Goal: Task Accomplishment & Management: Use online tool/utility

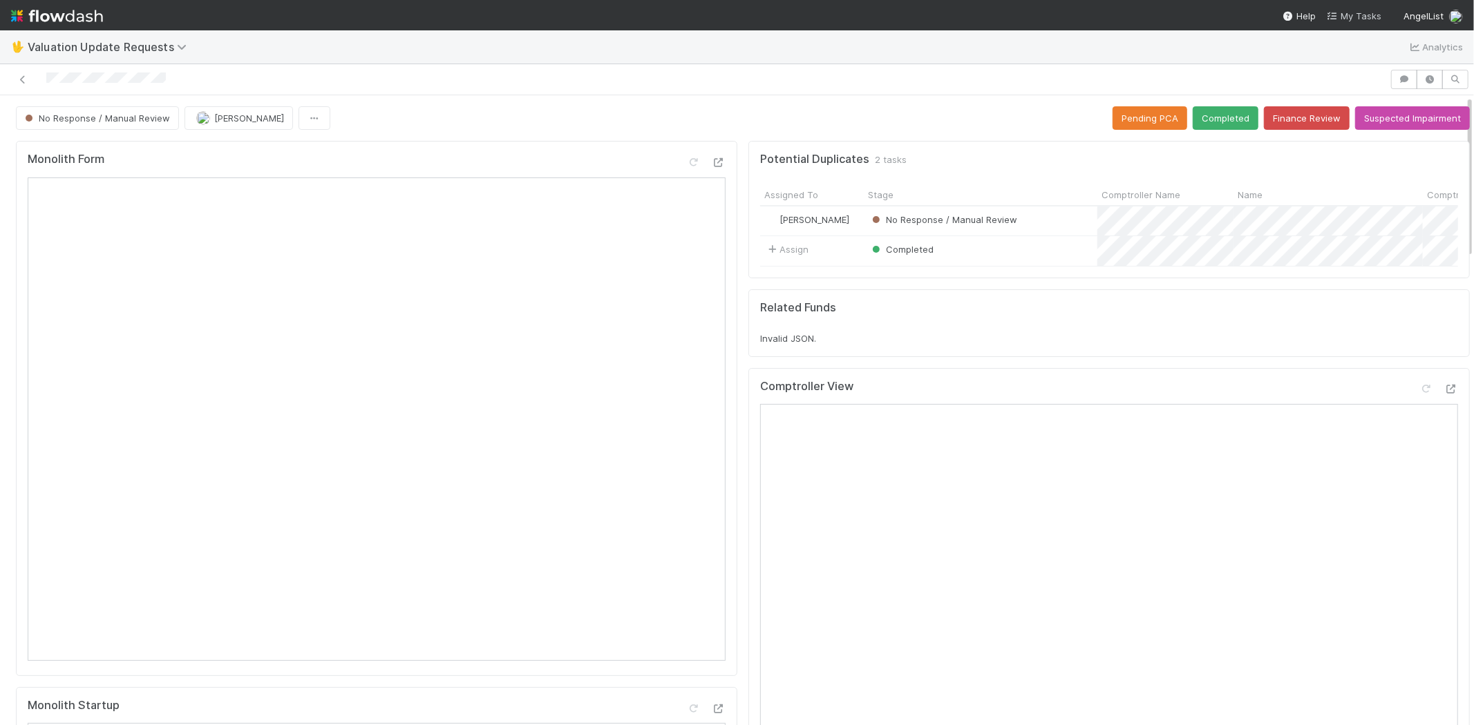
click at [1363, 16] on span "My Tasks" at bounding box center [1353, 15] width 55 height 11
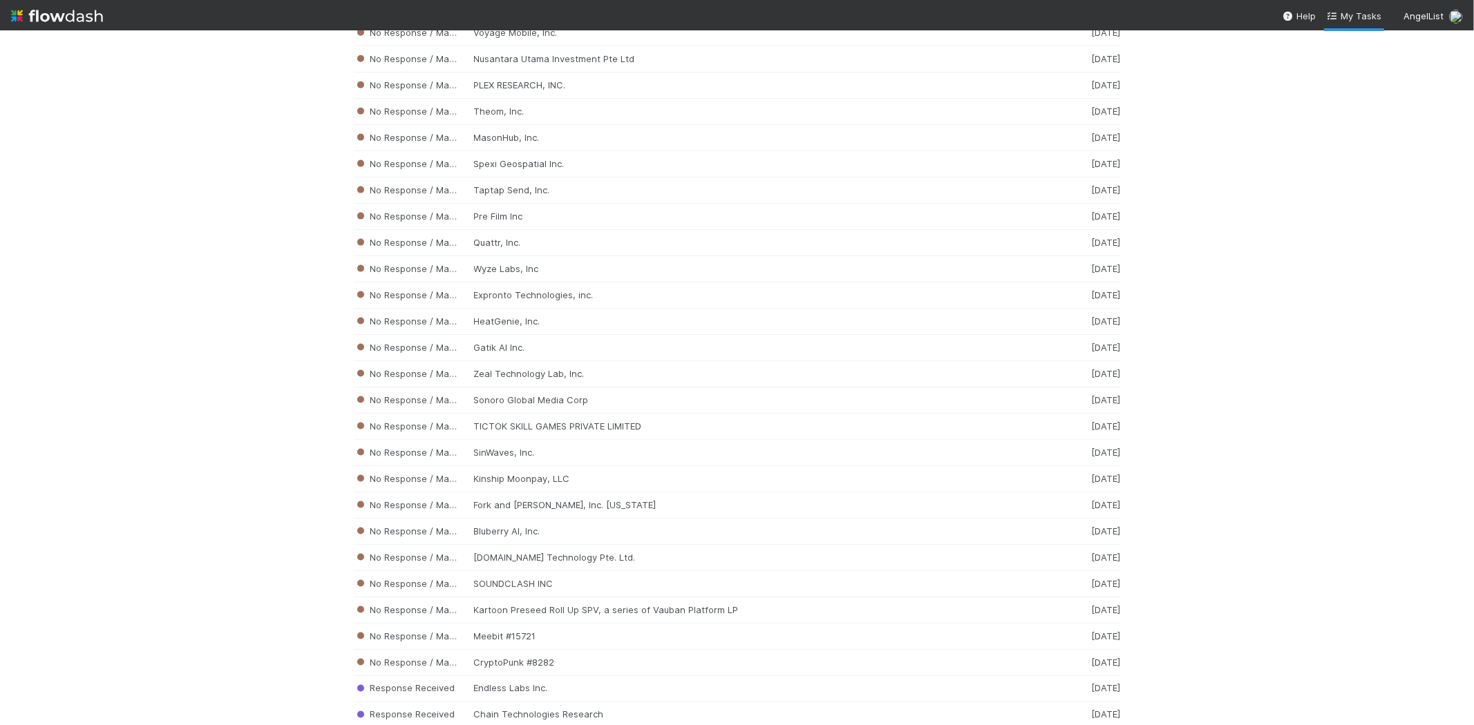
scroll to position [10461, 0]
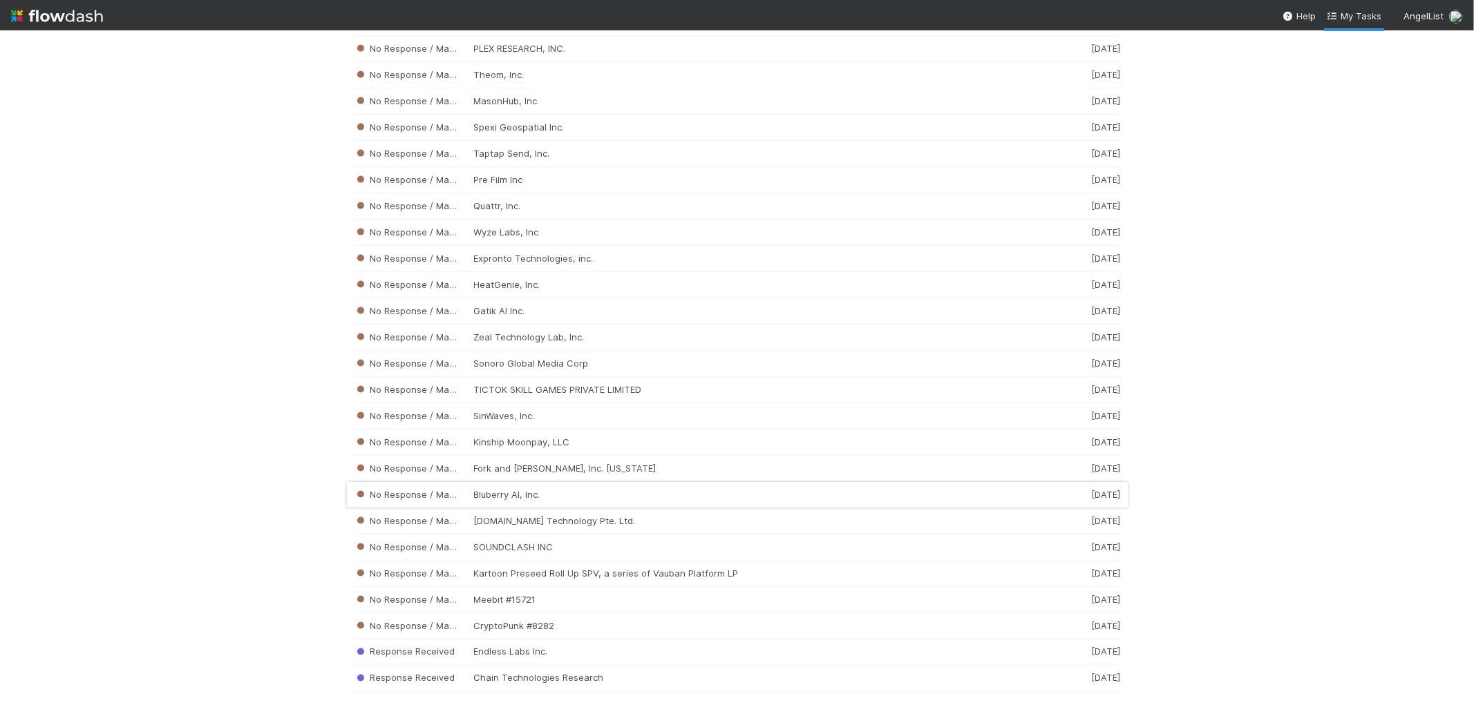
click at [478, 488] on div "No Response / Manual Review Bluberry AI, Inc. [DATE]" at bounding box center [737, 495] width 767 height 26
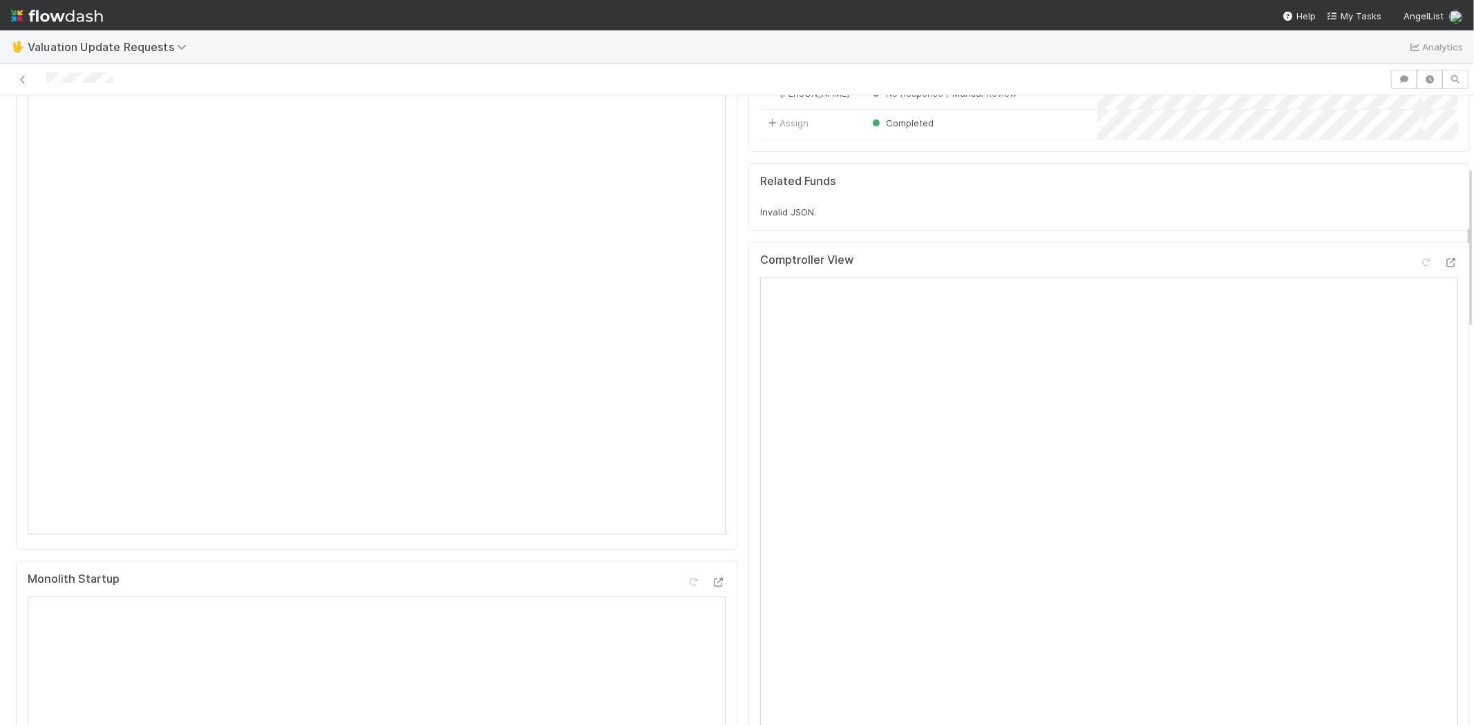
scroll to position [307, 0]
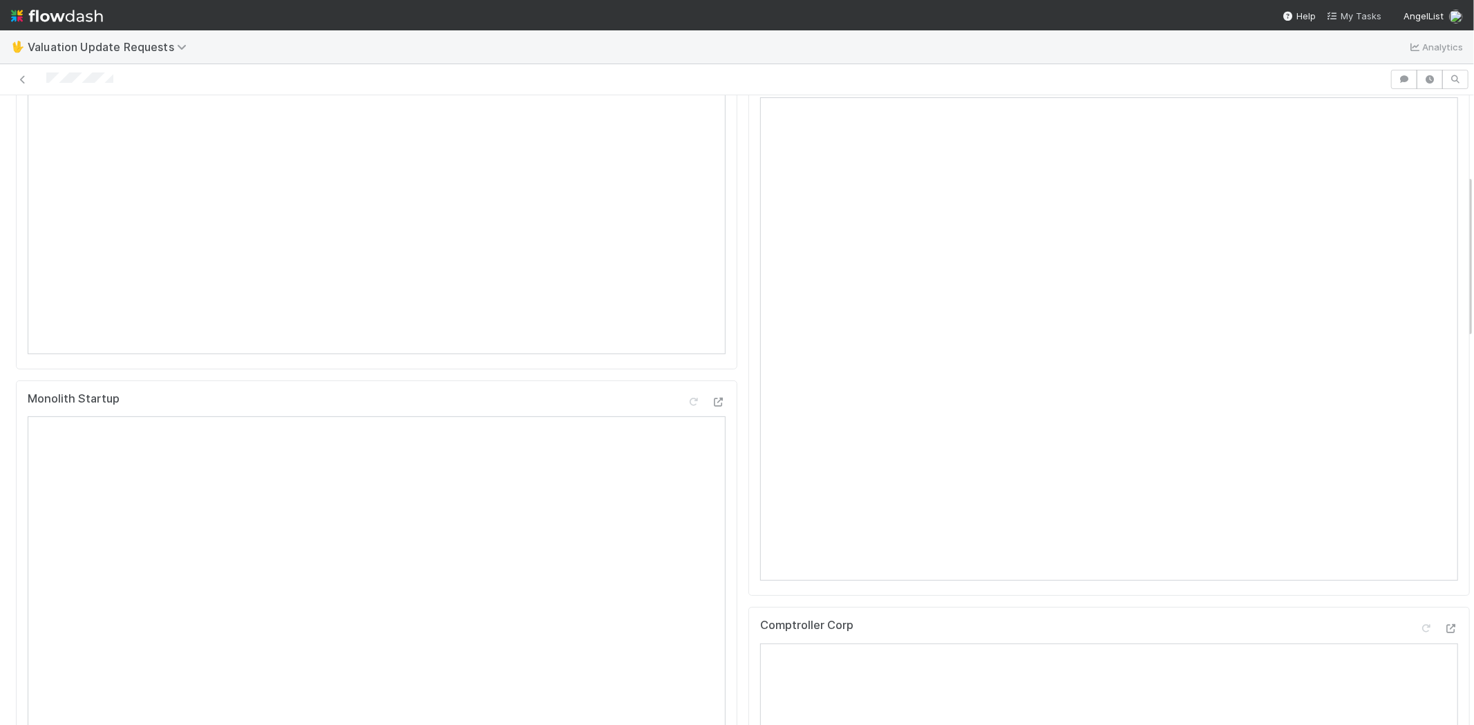
click at [1364, 10] on span "My Tasks" at bounding box center [1353, 15] width 55 height 11
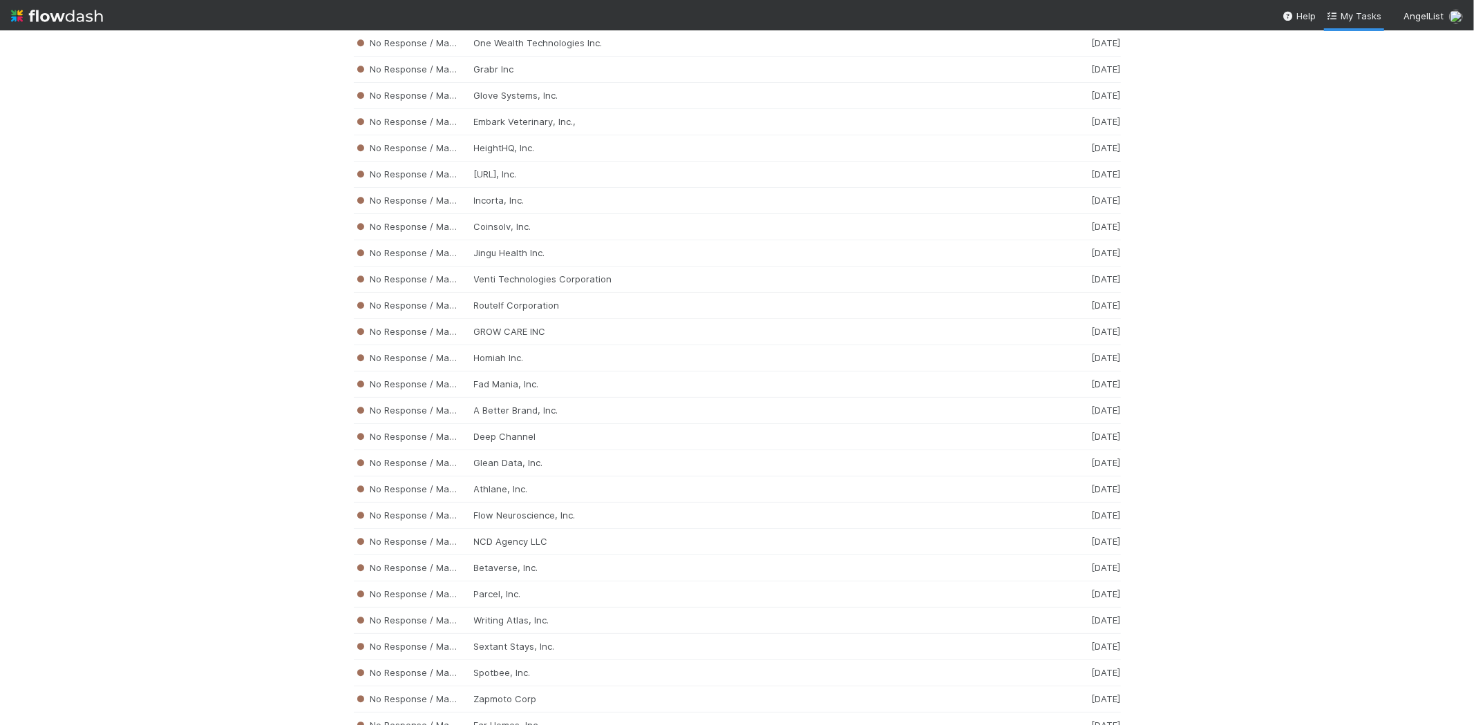
scroll to position [10461, 0]
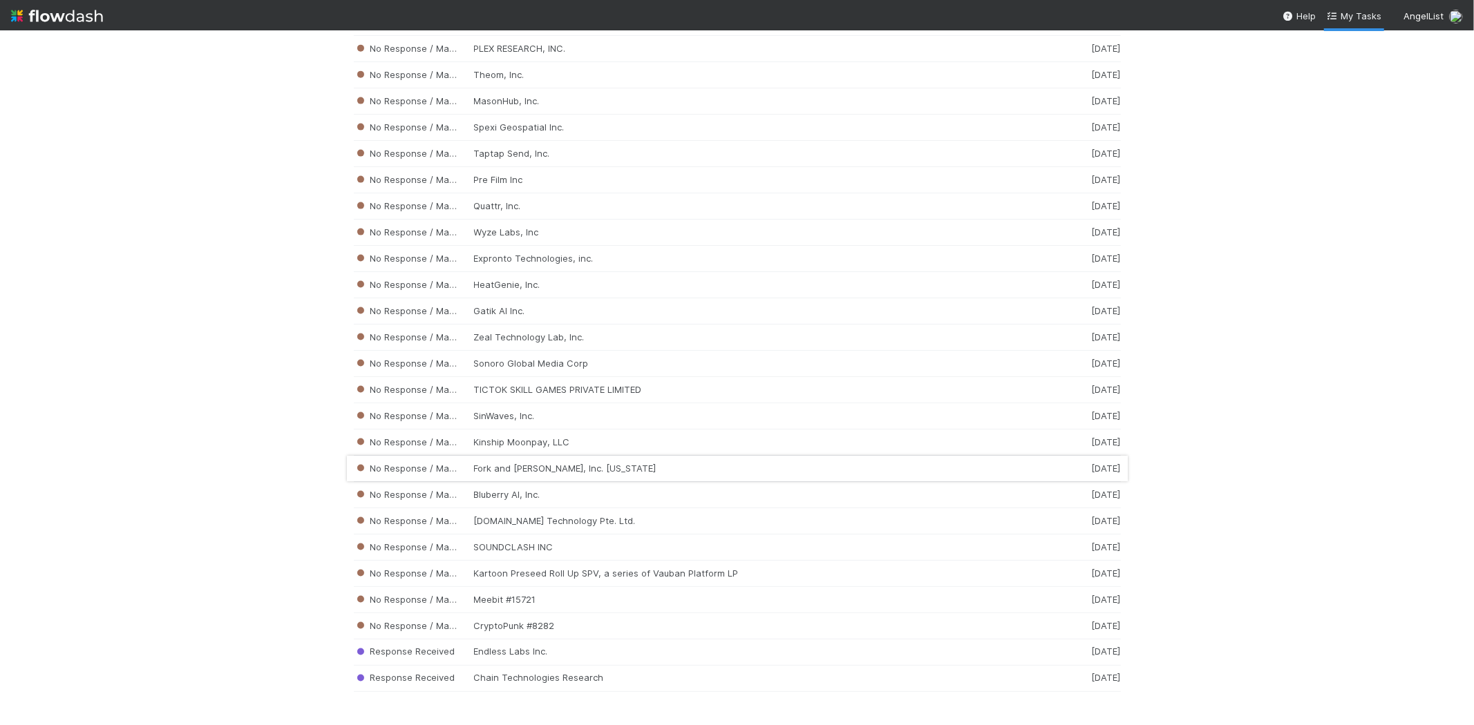
click at [572, 470] on div "No Response / Manual Review Fork and [PERSON_NAME], Inc. [US_STATE] [DATE]" at bounding box center [737, 469] width 767 height 26
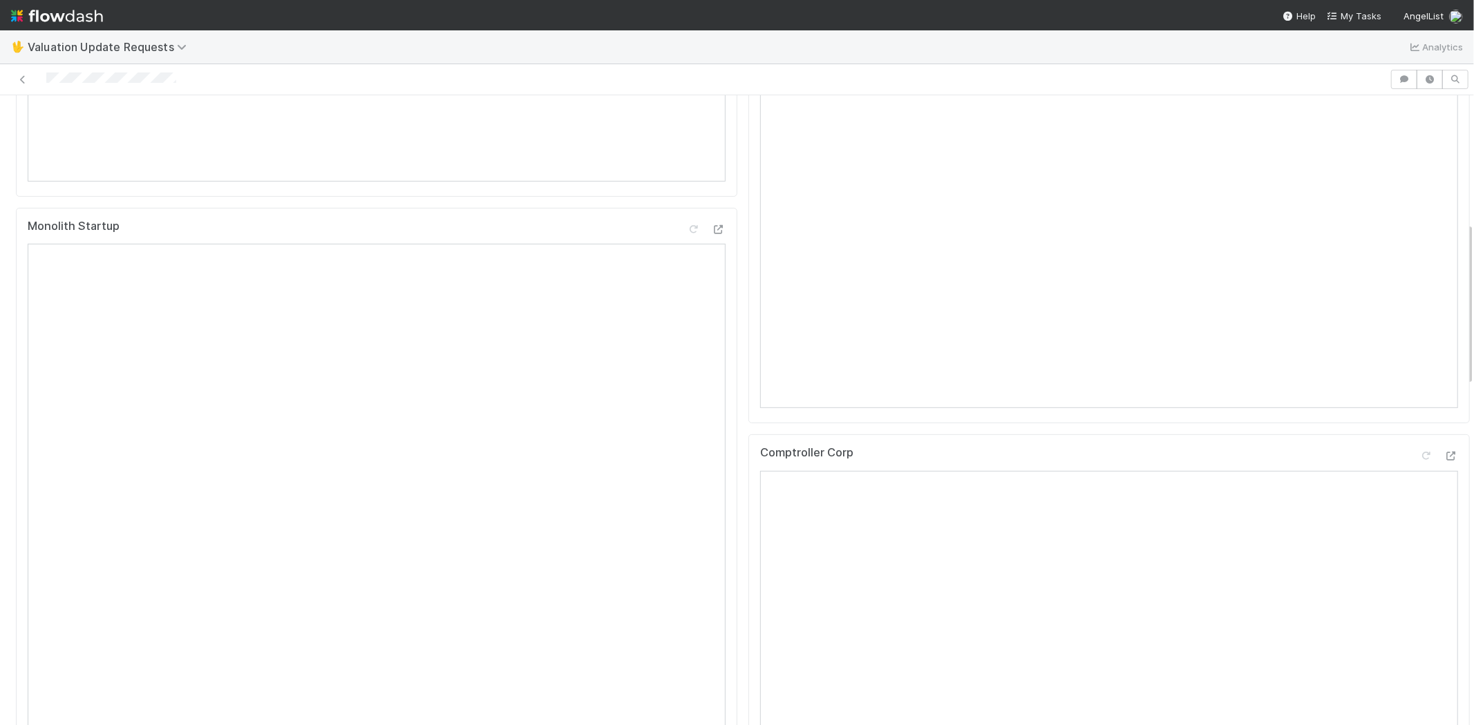
scroll to position [460, 0]
click at [133, 76] on div at bounding box center [695, 79] width 1378 height 19
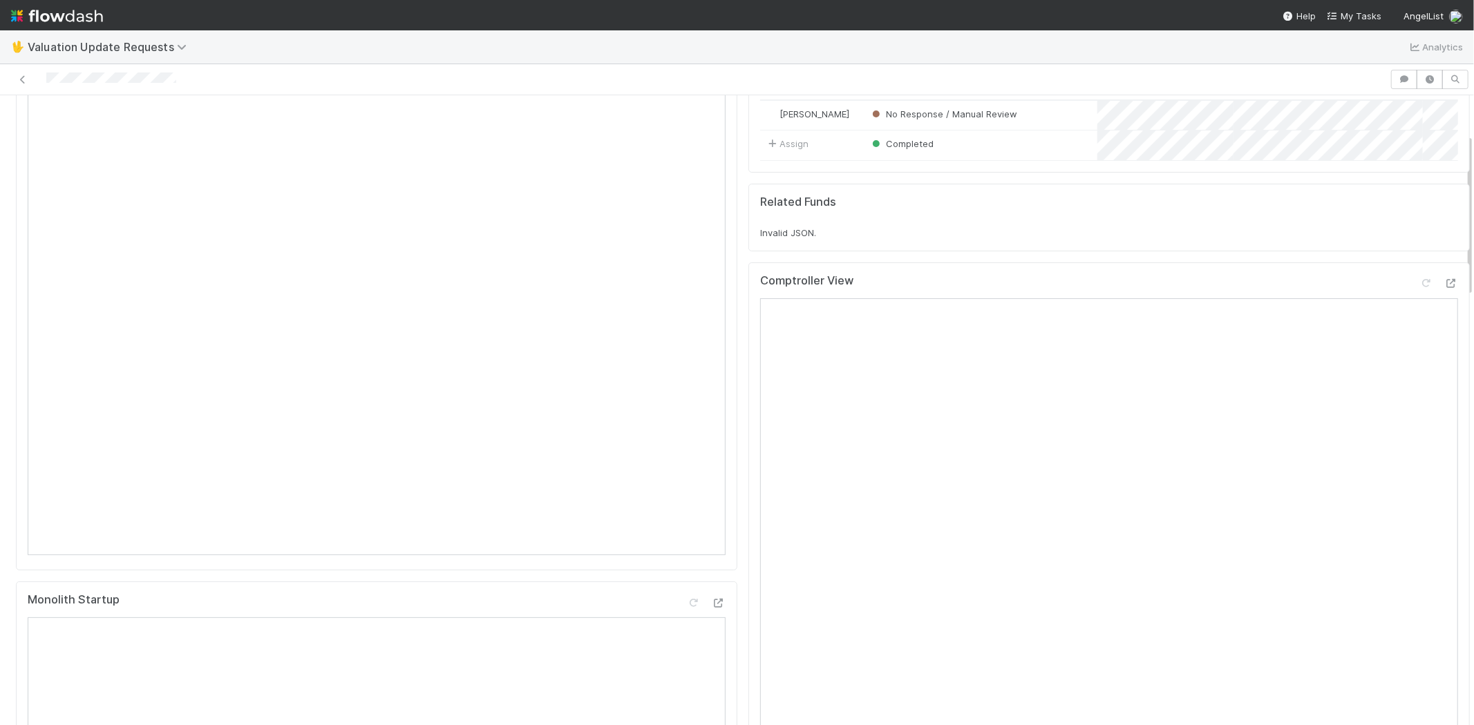
scroll to position [153, 0]
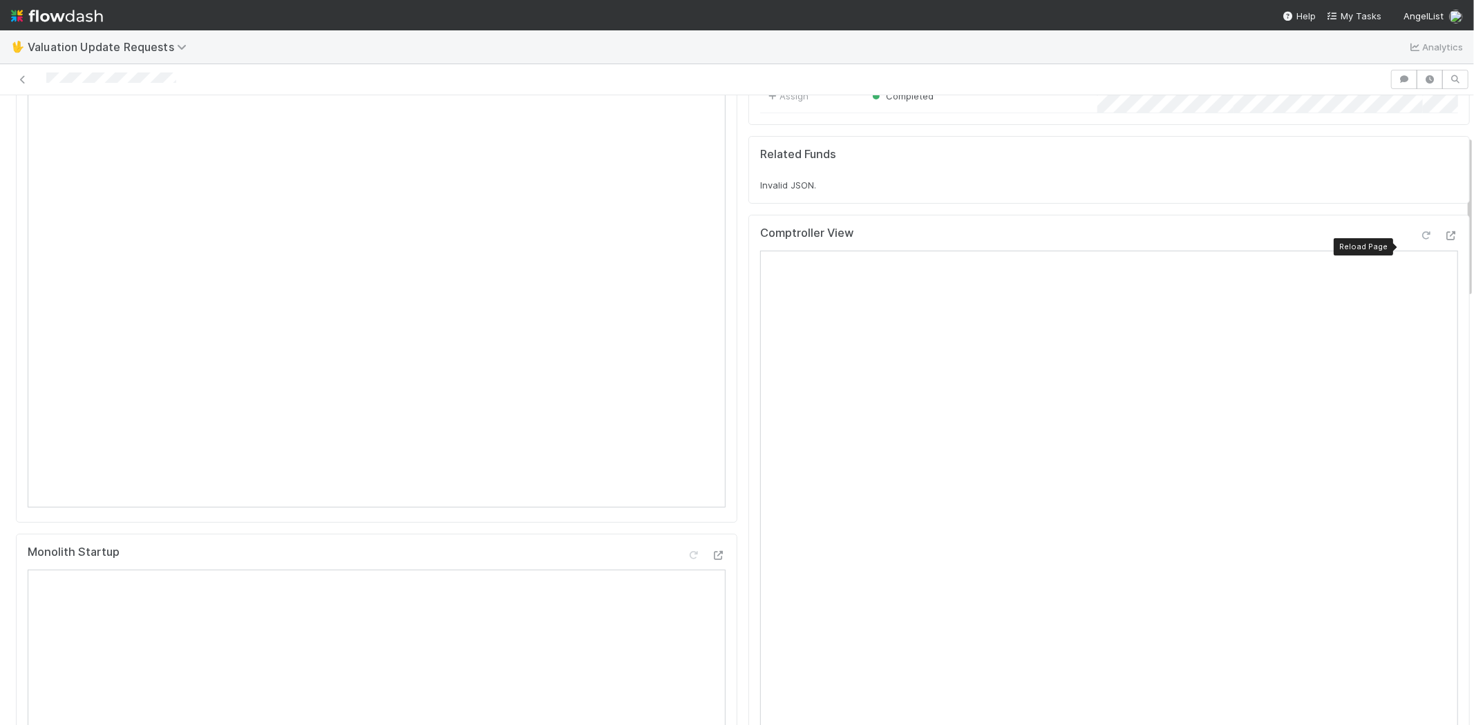
click at [1419, 240] on icon at bounding box center [1426, 235] width 14 height 9
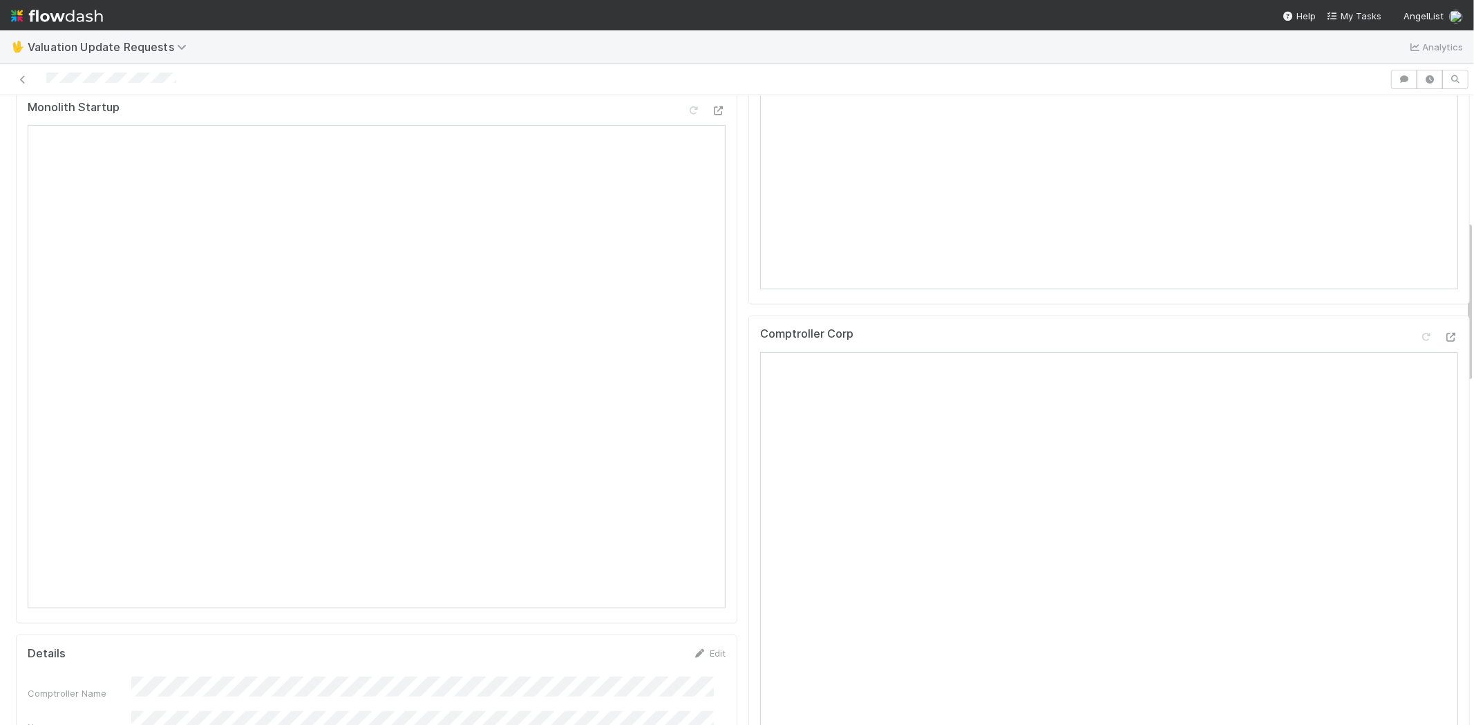
scroll to position [768, 0]
click at [1419, 173] on icon at bounding box center [1426, 168] width 14 height 9
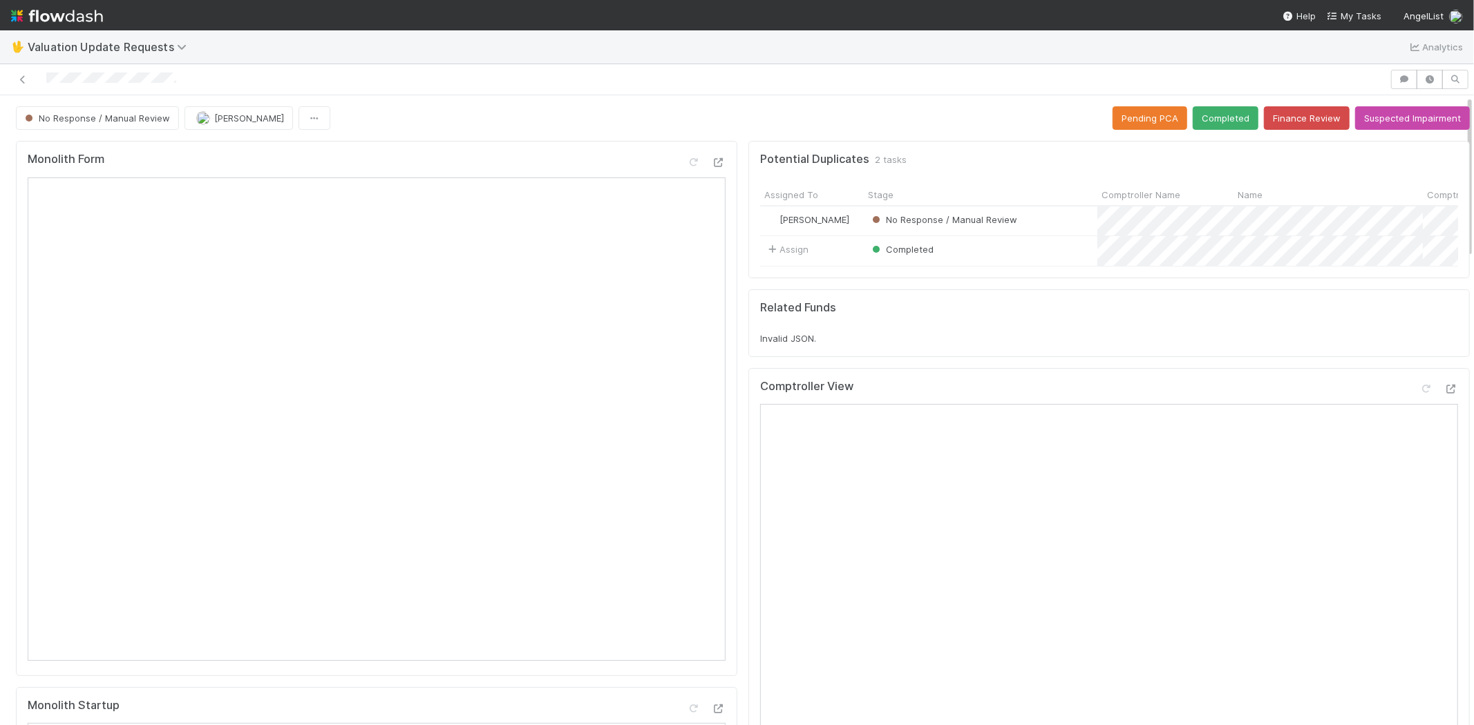
scroll to position [0, 0]
click at [1200, 115] on button "Completed" at bounding box center [1225, 117] width 66 height 23
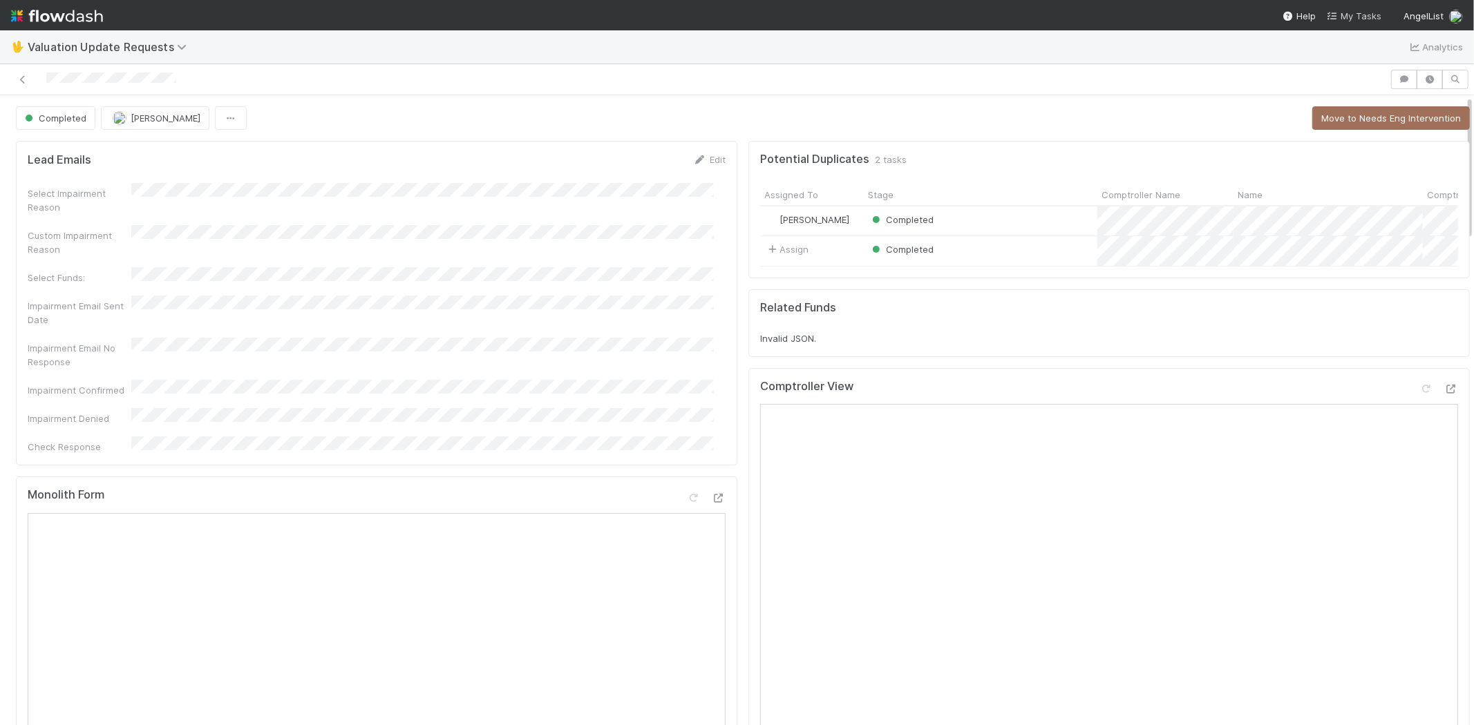
click at [1345, 9] on link "My Tasks" at bounding box center [1353, 16] width 55 height 14
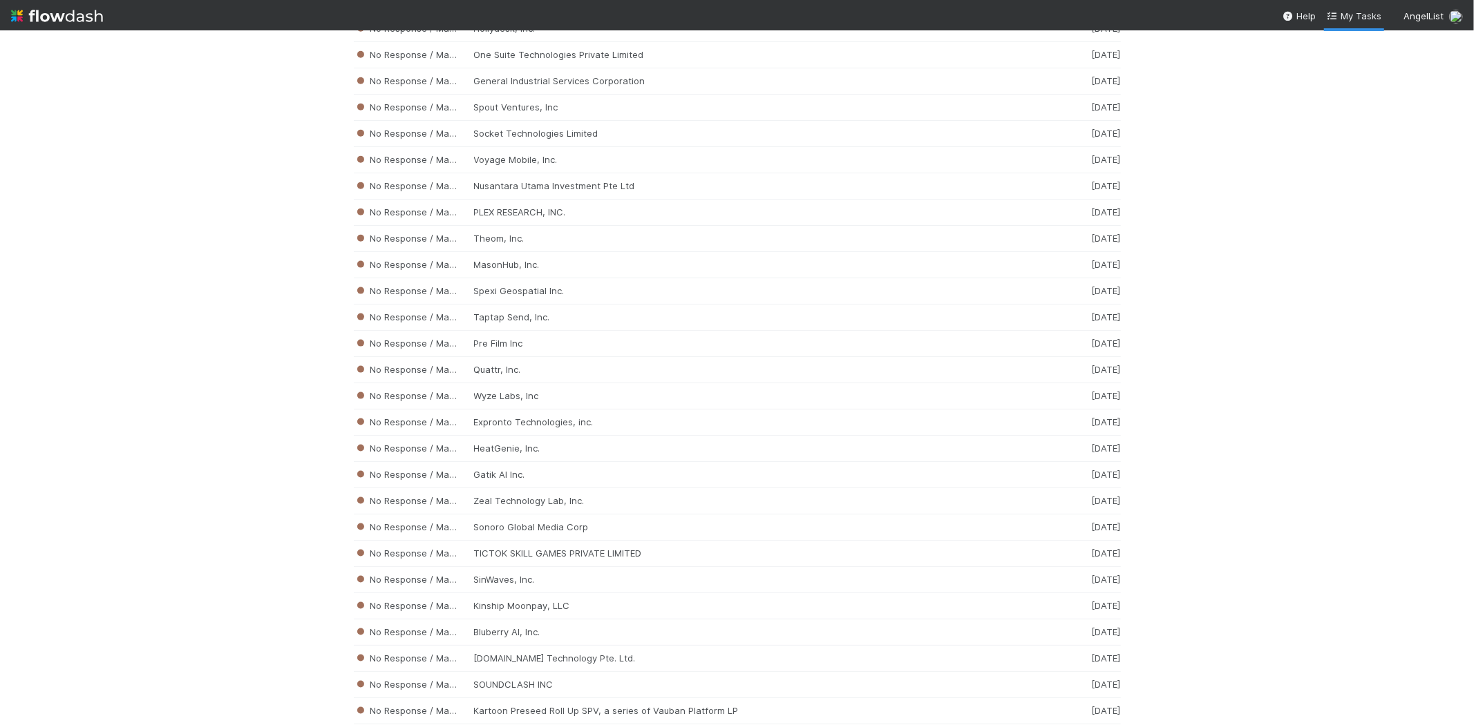
scroll to position [10435, 0]
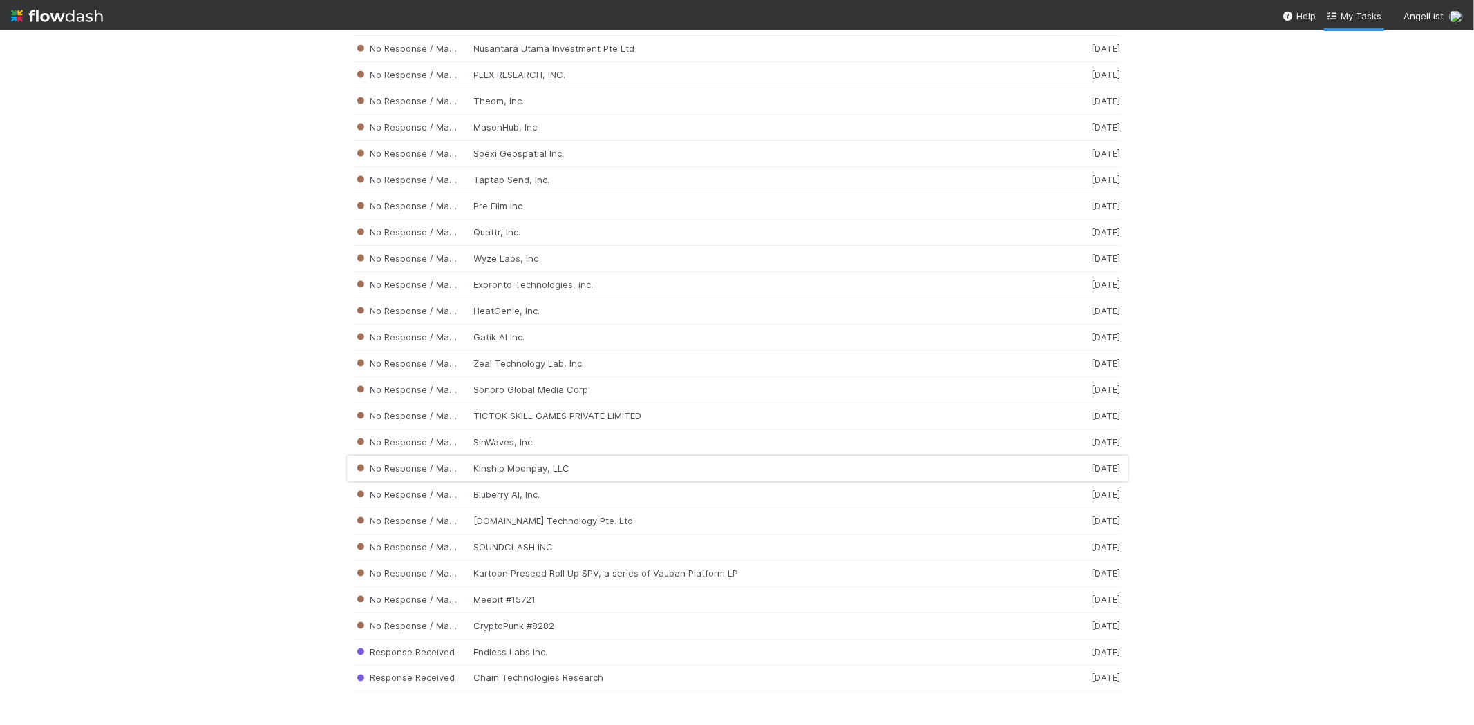
click at [539, 463] on div "No Response / Manual Review Kinship Moonpay, LLC [DATE]" at bounding box center [737, 469] width 767 height 26
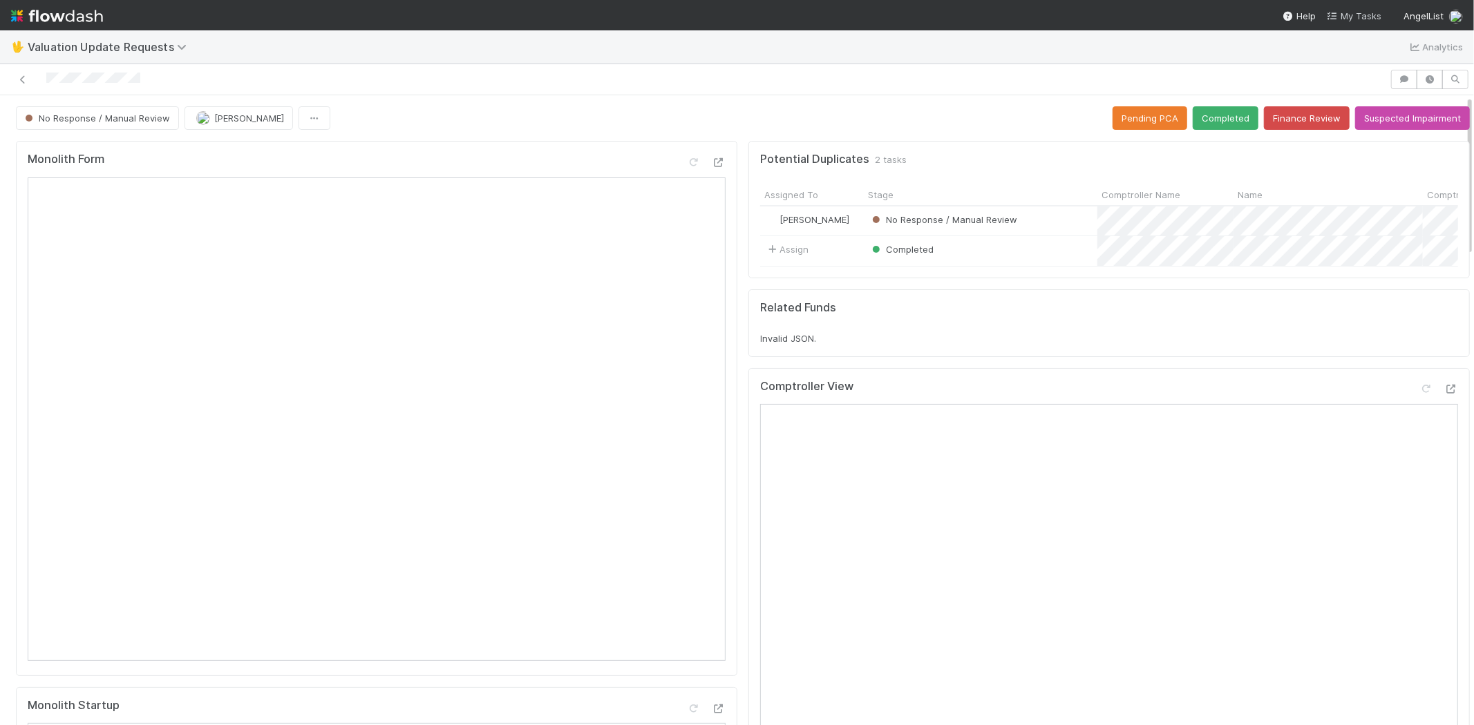
drag, startPoint x: 1366, startPoint y: 8, endPoint x: 1351, endPoint y: 9, distance: 15.9
click at [1366, 9] on link "My Tasks" at bounding box center [1353, 16] width 55 height 14
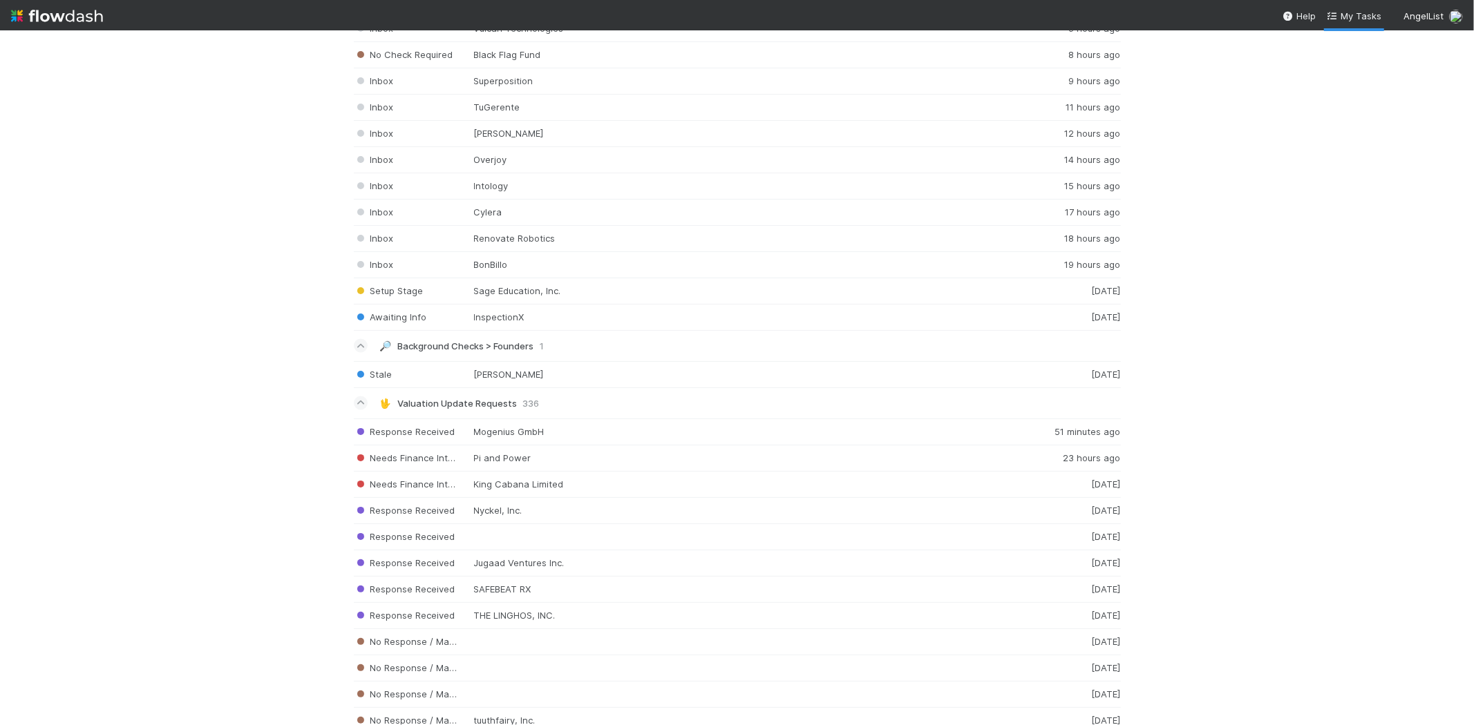
scroll to position [1907, 0]
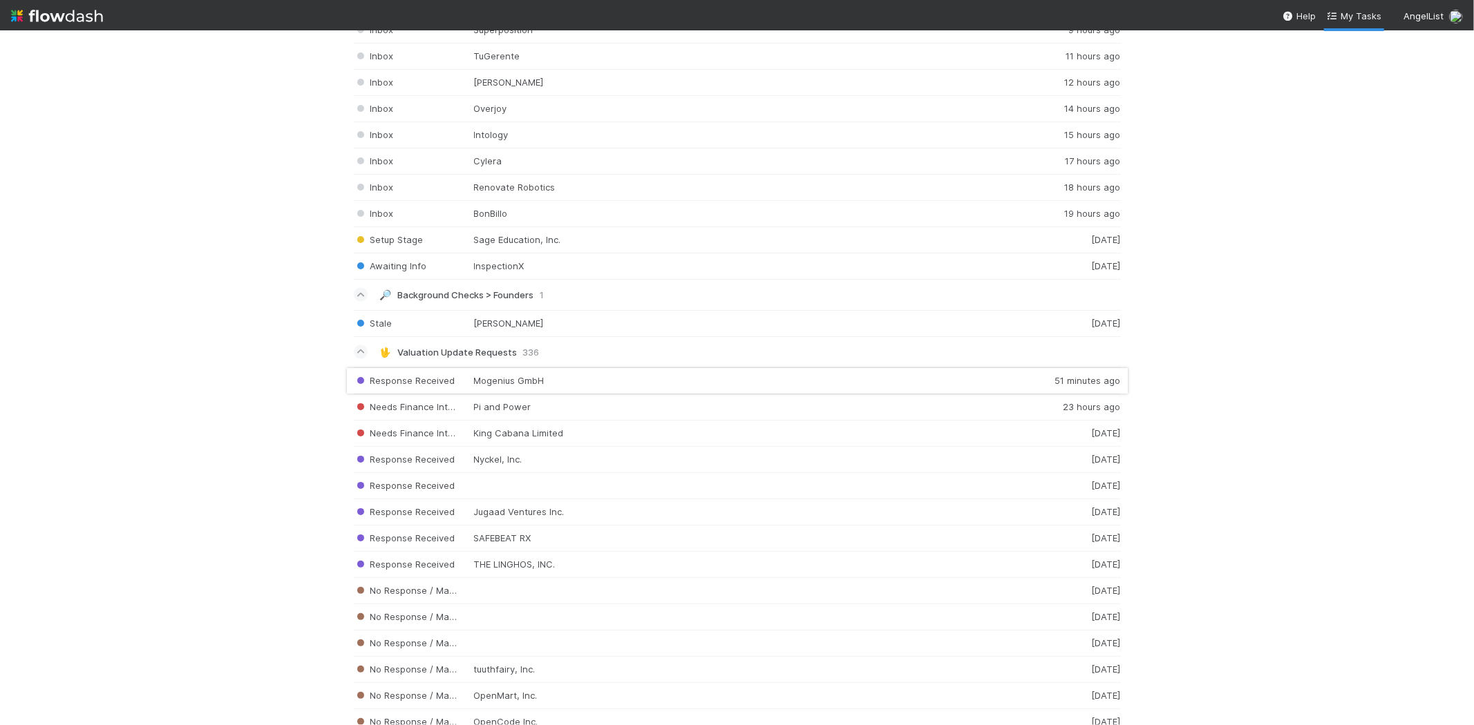
click at [592, 383] on div "Response Received Mogenius GmbH 51 minutes ago" at bounding box center [737, 381] width 767 height 27
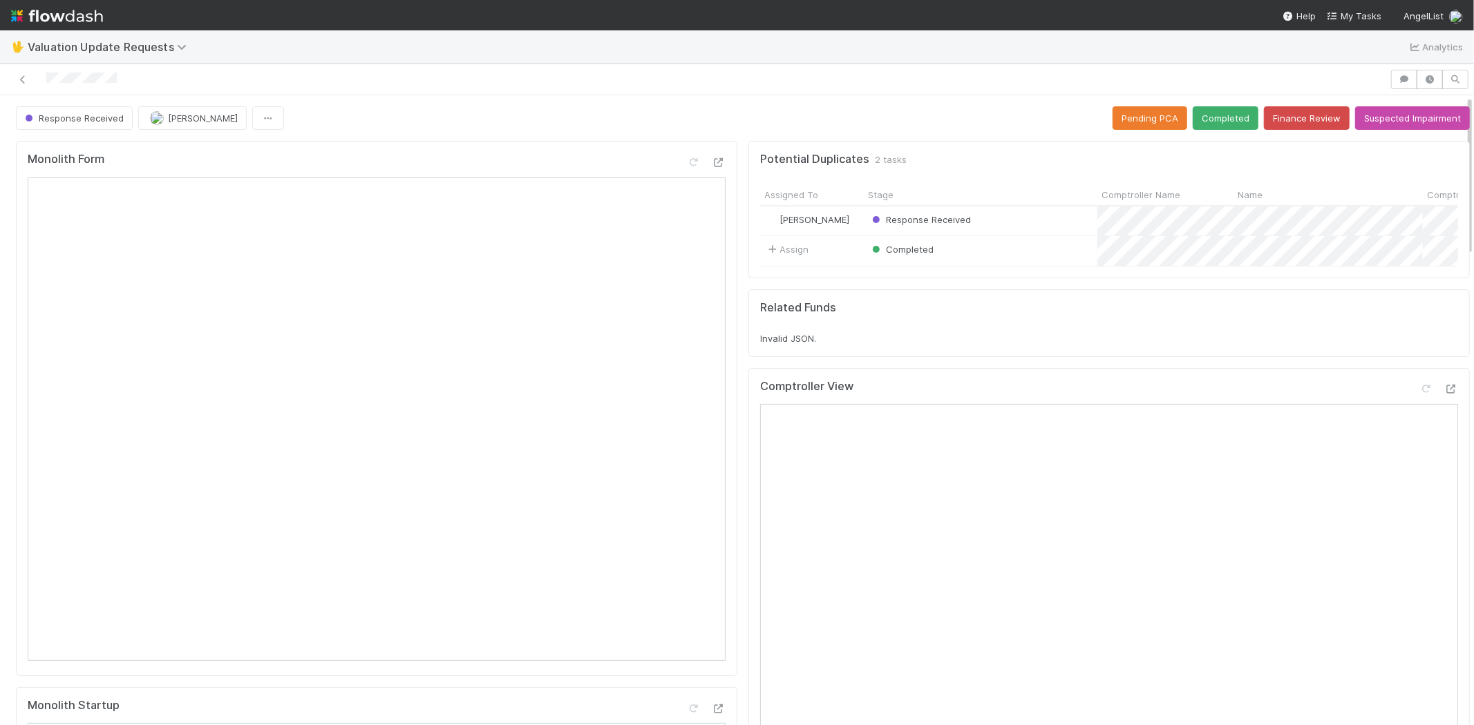
click at [47, 77] on div at bounding box center [695, 79] width 1378 height 19
click at [1211, 115] on button "Completed" at bounding box center [1225, 117] width 66 height 23
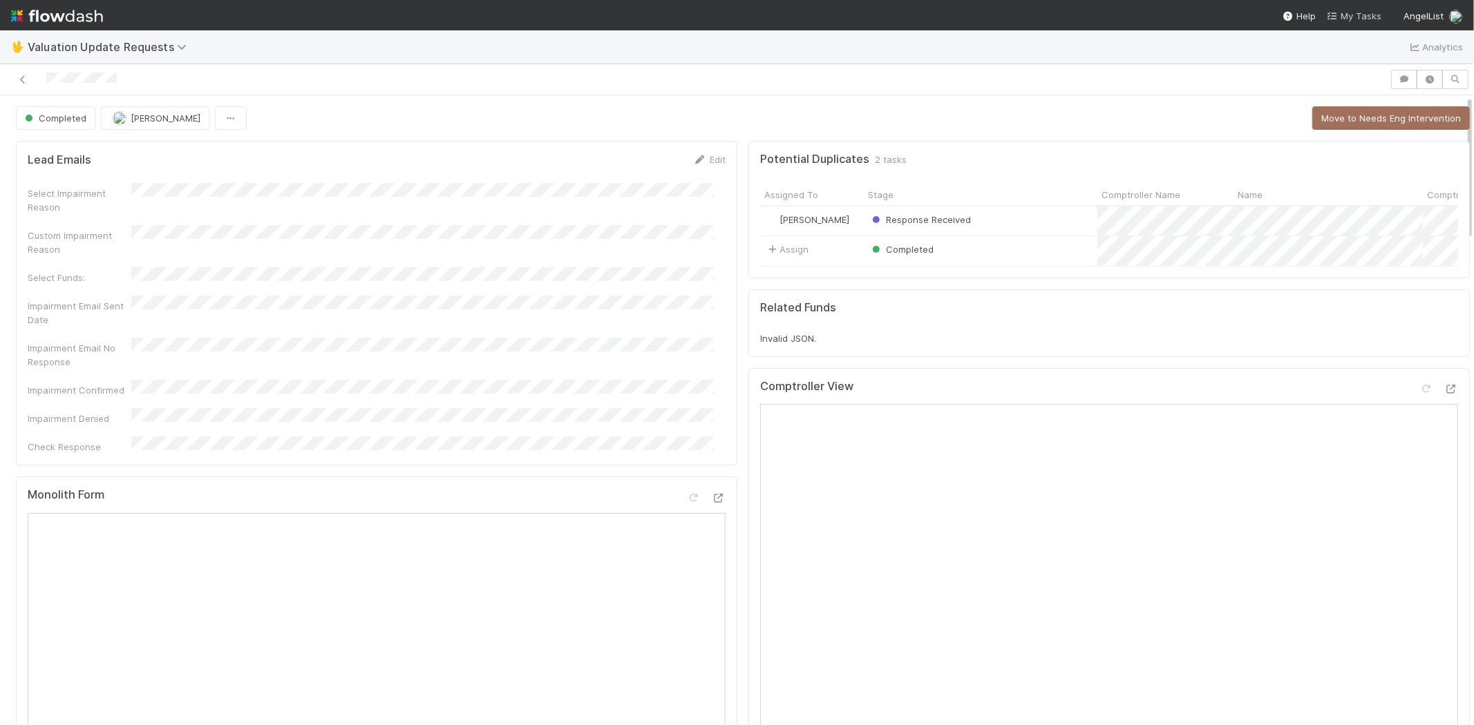
click at [1362, 15] on span "My Tasks" at bounding box center [1353, 15] width 55 height 11
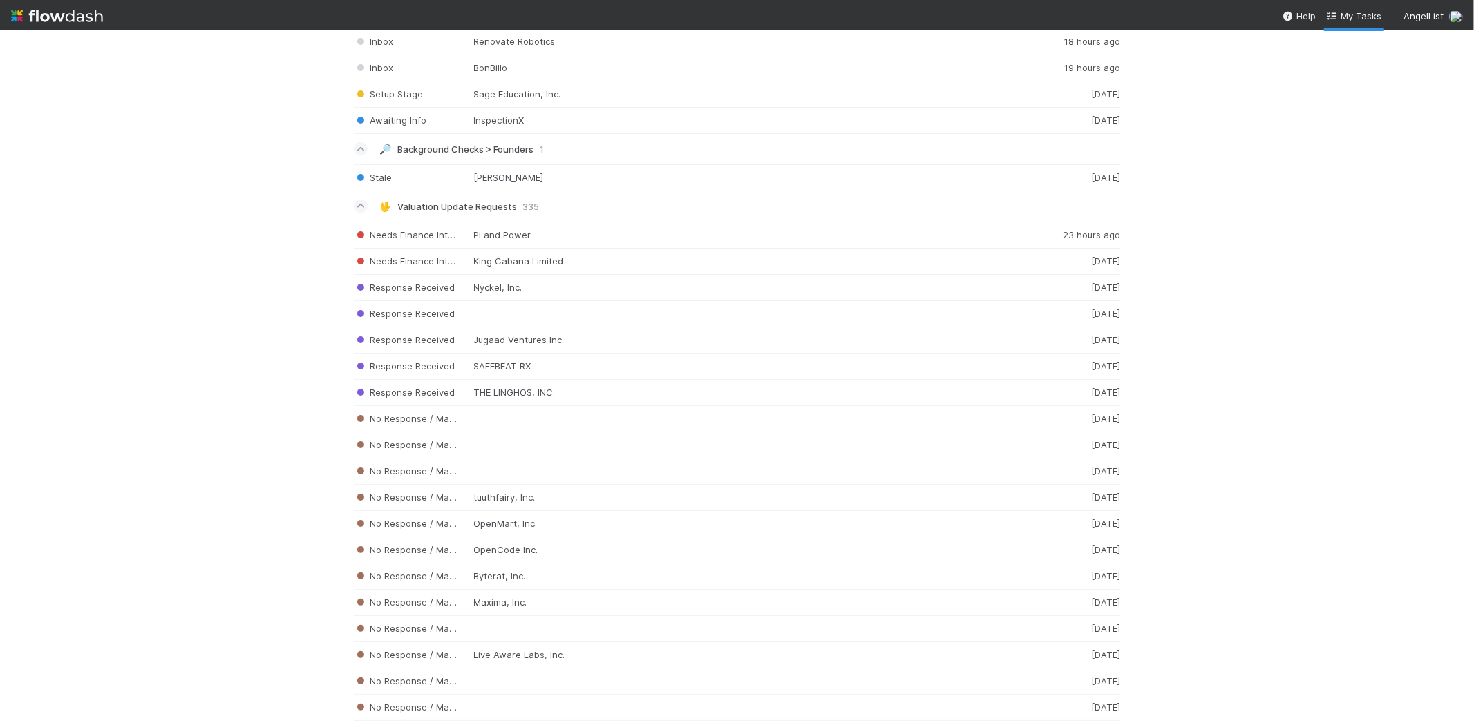
scroll to position [1836, 0]
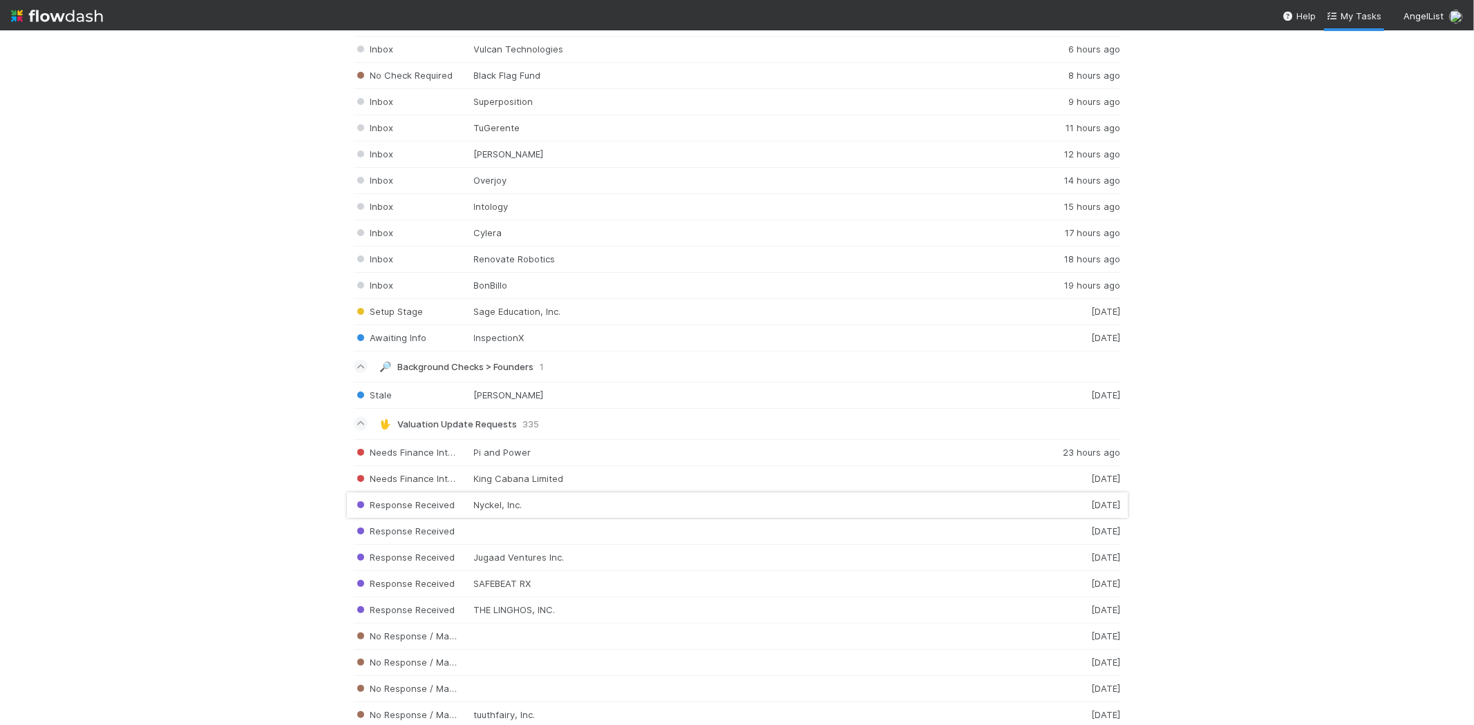
click at [582, 508] on div "Response Received Nyckel, Inc. [DATE]" at bounding box center [737, 506] width 767 height 26
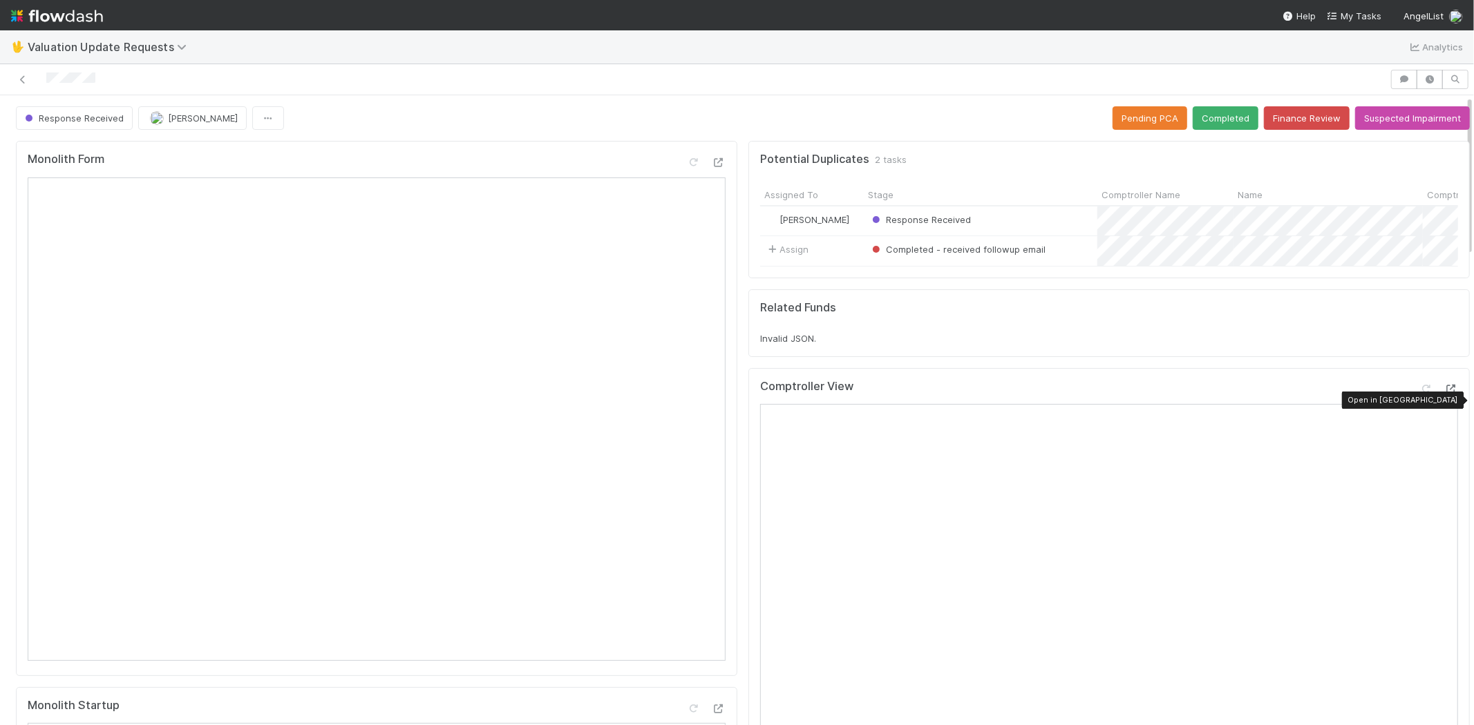
click at [1444, 394] on icon at bounding box center [1451, 389] width 14 height 9
drag, startPoint x: 98, startPoint y: 76, endPoint x: 43, endPoint y: 74, distance: 55.3
click at [43, 74] on div at bounding box center [695, 79] width 1378 height 19
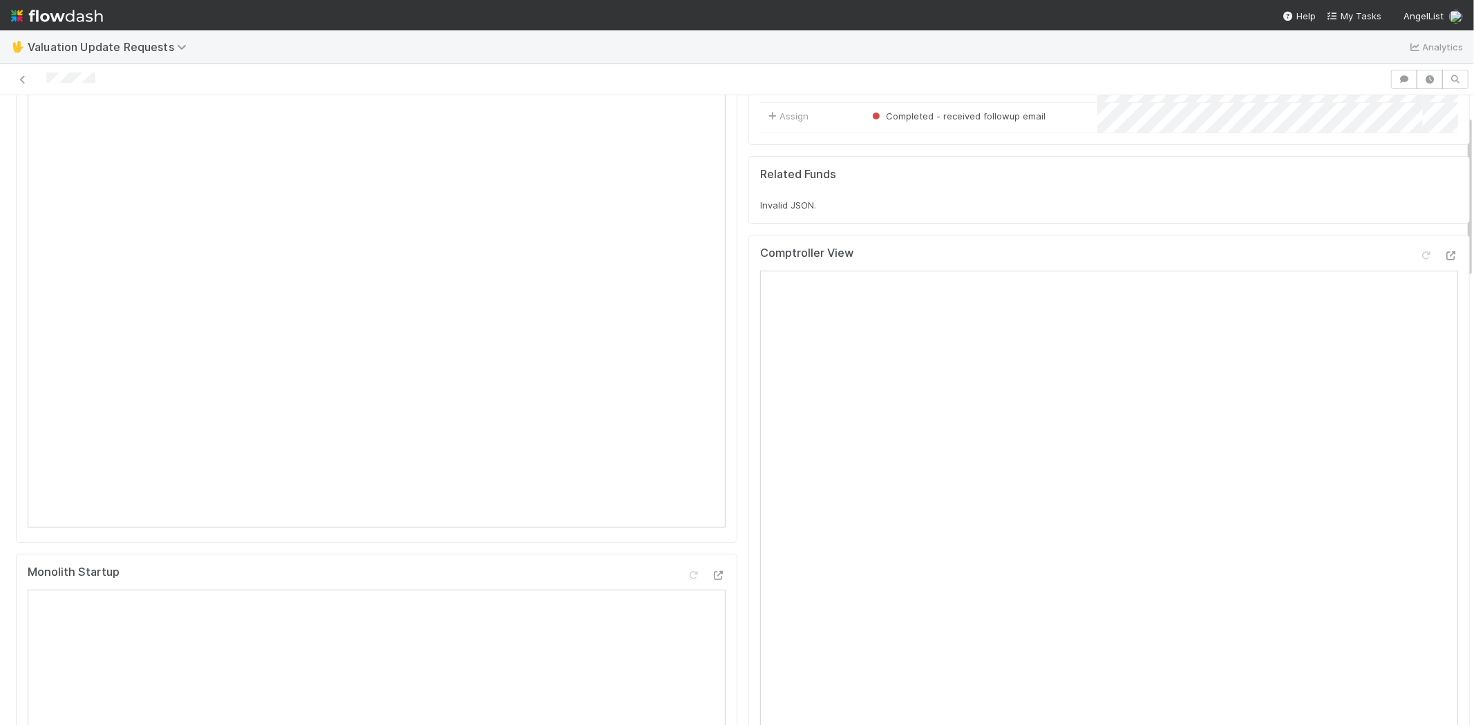
scroll to position [77, 0]
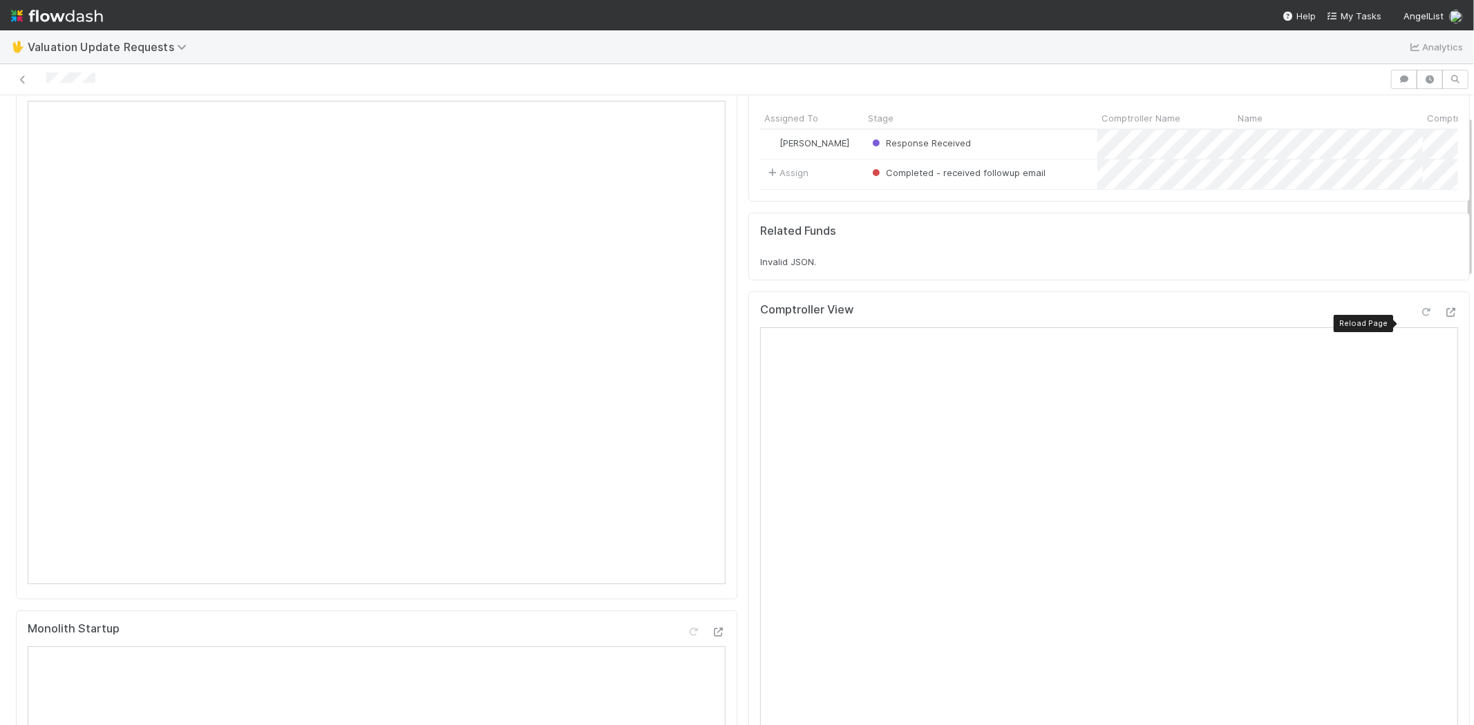
click at [1419, 317] on icon at bounding box center [1426, 312] width 14 height 9
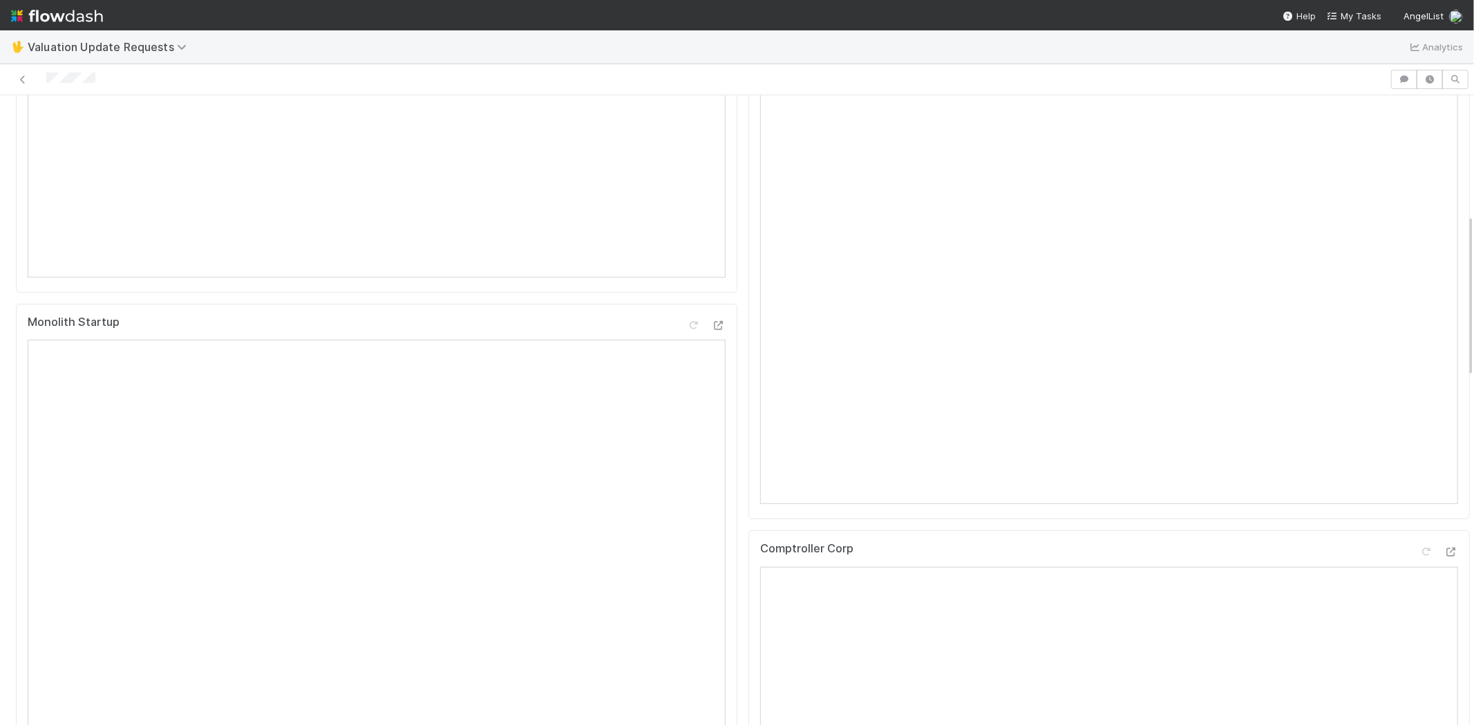
scroll to position [613, 0]
click at [1419, 327] on icon at bounding box center [1426, 322] width 14 height 9
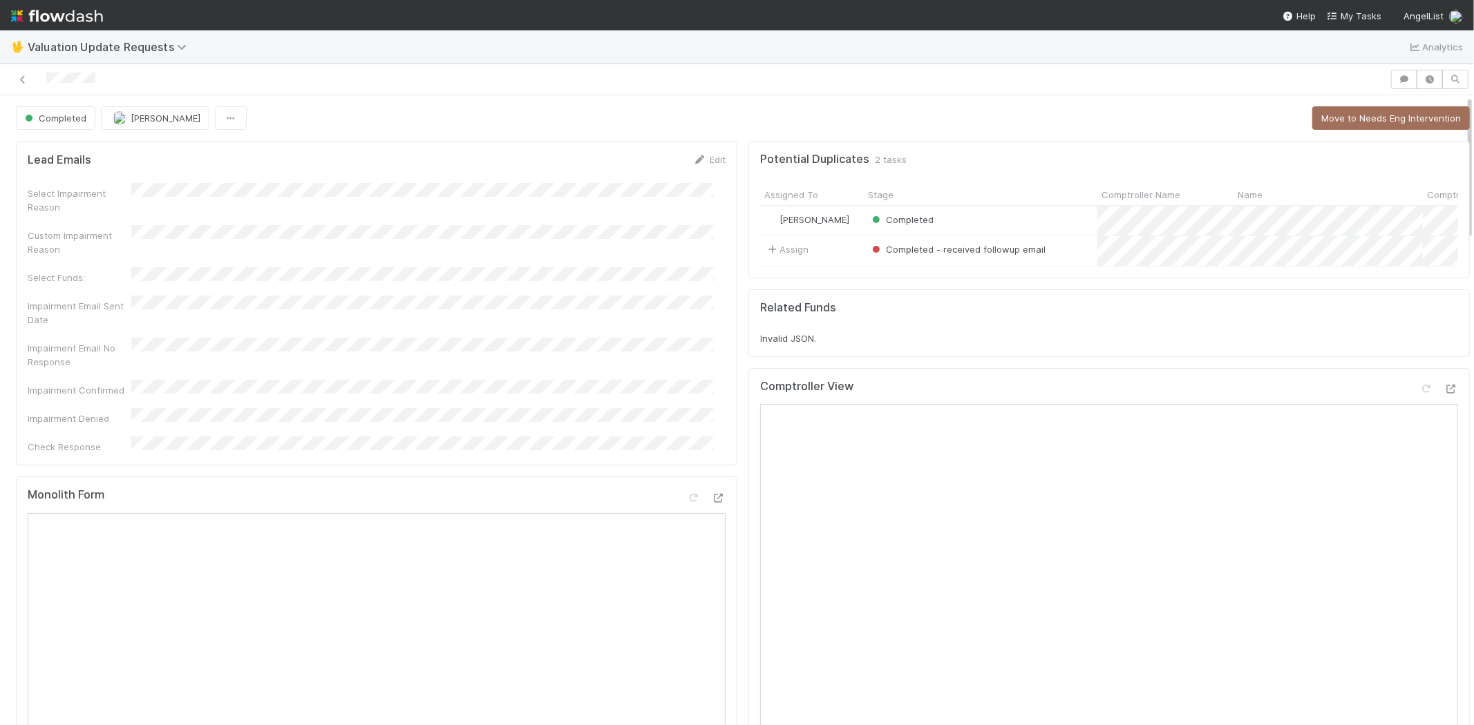
click at [1357, 7] on nav "Help My Tasks AngelList" at bounding box center [737, 15] width 1474 height 30
click at [1357, 10] on span "My Tasks" at bounding box center [1353, 15] width 55 height 11
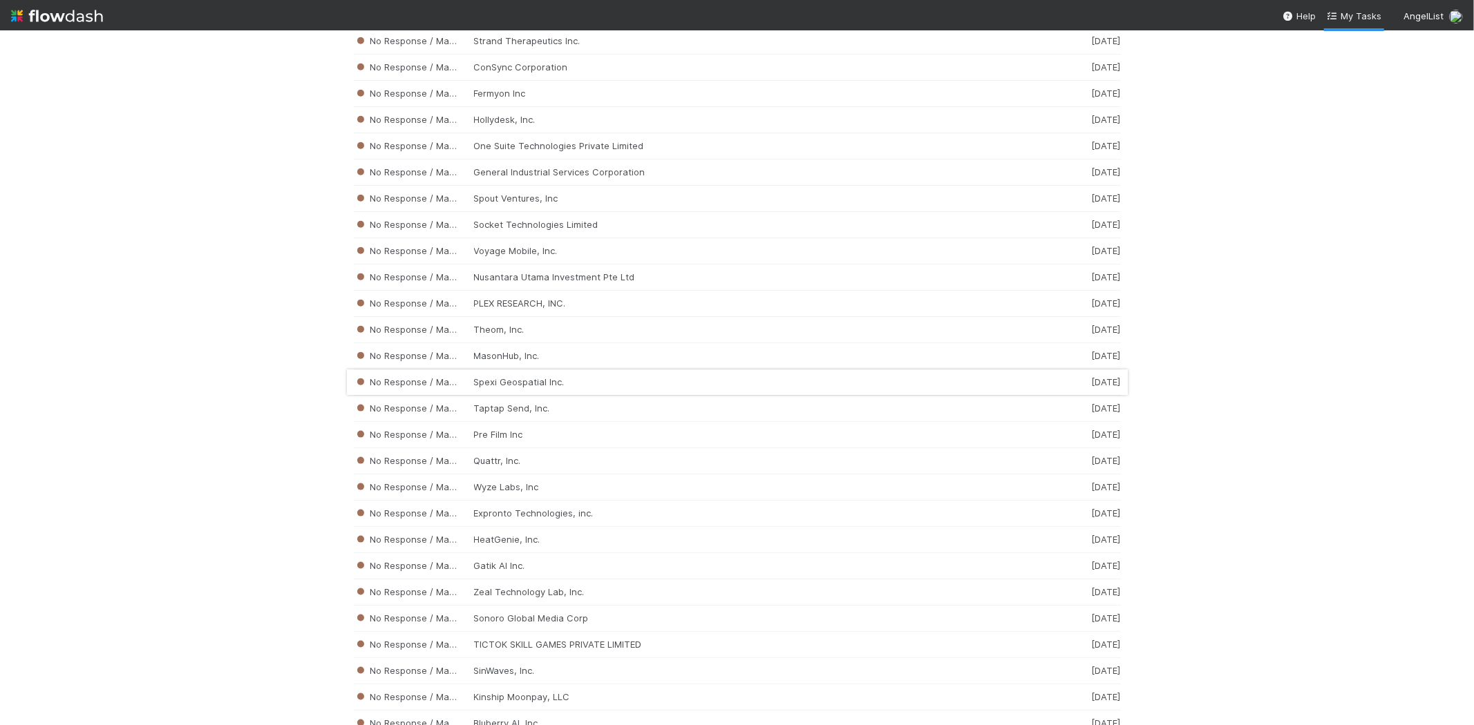
scroll to position [10142, 0]
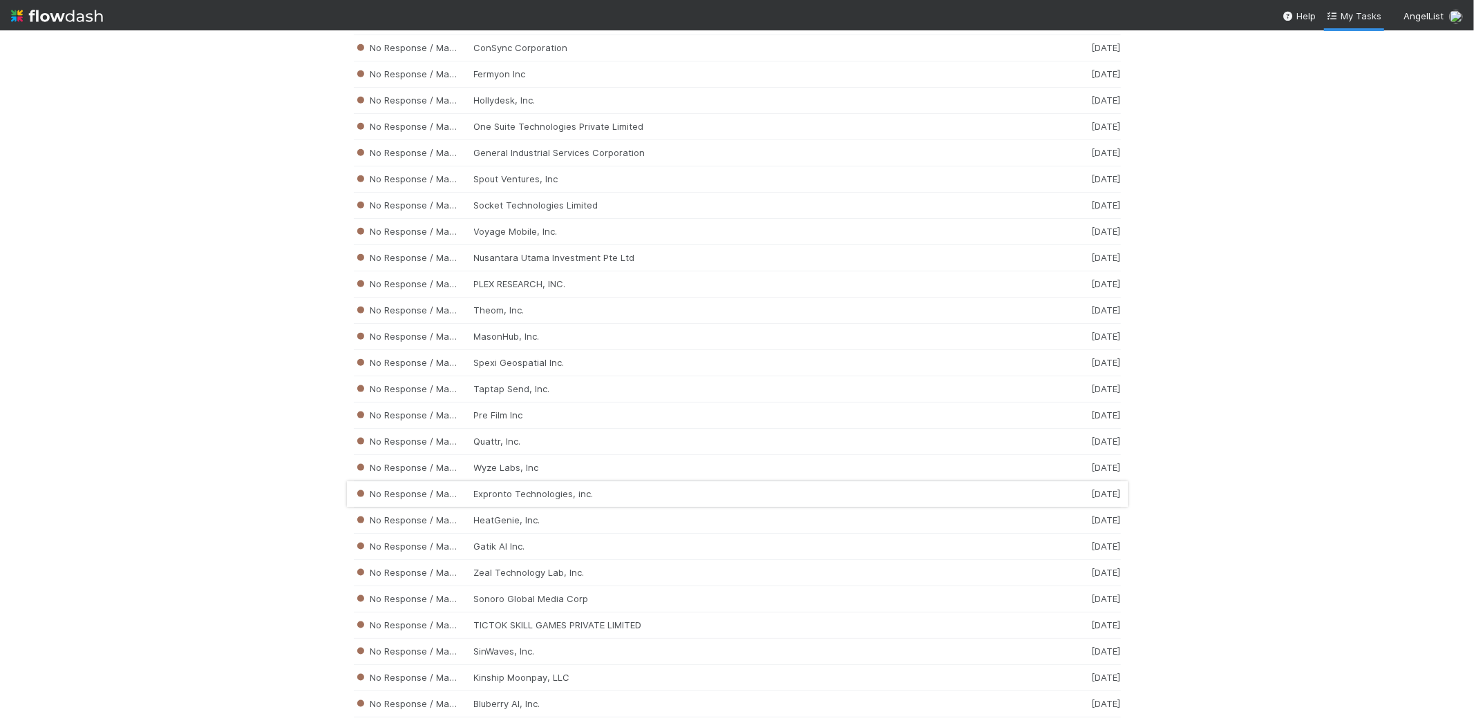
click at [581, 508] on div "No Response / Manual Review Expronto Technologies, inc. [DATE]" at bounding box center [737, 495] width 767 height 26
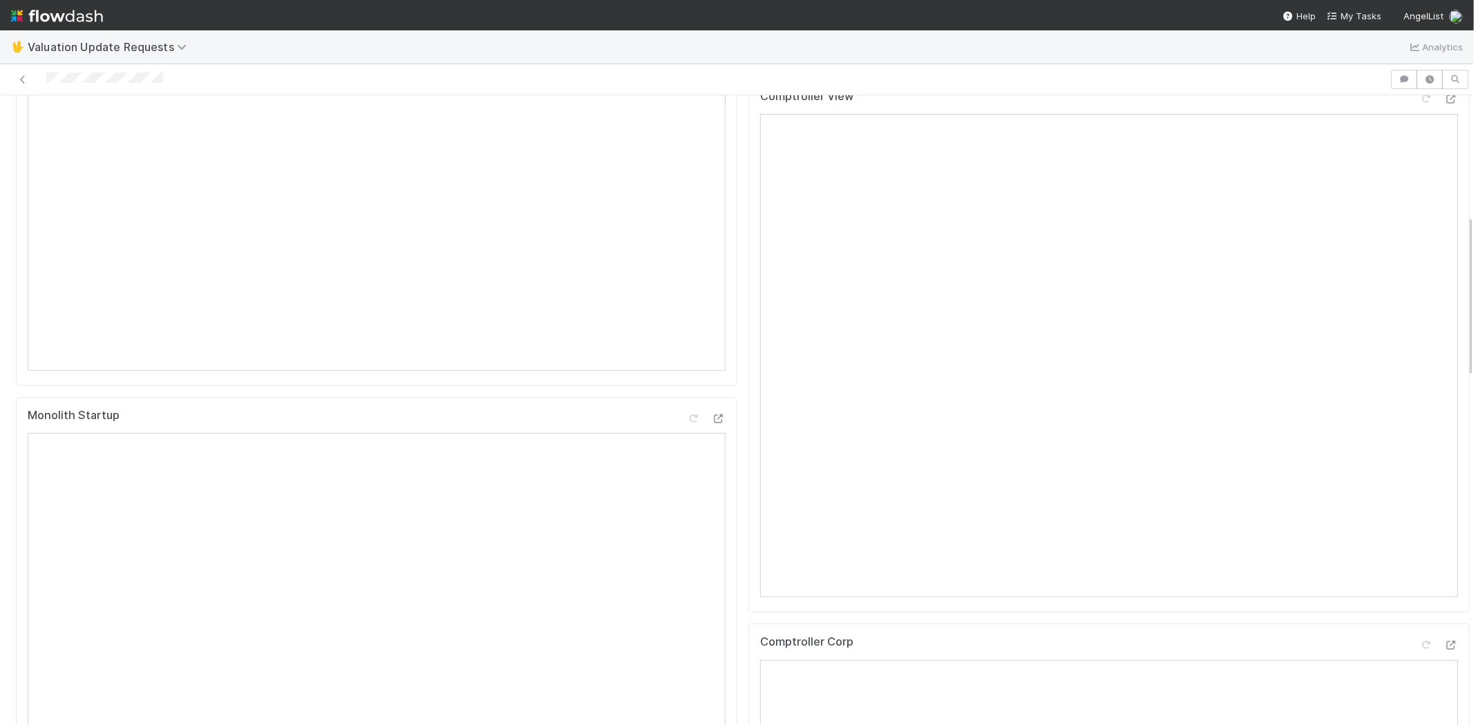
scroll to position [460, 0]
drag, startPoint x: 168, startPoint y: 83, endPoint x: 44, endPoint y: 79, distance: 124.4
click at [38, 79] on div at bounding box center [695, 79] width 1378 height 19
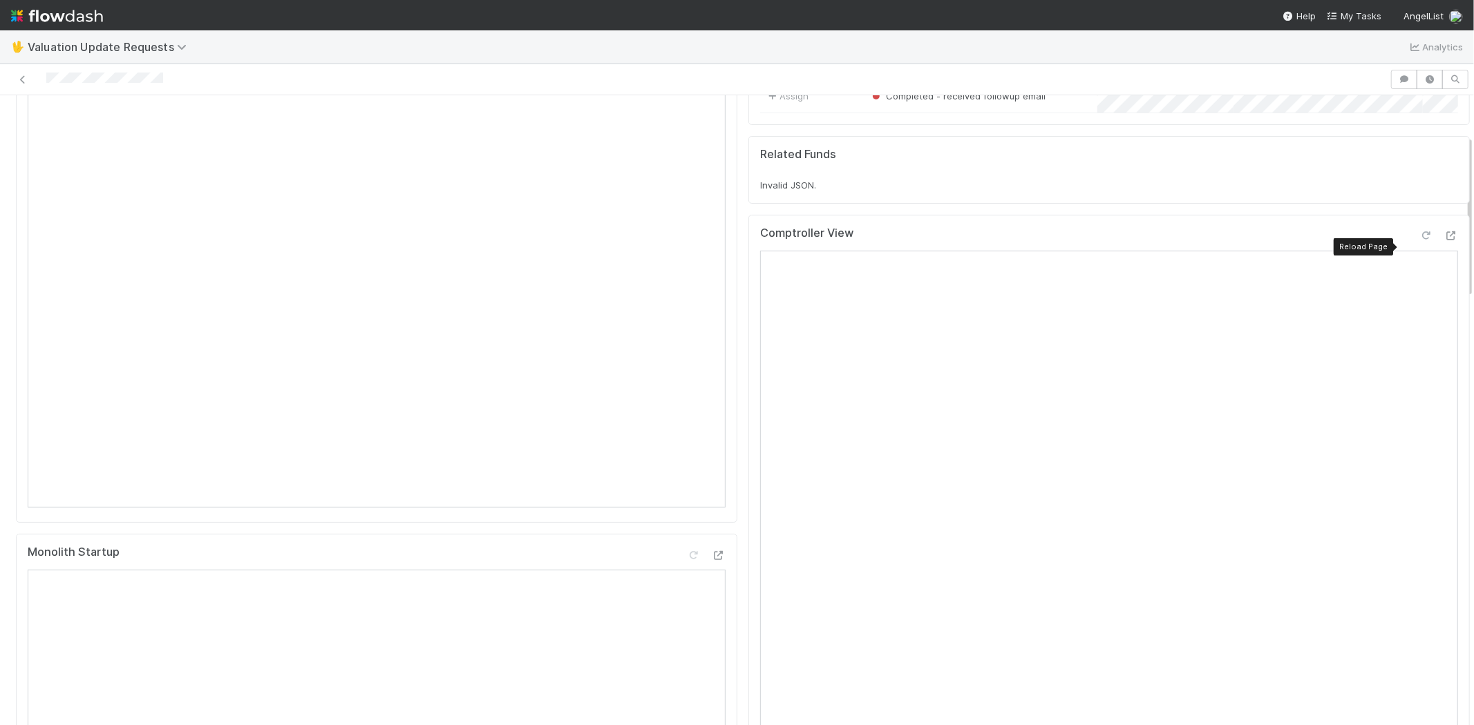
click at [1419, 240] on div at bounding box center [1426, 236] width 14 height 14
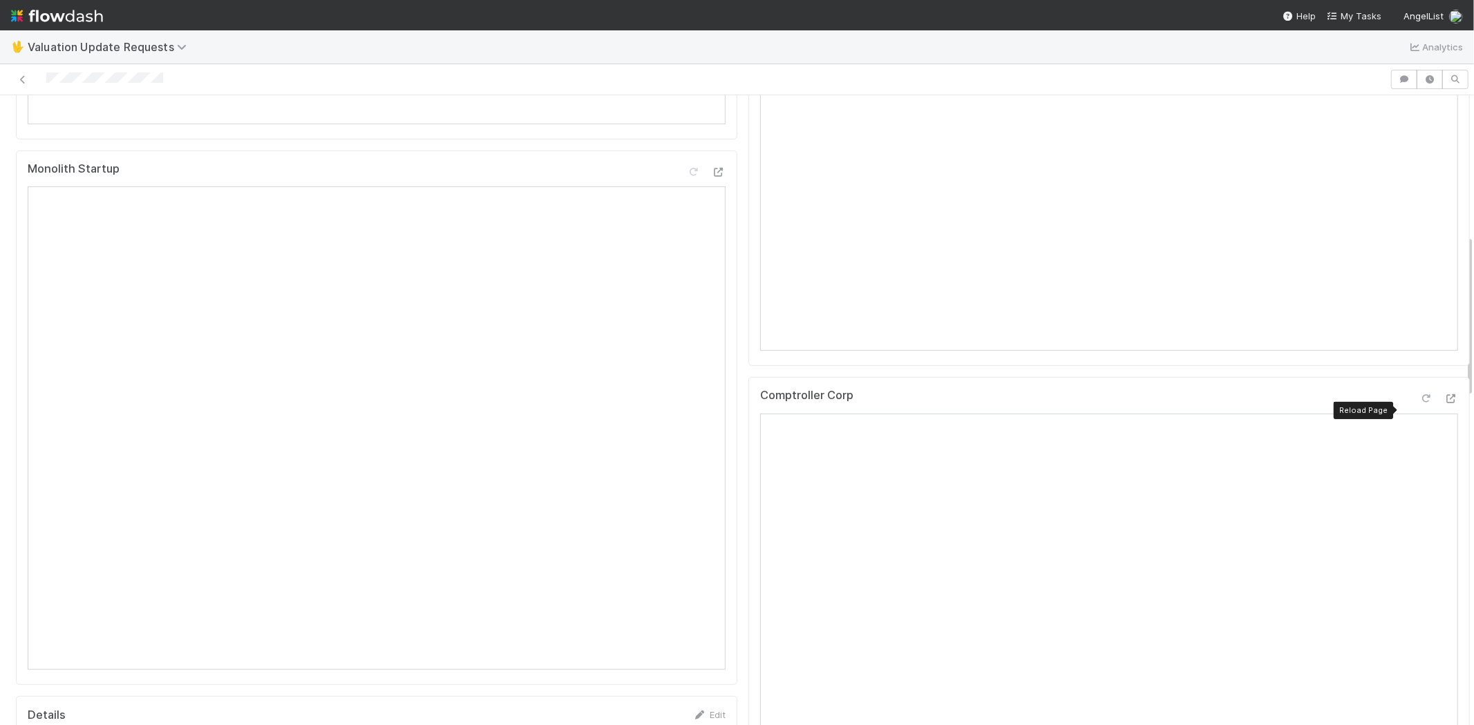
click at [1419, 403] on icon at bounding box center [1426, 398] width 14 height 9
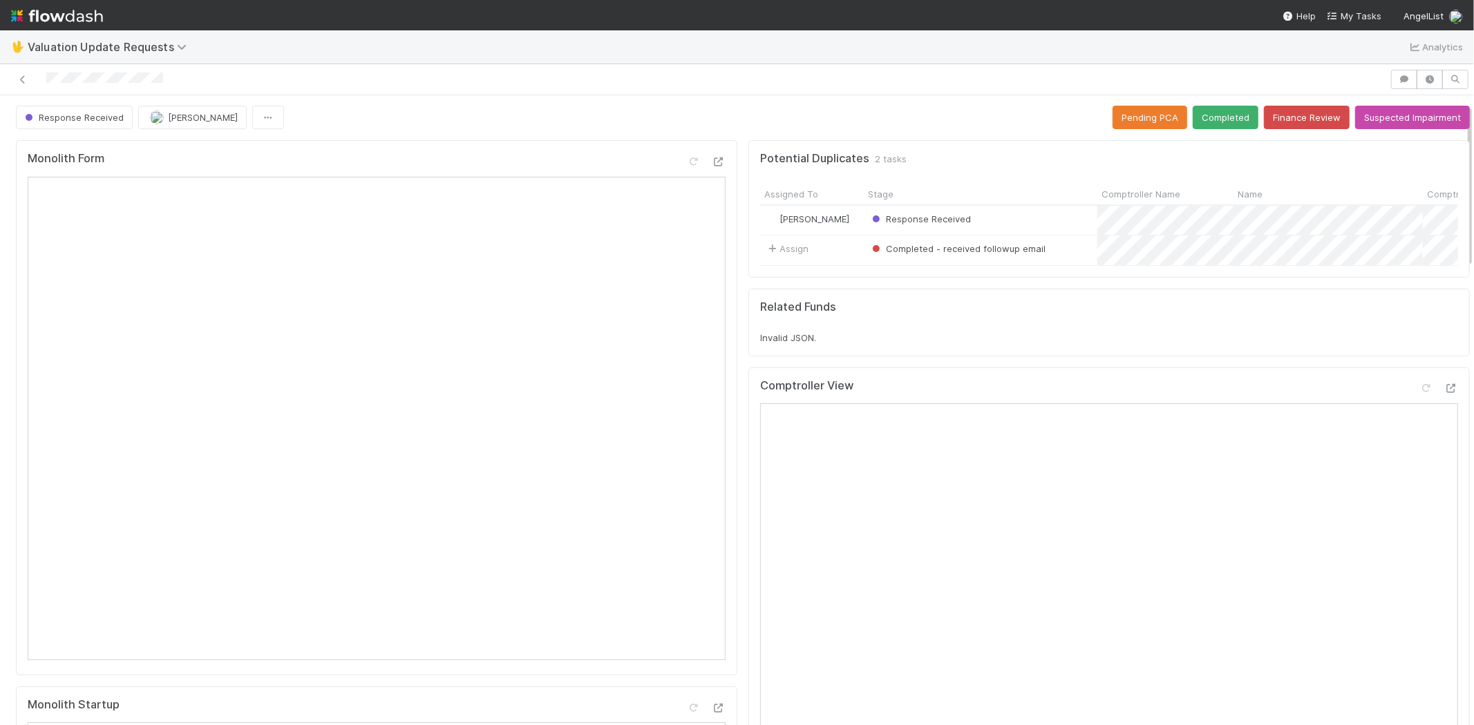
scroll to position [0, 0]
click at [1198, 106] on button "Completed" at bounding box center [1225, 117] width 66 height 23
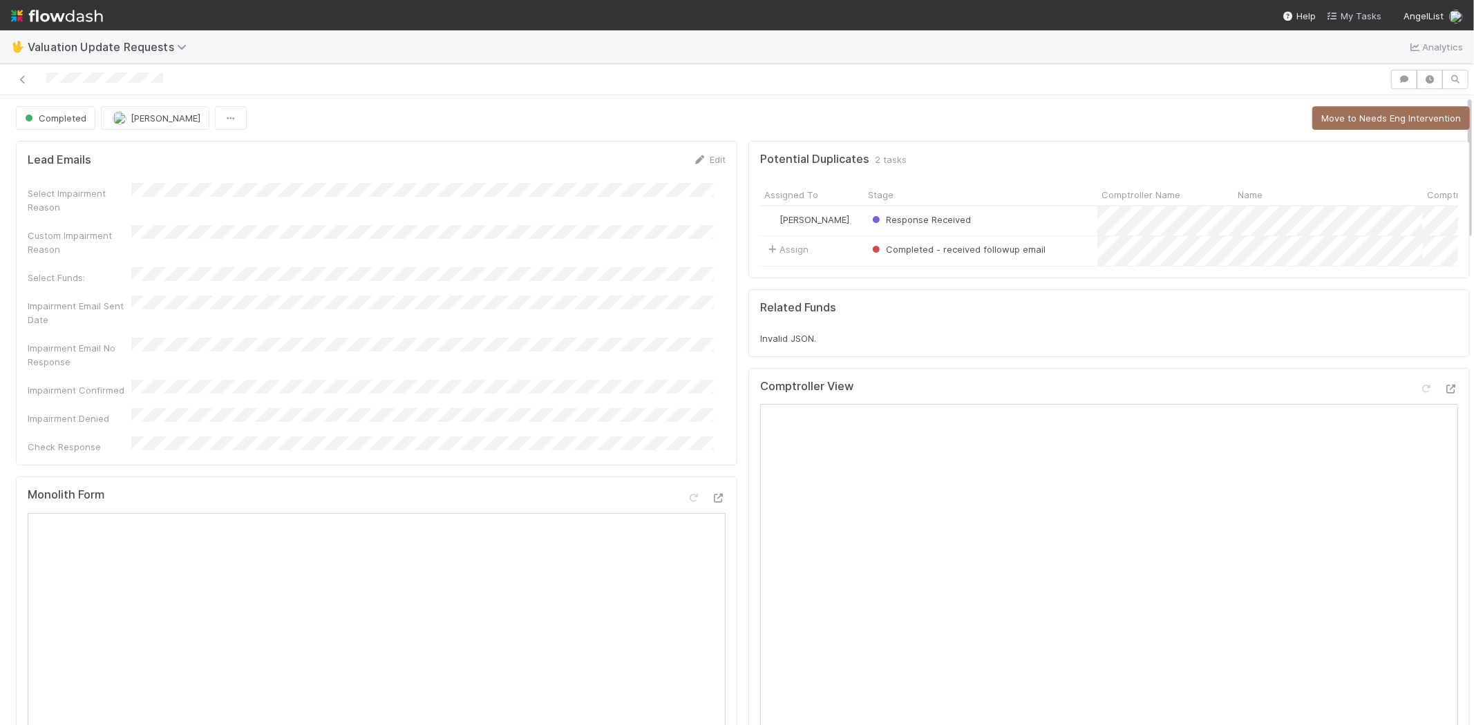
click at [1358, 18] on span "My Tasks" at bounding box center [1353, 15] width 55 height 11
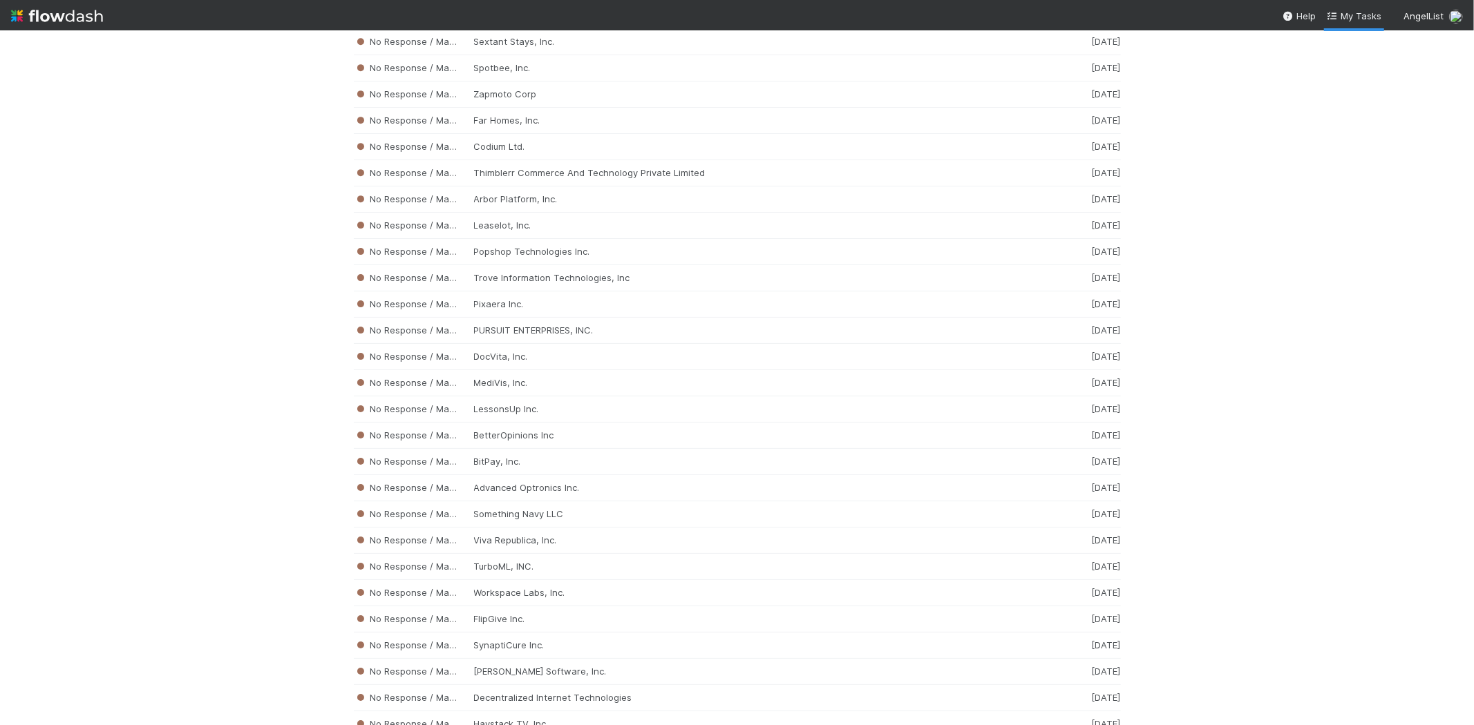
scroll to position [8113, 0]
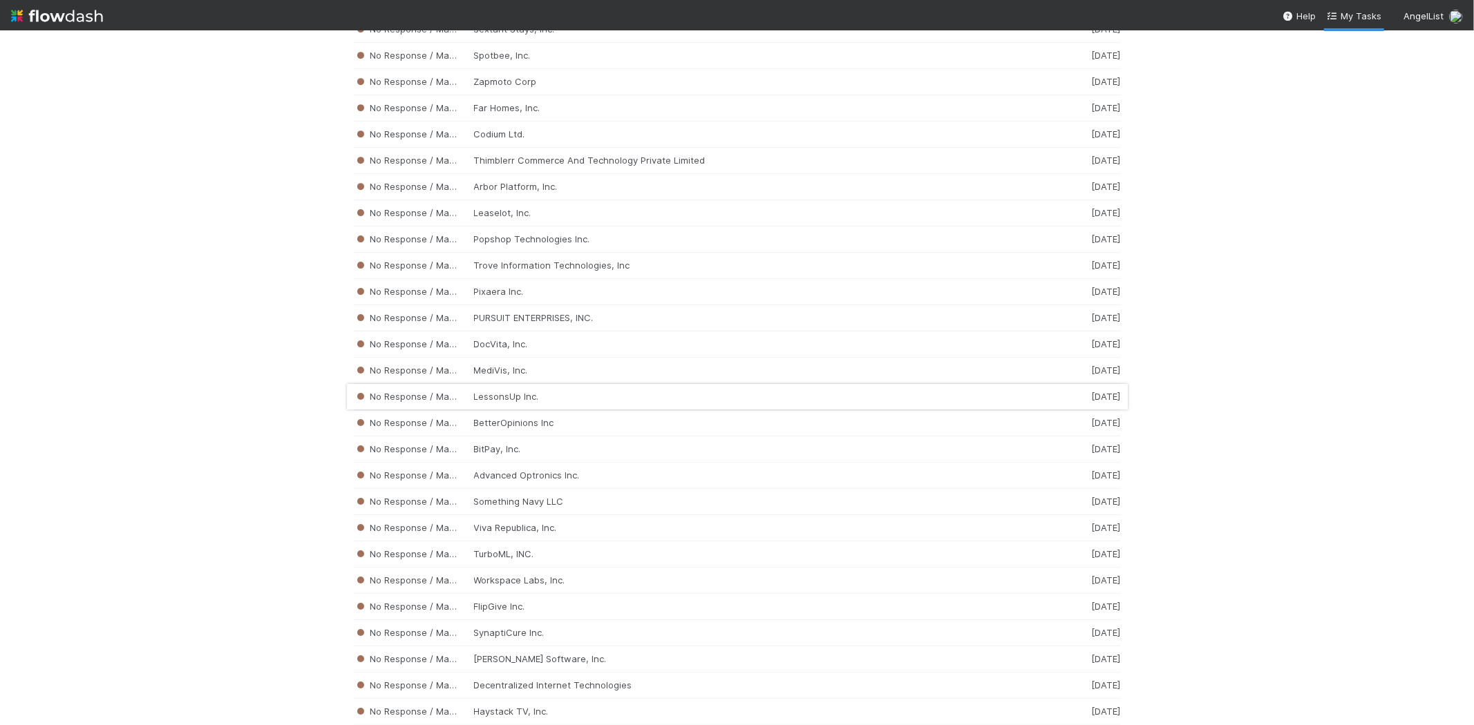
click at [629, 410] on div "No Response / Manual Review LessonsUp Inc. [DATE]" at bounding box center [737, 397] width 767 height 26
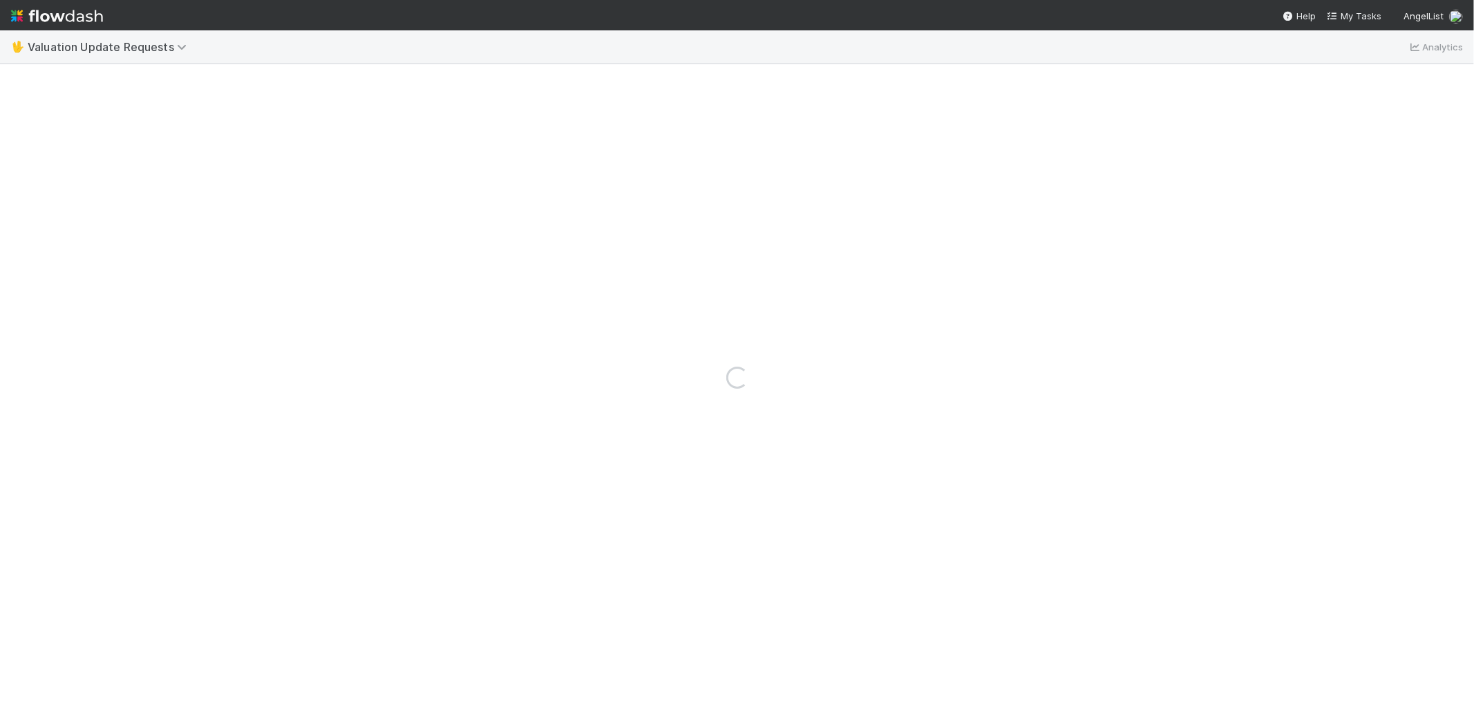
click at [629, 425] on div "Loading..." at bounding box center [737, 377] width 1474 height 695
drag, startPoint x: 122, startPoint y: 78, endPoint x: 44, endPoint y: 92, distance: 78.6
click at [44, 92] on div at bounding box center [737, 79] width 1474 height 31
click at [150, 78] on div at bounding box center [695, 79] width 1378 height 19
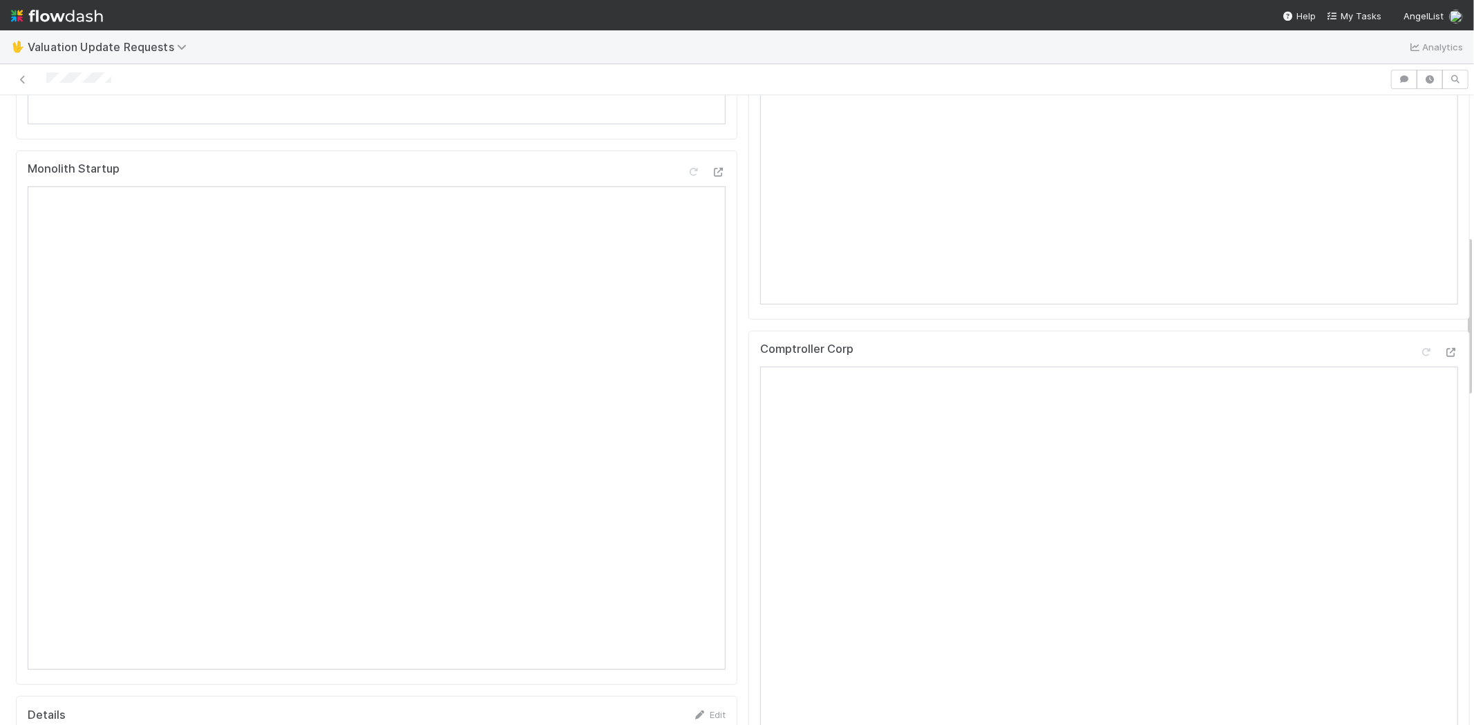
drag, startPoint x: 113, startPoint y: 77, endPoint x: 42, endPoint y: 72, distance: 71.4
click at [42, 72] on div at bounding box center [695, 79] width 1378 height 19
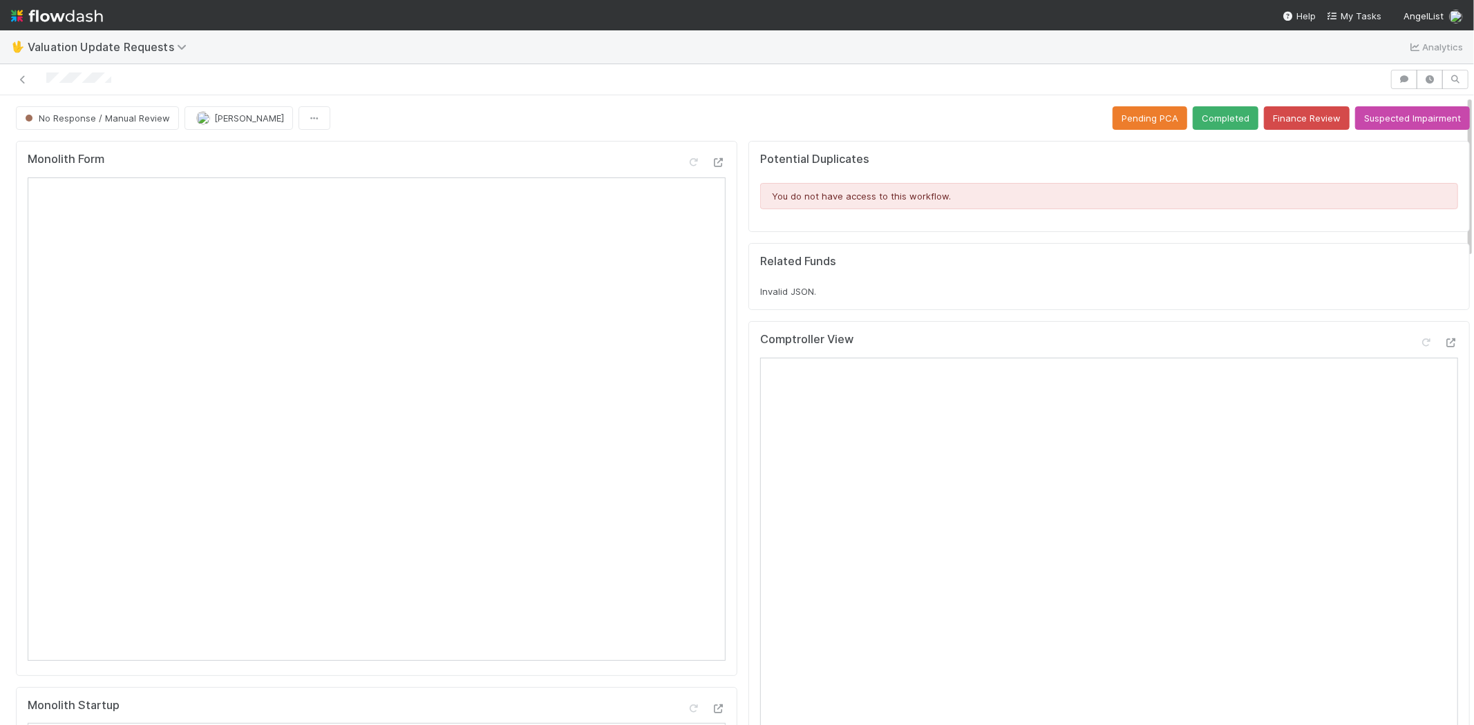
drag, startPoint x: 145, startPoint y: 69, endPoint x: 133, endPoint y: 77, distance: 14.0
click at [145, 70] on div at bounding box center [695, 79] width 1378 height 19
drag, startPoint x: 116, startPoint y: 77, endPoint x: 44, endPoint y: 83, distance: 72.7
click at [44, 83] on div at bounding box center [695, 79] width 1378 height 19
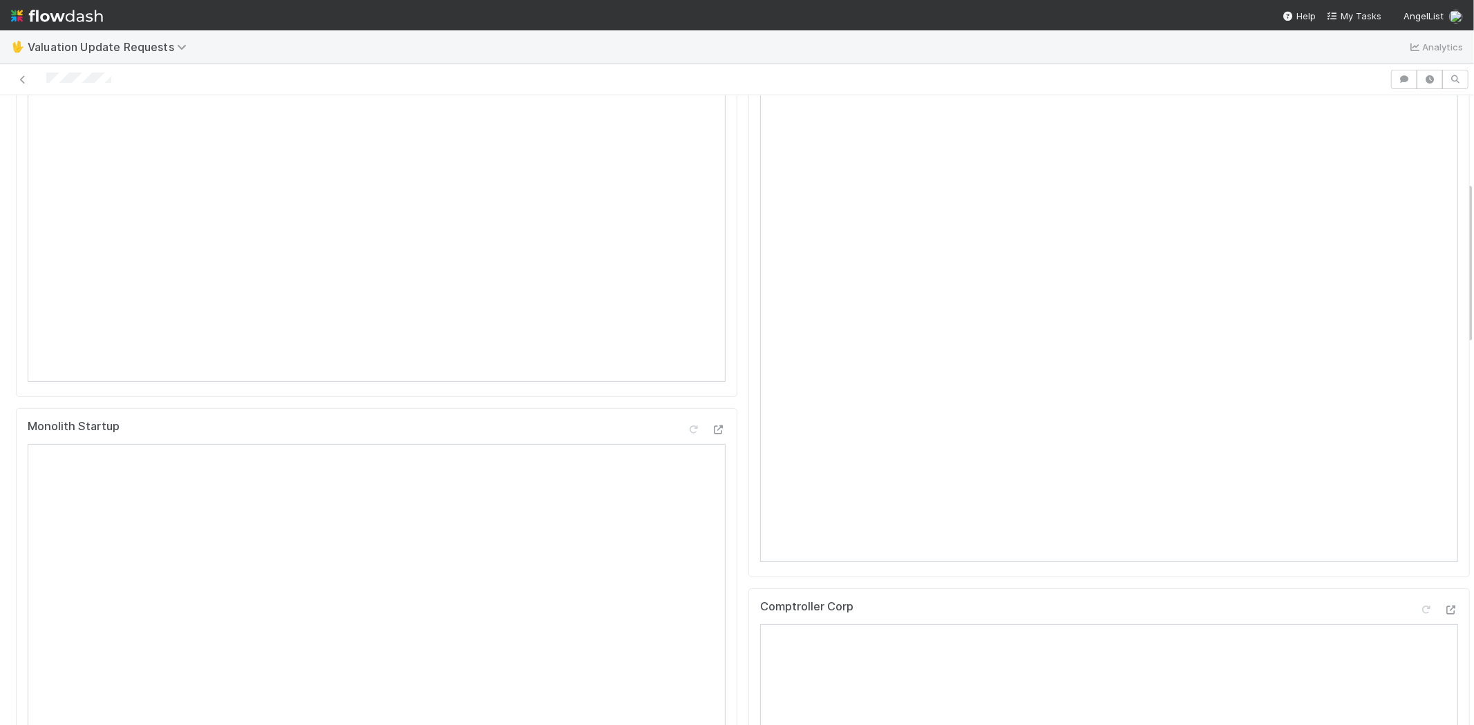
scroll to position [230, 0]
click at [1419, 112] on icon at bounding box center [1426, 112] width 14 height 9
click at [1419, 327] on icon at bounding box center [1426, 322] width 14 height 9
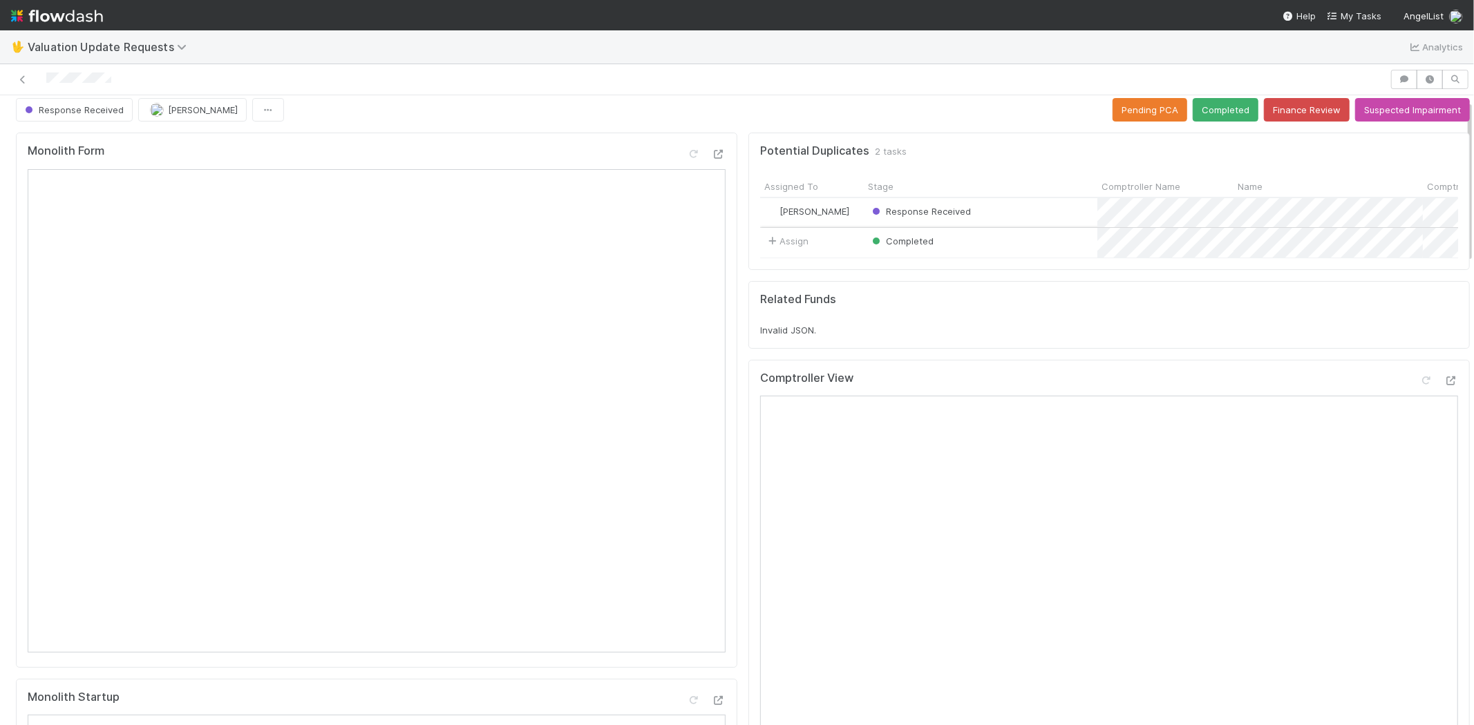
scroll to position [0, 0]
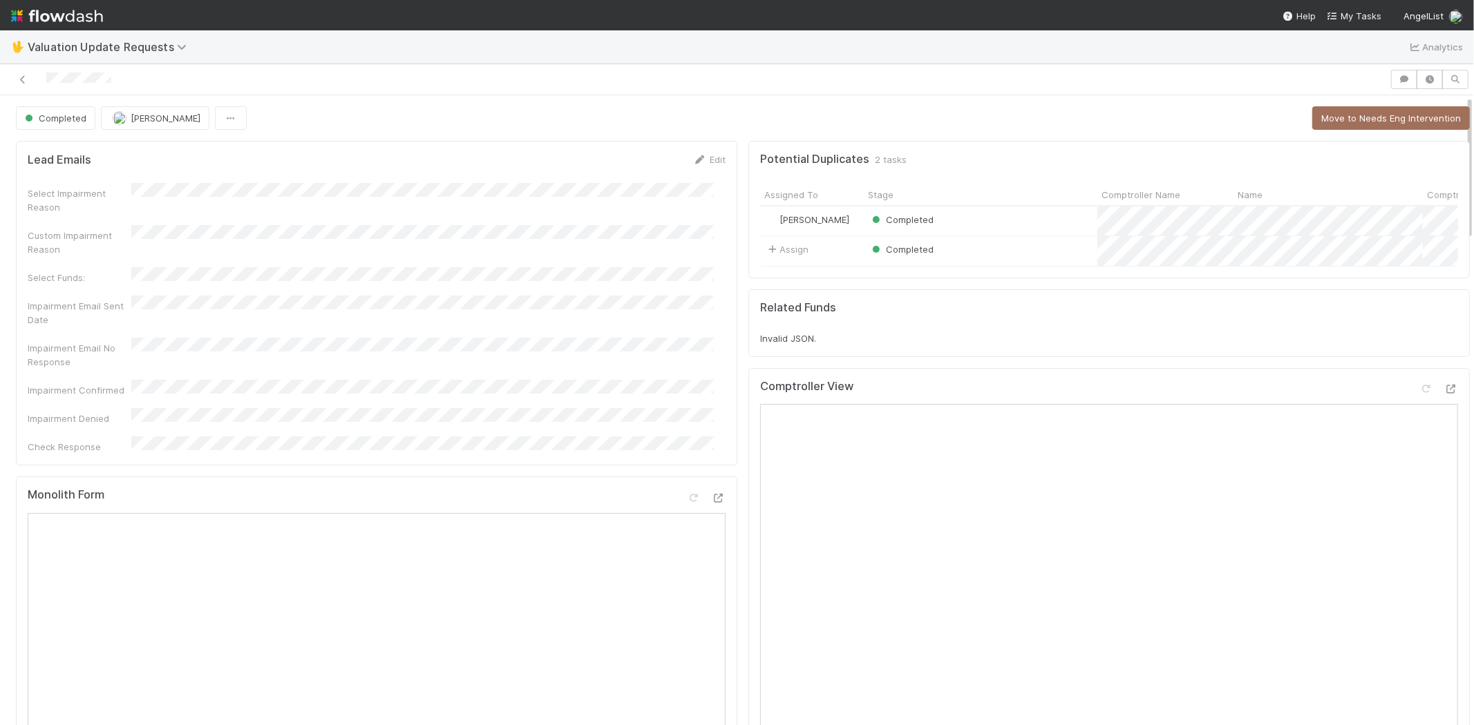
click at [1360, 7] on nav "Help My Tasks AngelList" at bounding box center [737, 15] width 1474 height 30
click at [1361, 12] on span "My Tasks" at bounding box center [1353, 15] width 55 height 11
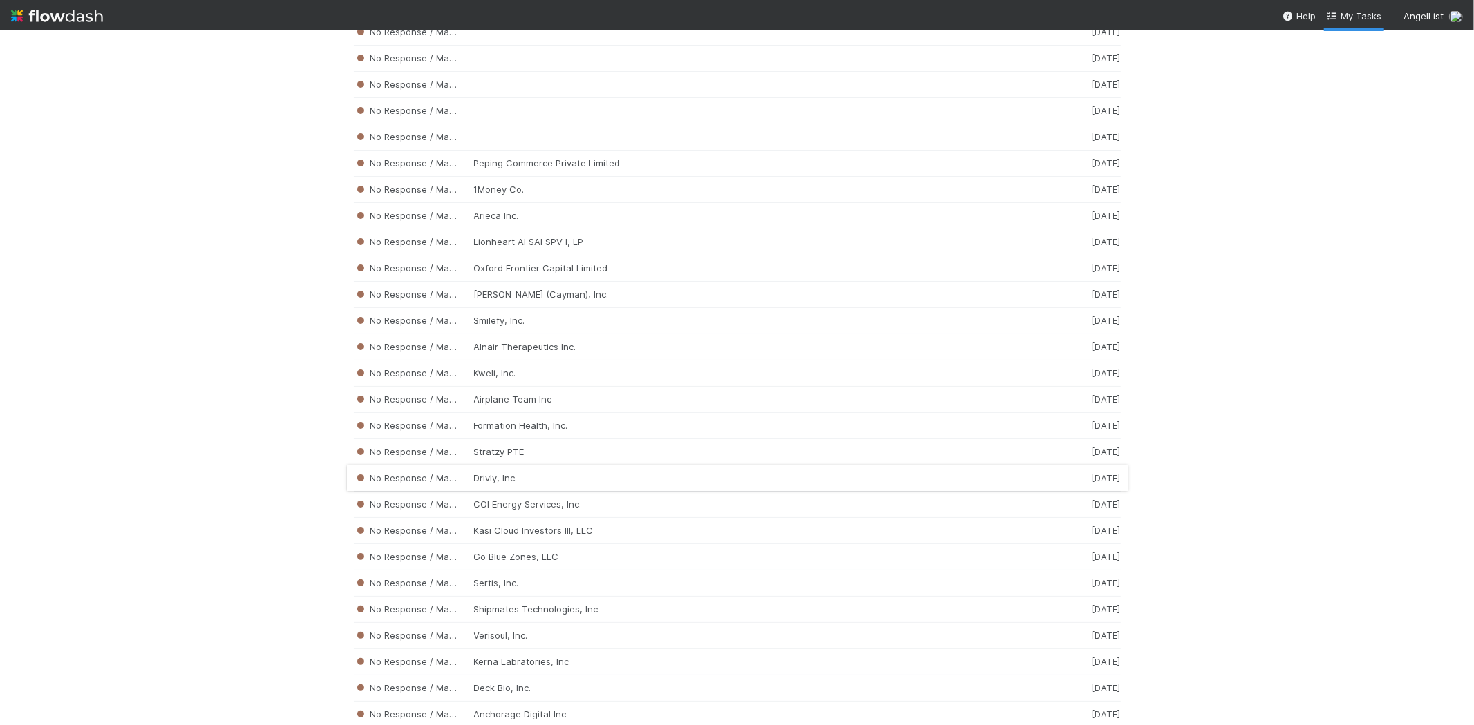
scroll to position [2763, 0]
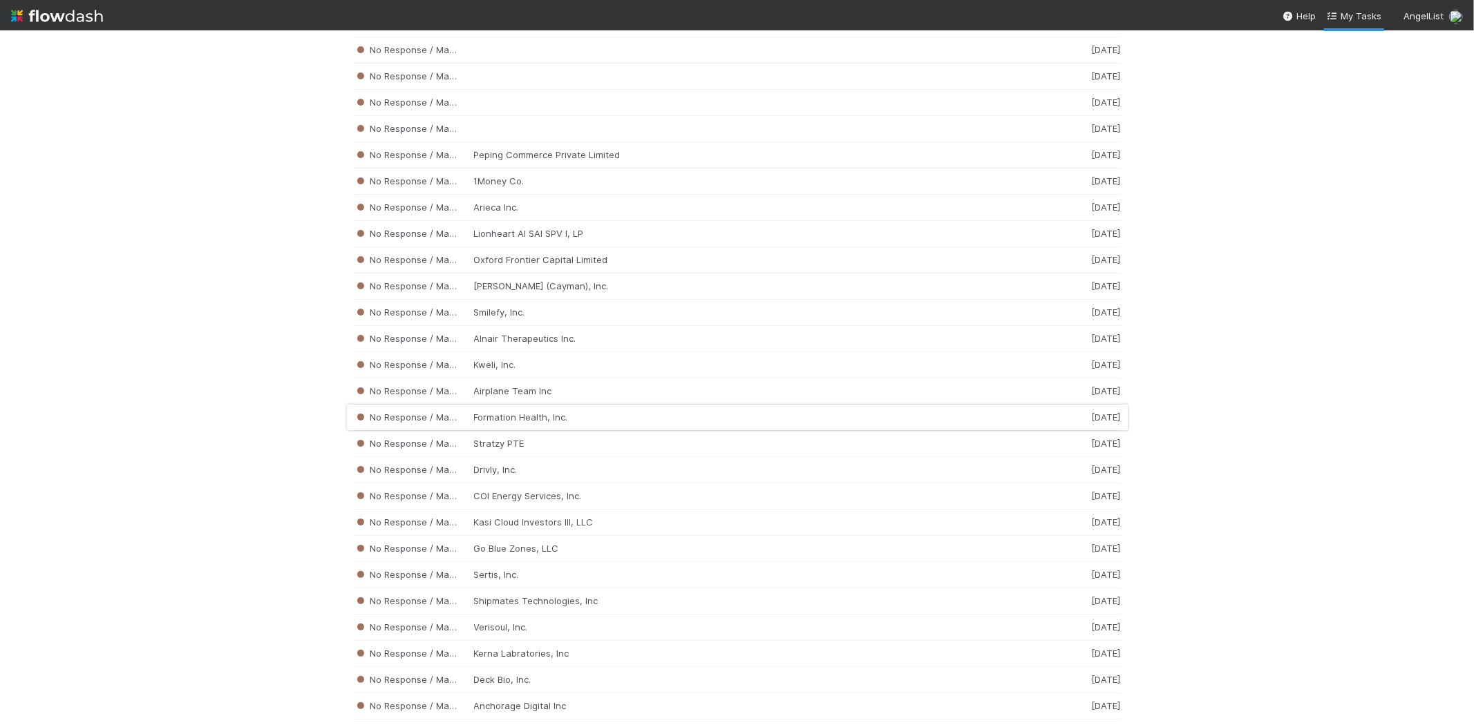
click at [567, 431] on div "No Response / Manual Review Formation Health, Inc. [DATE]" at bounding box center [737, 418] width 767 height 26
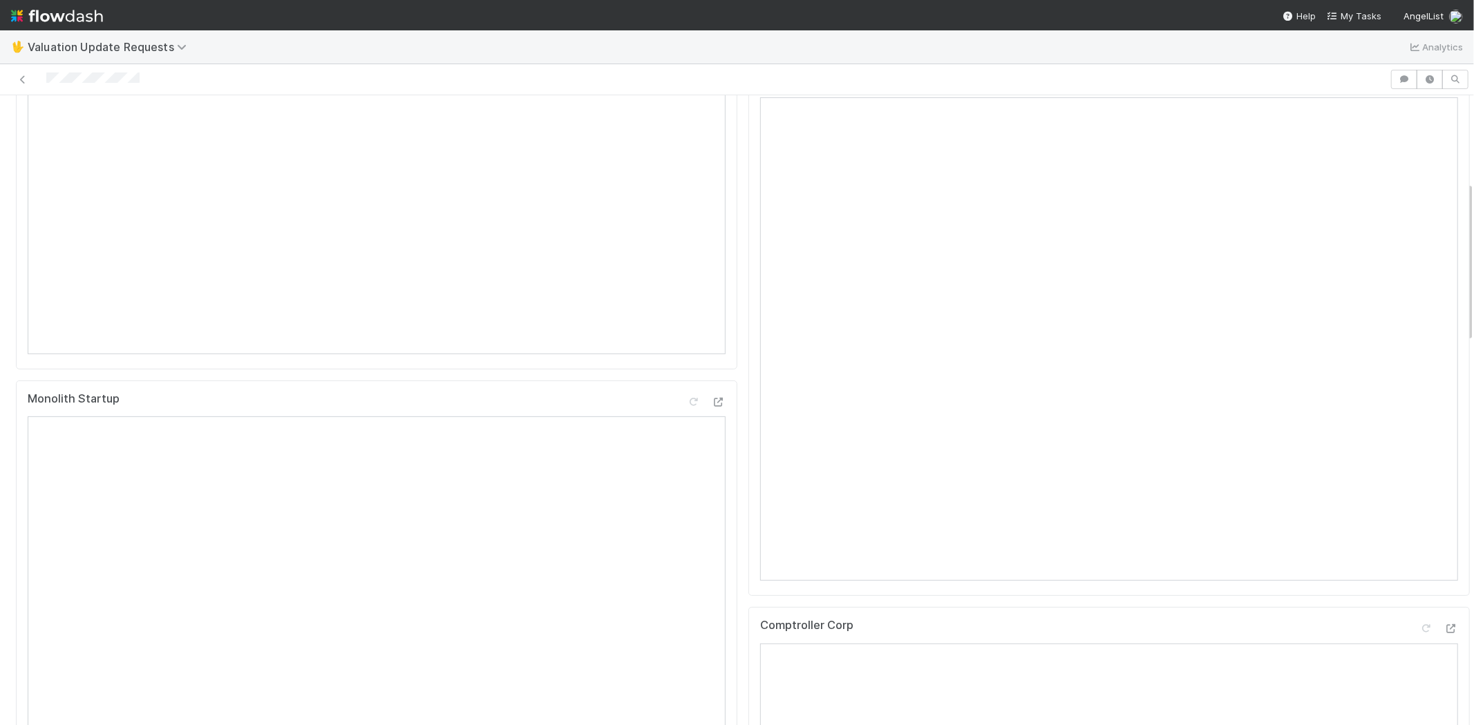
scroll to position [537, 0]
drag, startPoint x: 155, startPoint y: 75, endPoint x: 42, endPoint y: 75, distance: 112.6
click at [42, 75] on div at bounding box center [695, 79] width 1378 height 19
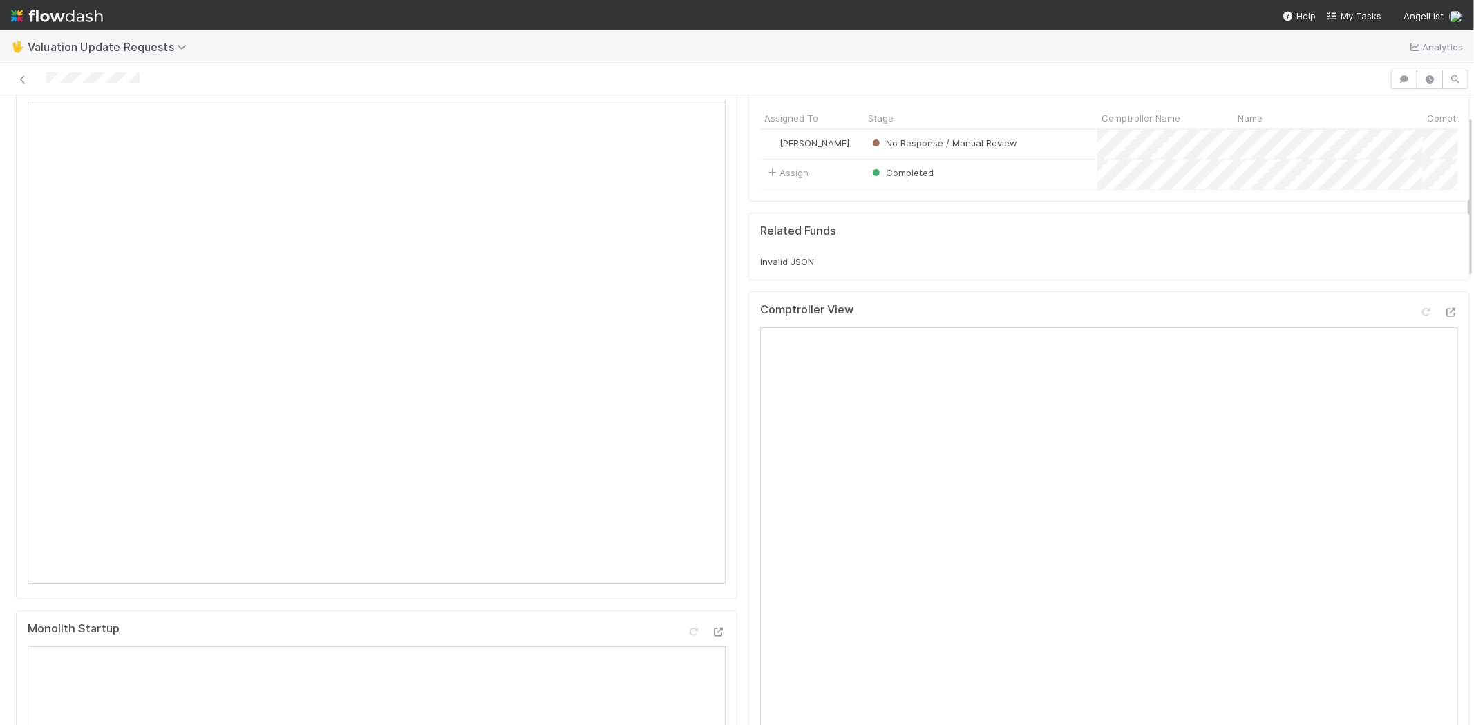
scroll to position [0, 0]
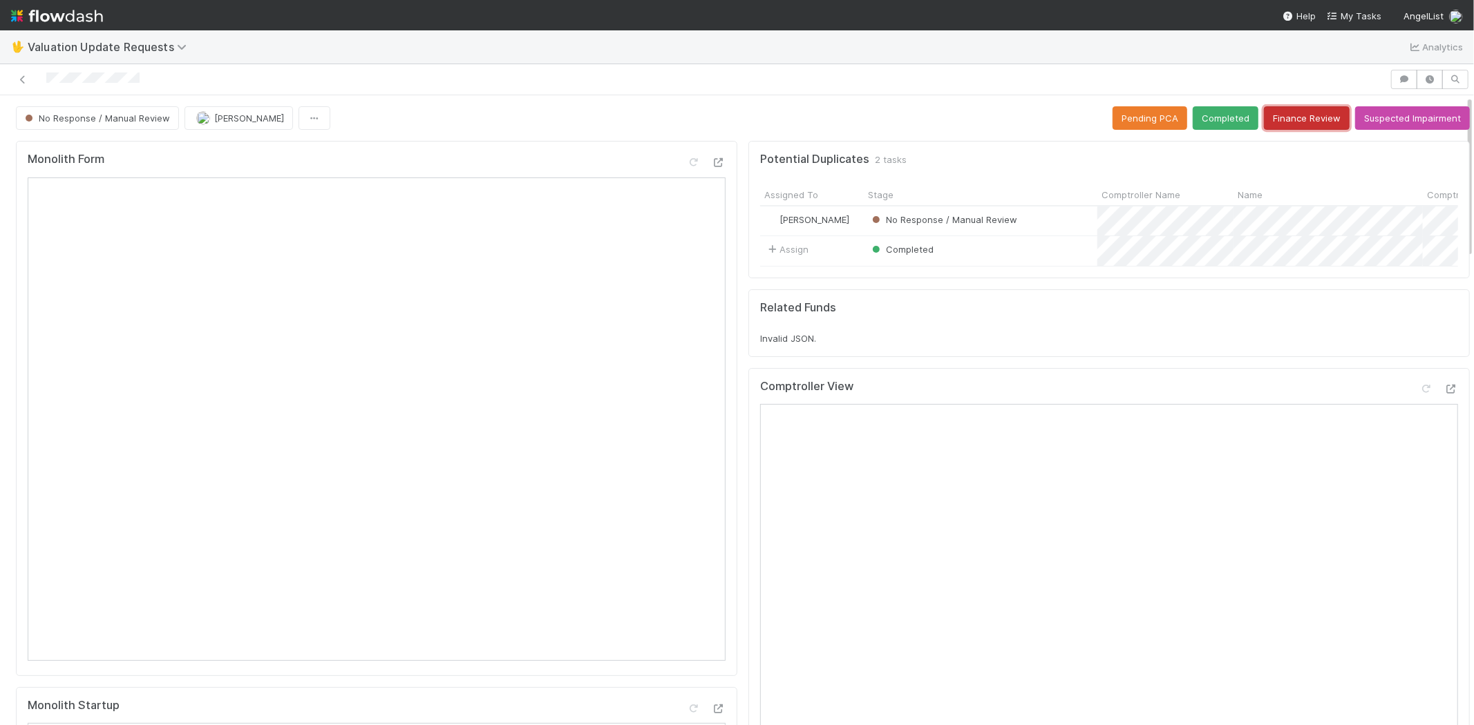
click at [1269, 118] on button "Finance Review" at bounding box center [1307, 117] width 86 height 23
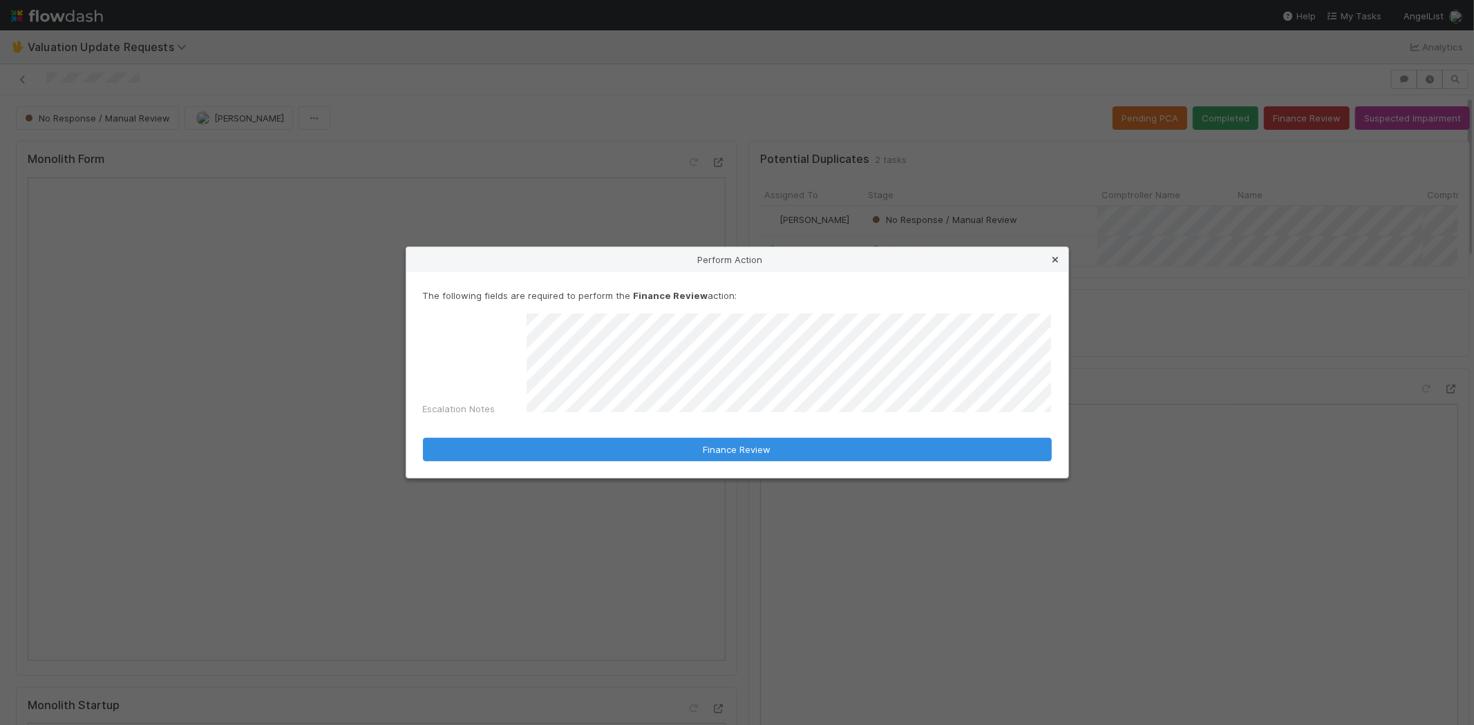
click at [1056, 261] on icon at bounding box center [1056, 260] width 14 height 9
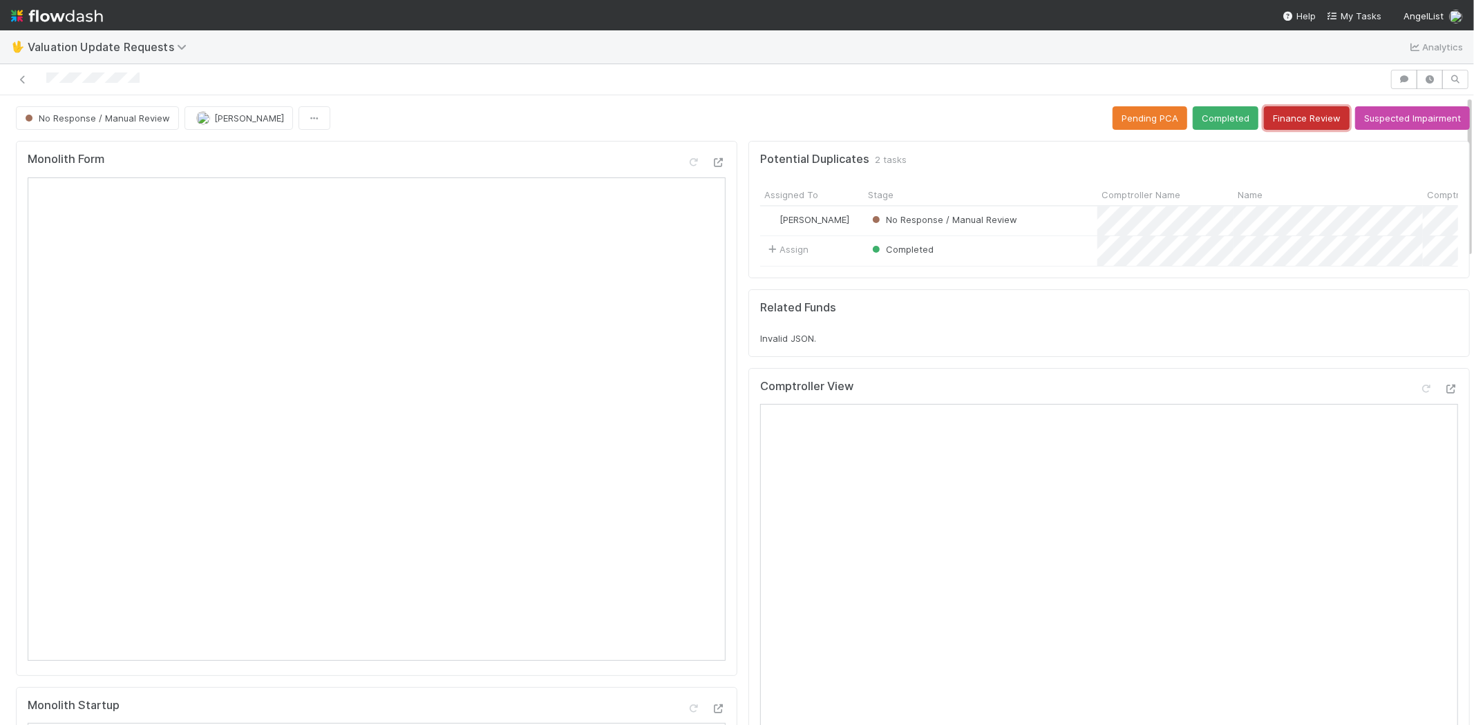
click at [1266, 116] on button "Finance Review" at bounding box center [1307, 117] width 86 height 23
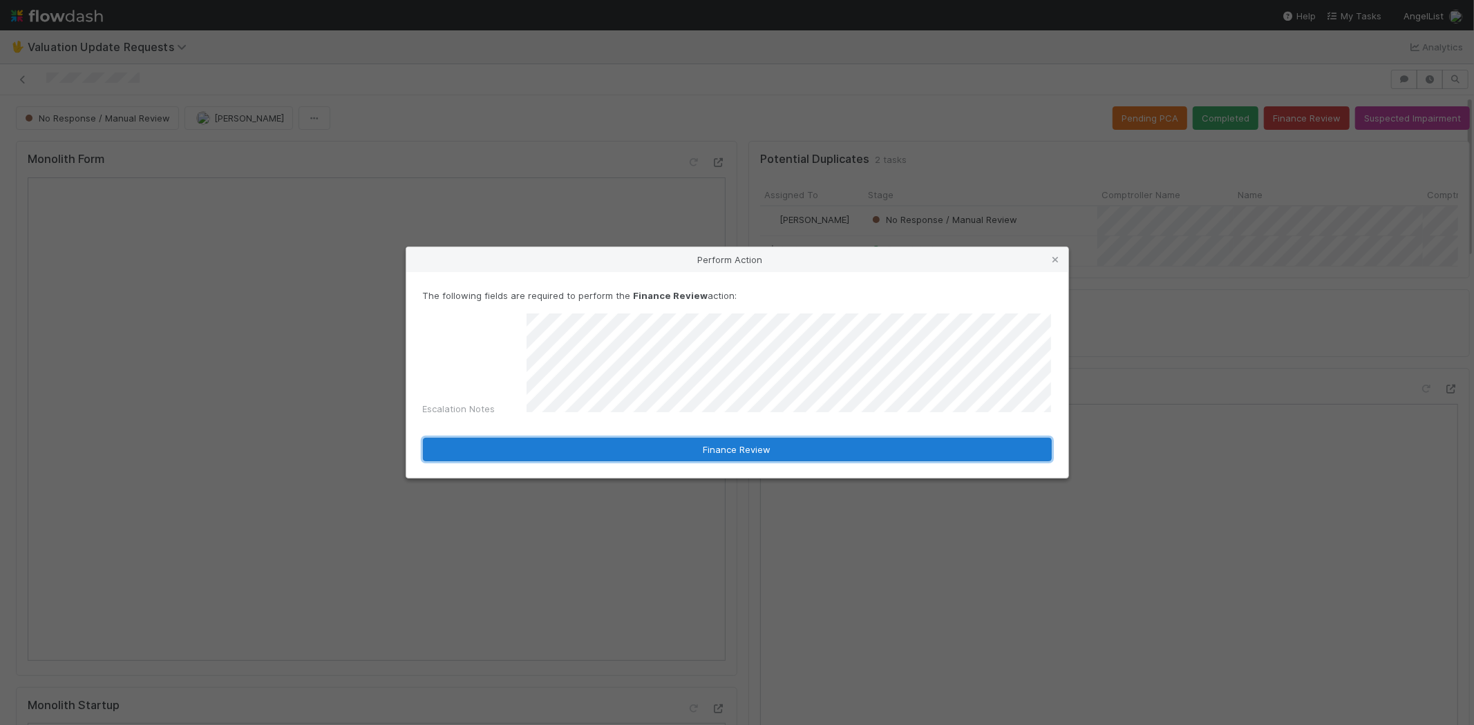
click at [740, 448] on button "Finance Review" at bounding box center [737, 449] width 629 height 23
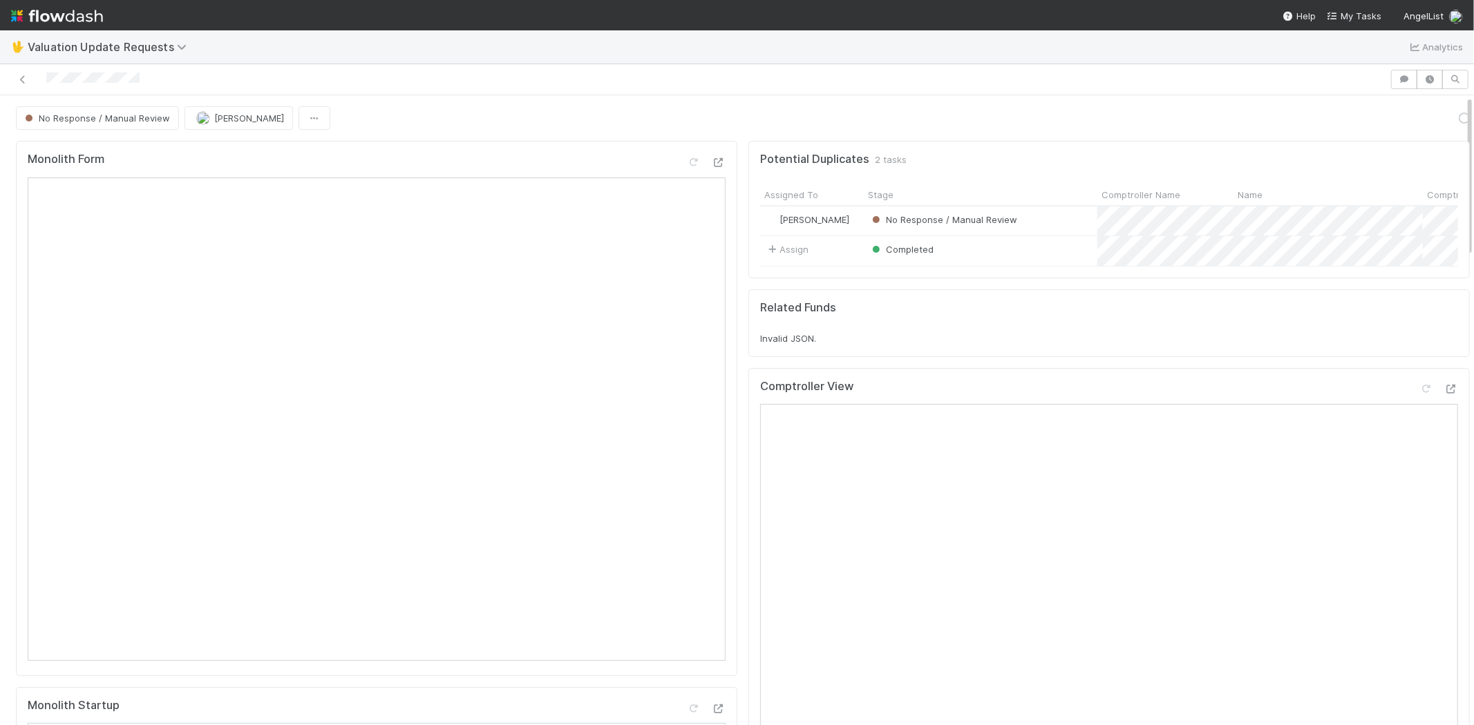
drag, startPoint x: 154, startPoint y: 77, endPoint x: 44, endPoint y: 73, distance: 109.9
click at [44, 73] on div at bounding box center [695, 79] width 1378 height 19
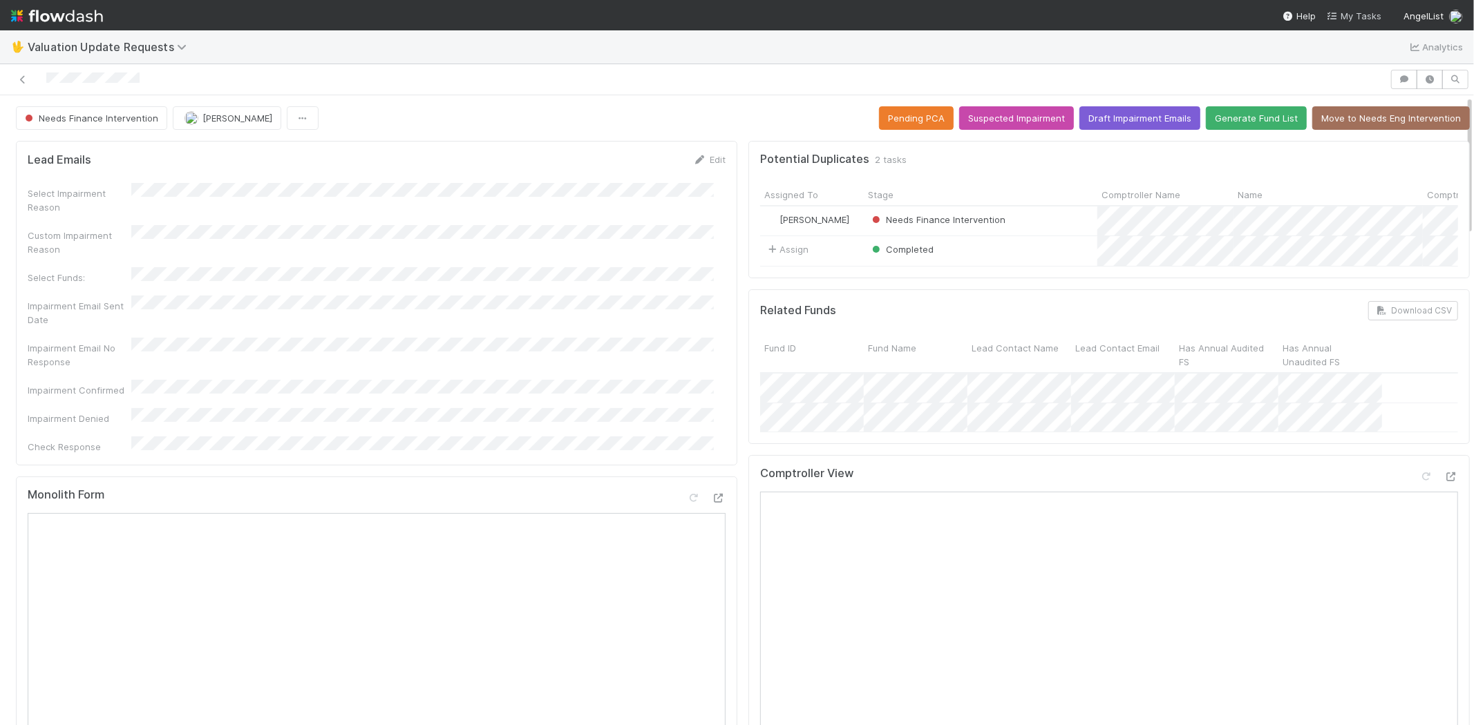
click at [1351, 9] on link "My Tasks" at bounding box center [1353, 16] width 55 height 14
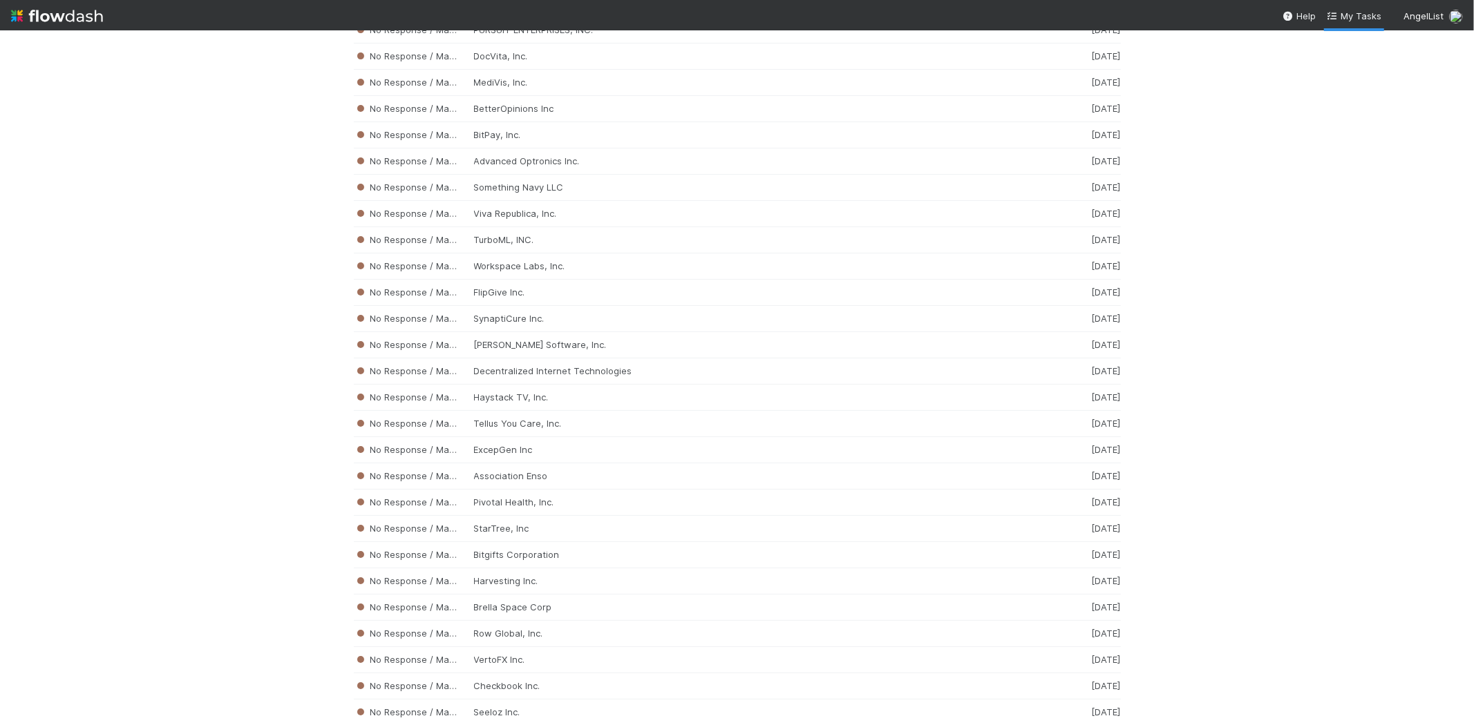
scroll to position [8401, 0]
click at [526, 438] on div "No Response / Manual Review ExcepGen Inc [DATE]" at bounding box center [737, 425] width 767 height 26
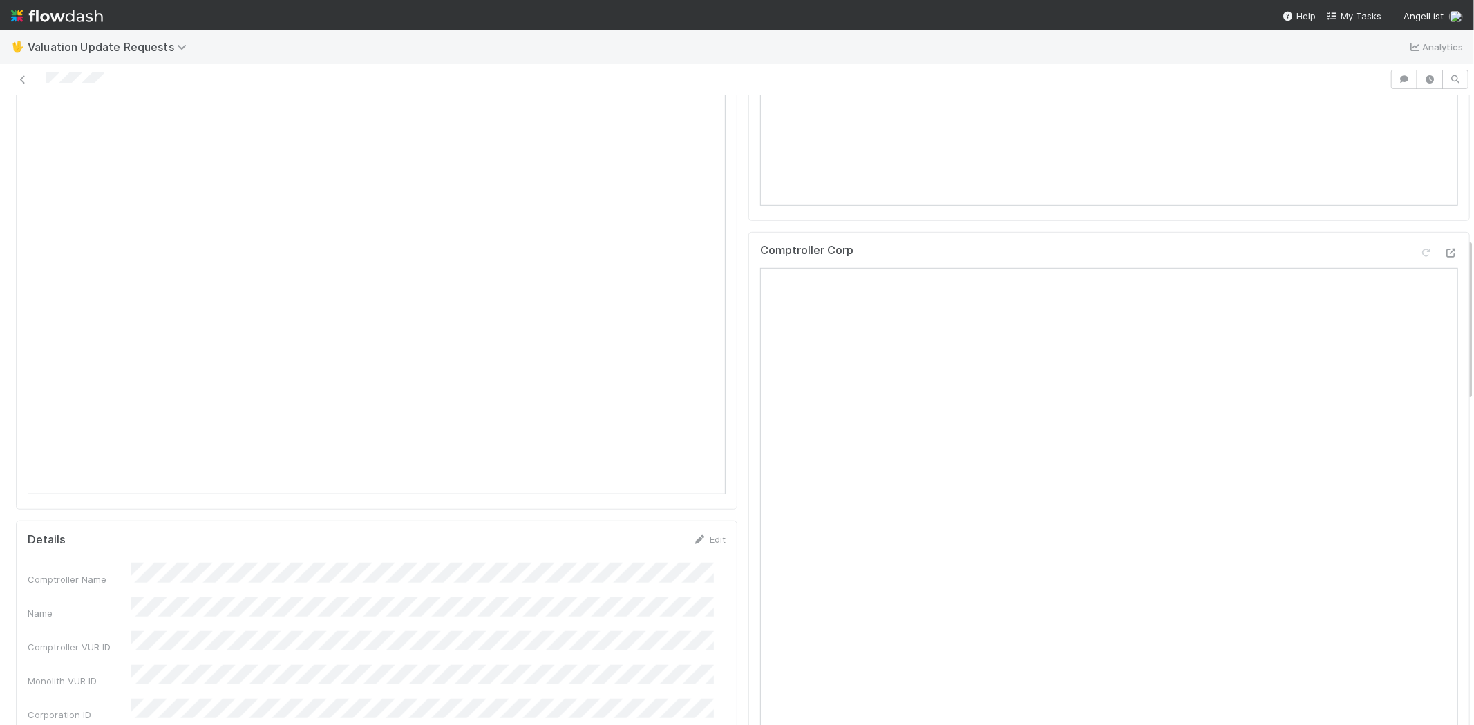
scroll to position [537, 0]
drag, startPoint x: 102, startPoint y: 91, endPoint x: 119, endPoint y: 79, distance: 20.5
click at [102, 90] on div at bounding box center [737, 79] width 1474 height 31
click at [48, 74] on div at bounding box center [695, 79] width 1378 height 19
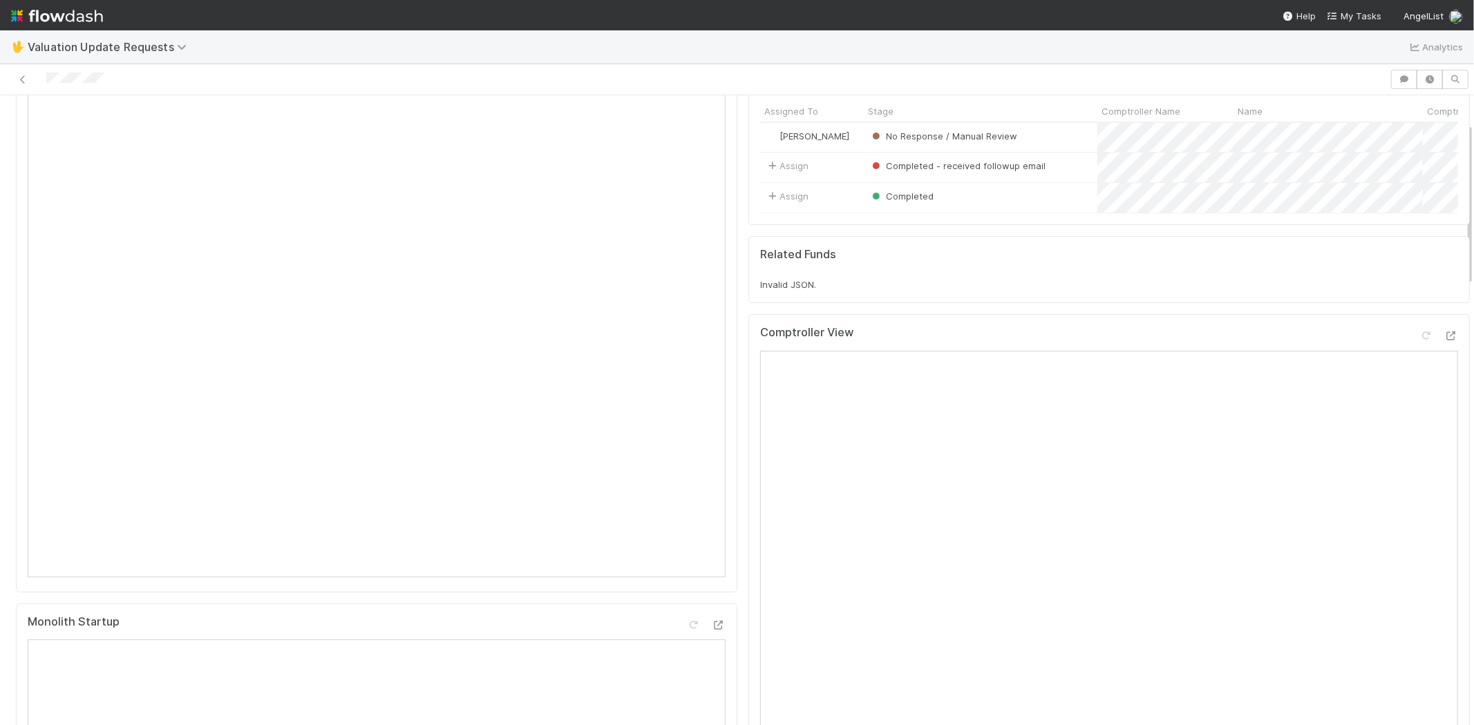
scroll to position [153, 0]
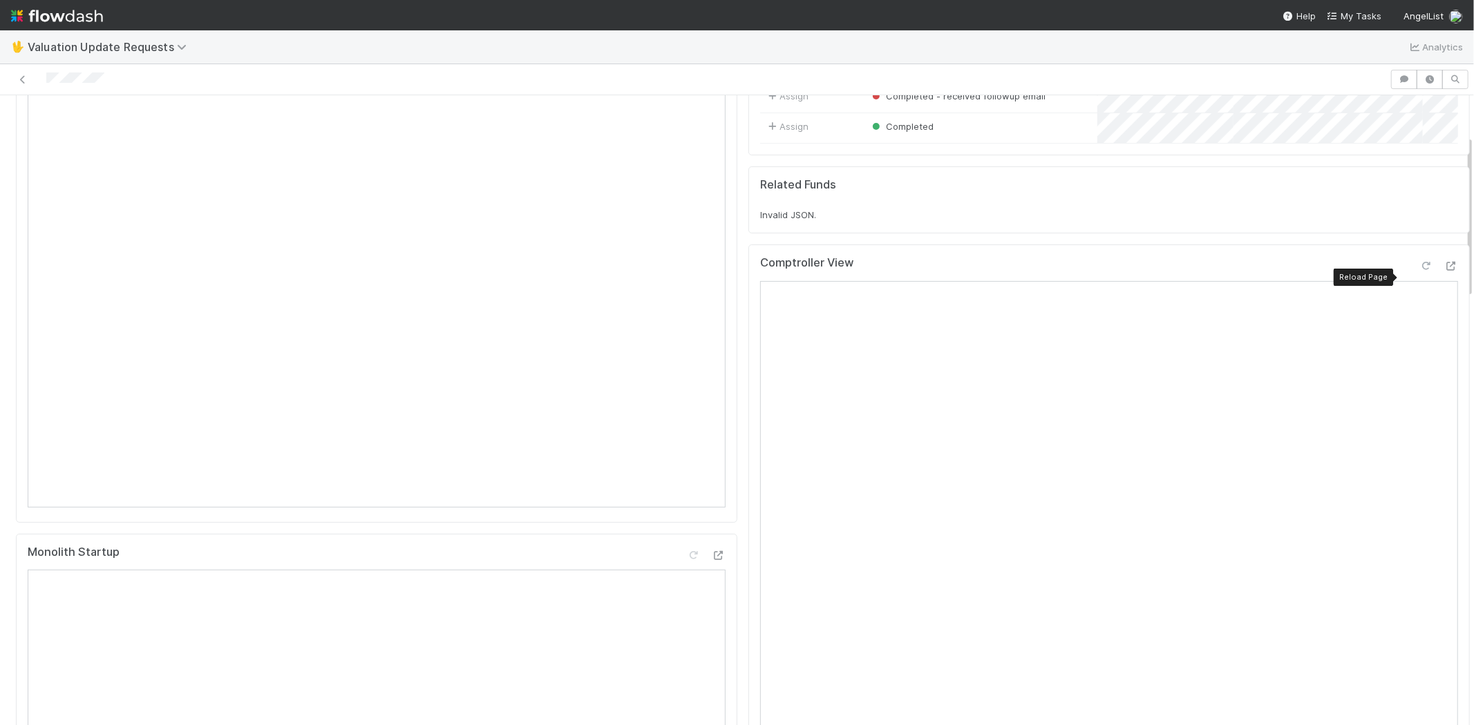
click at [1419, 271] on icon at bounding box center [1426, 266] width 14 height 9
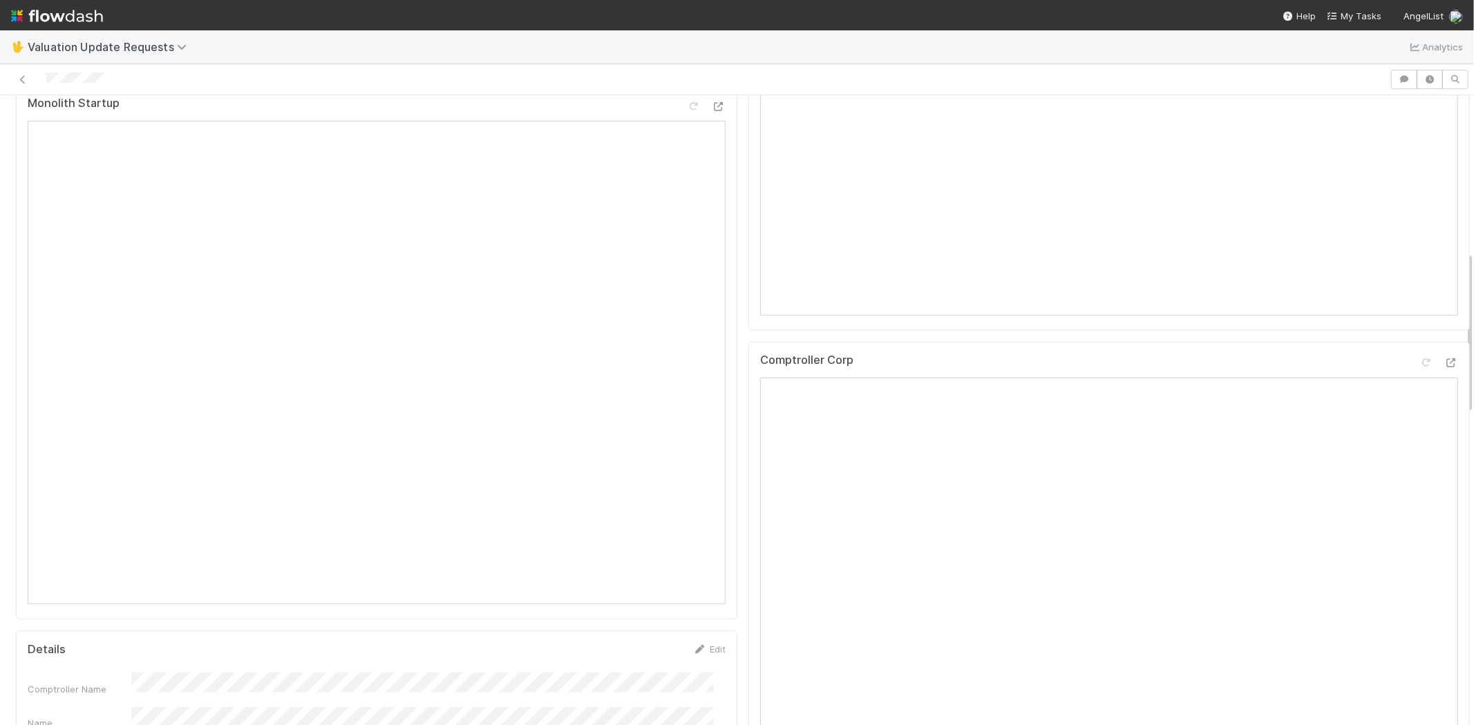
scroll to position [613, 0]
click at [1394, 363] on div "Comptroller Corp Reload Page" at bounding box center [1109, 355] width 698 height 25
click at [1419, 356] on icon at bounding box center [1426, 351] width 14 height 9
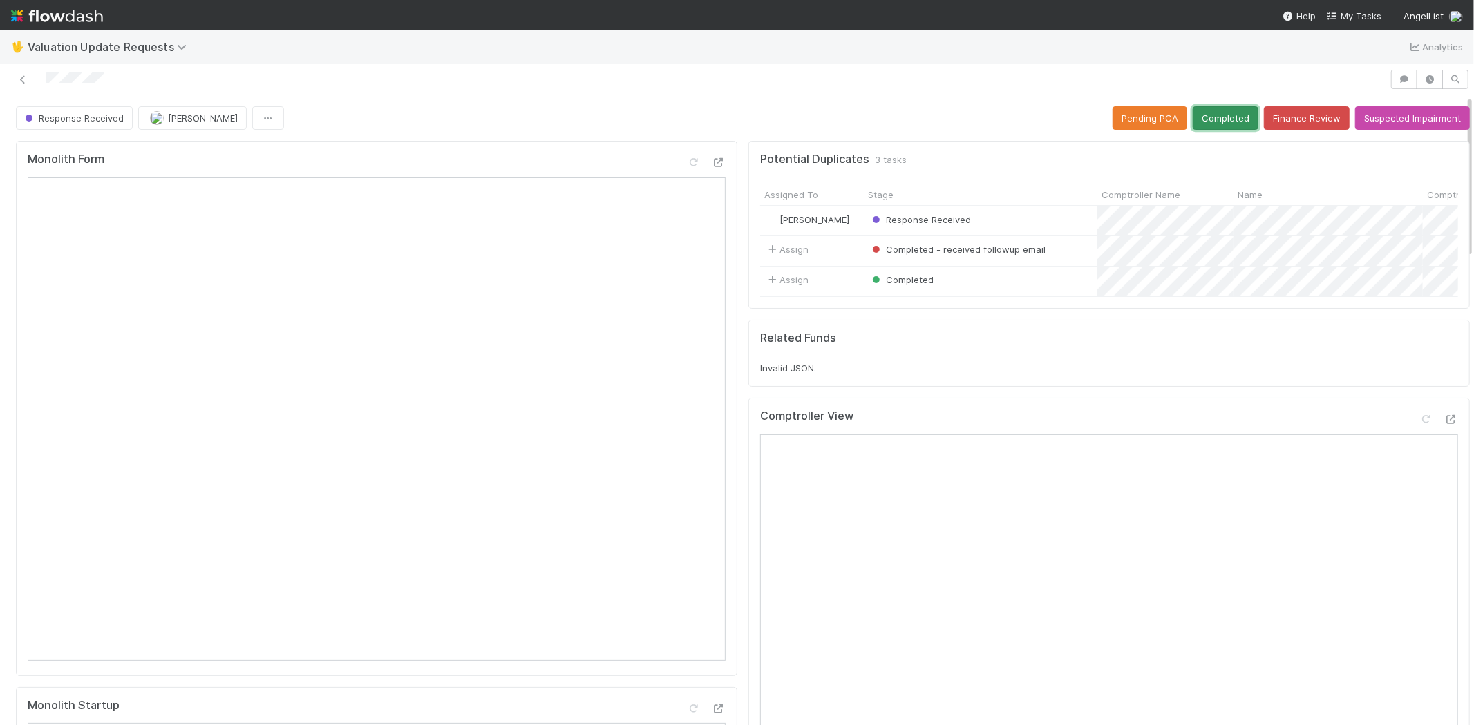
click at [1199, 111] on button "Completed" at bounding box center [1225, 117] width 66 height 23
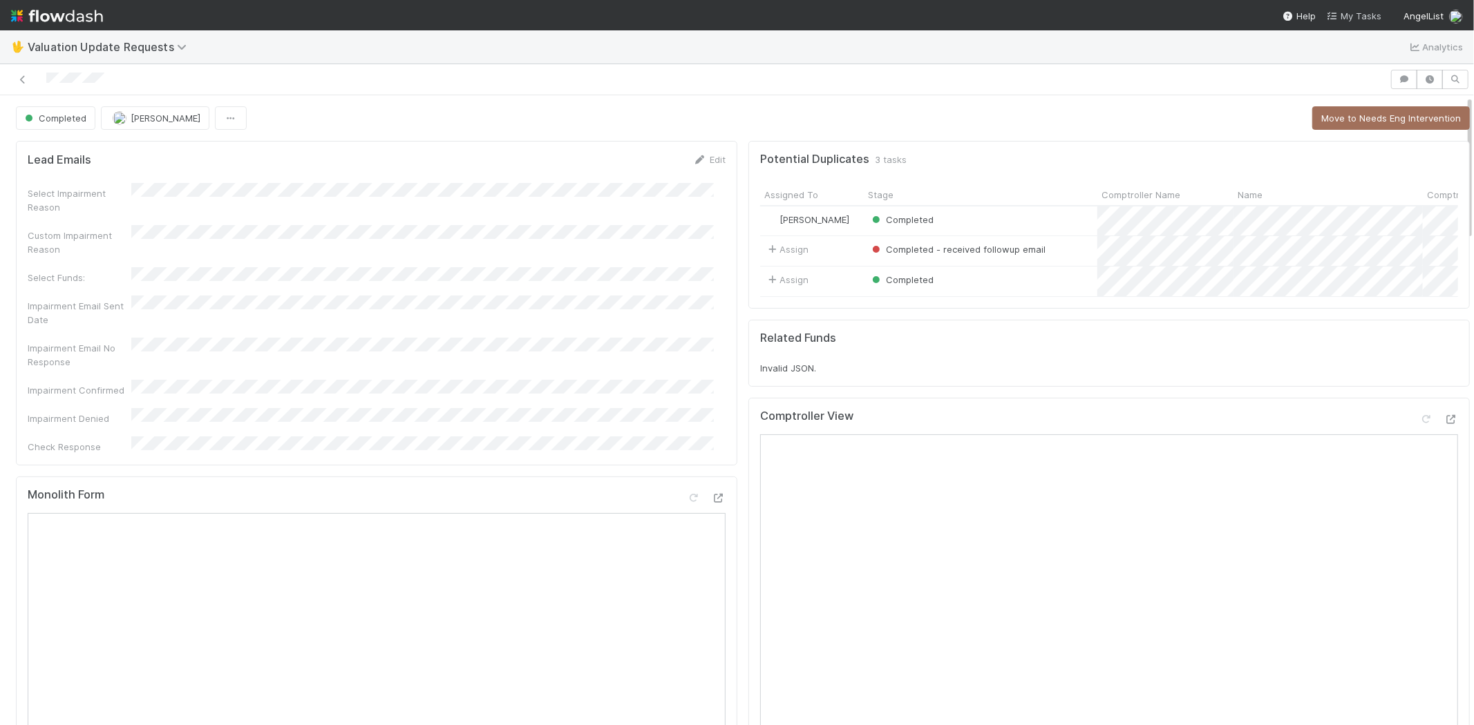
click at [1349, 10] on span "My Tasks" at bounding box center [1353, 15] width 55 height 11
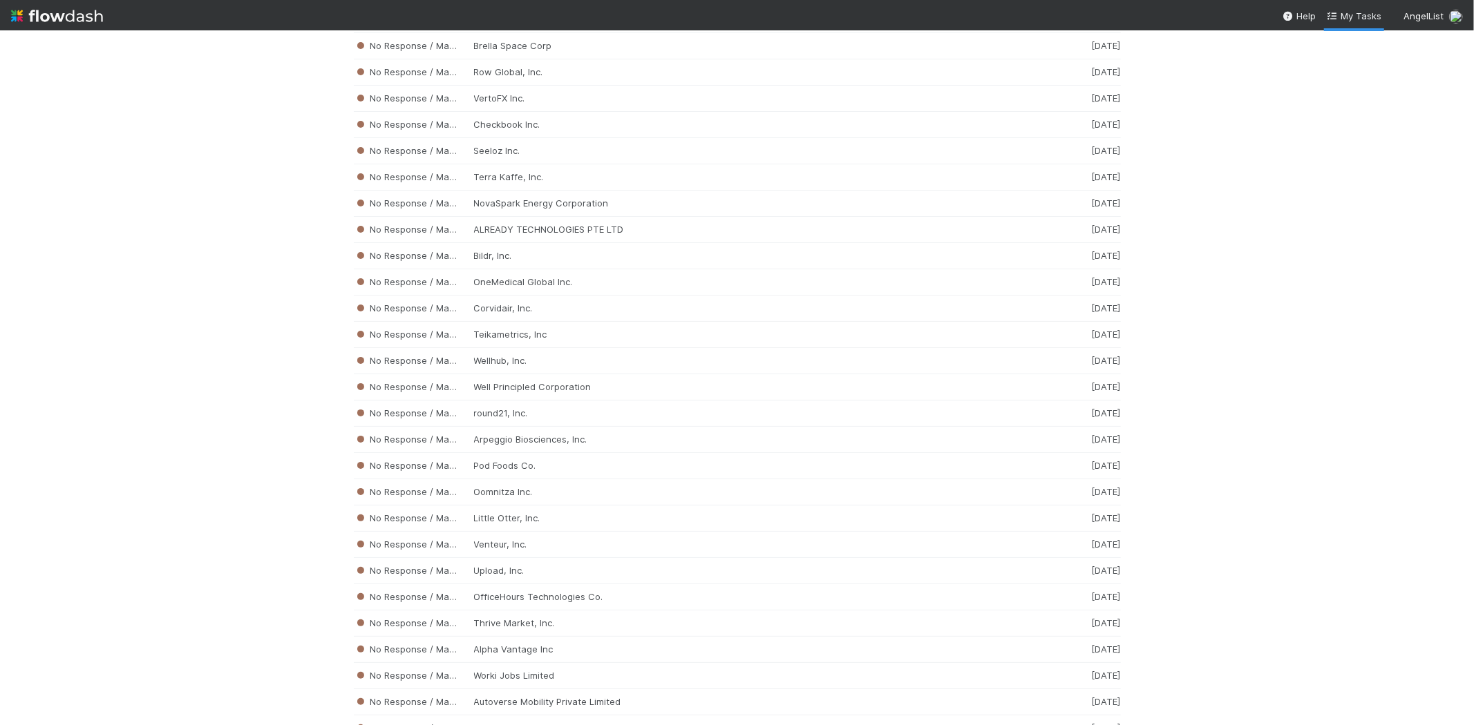
scroll to position [8962, 0]
click at [563, 428] on div "No Response / Manual Review Pod Foods Co. [DATE]" at bounding box center [737, 415] width 767 height 26
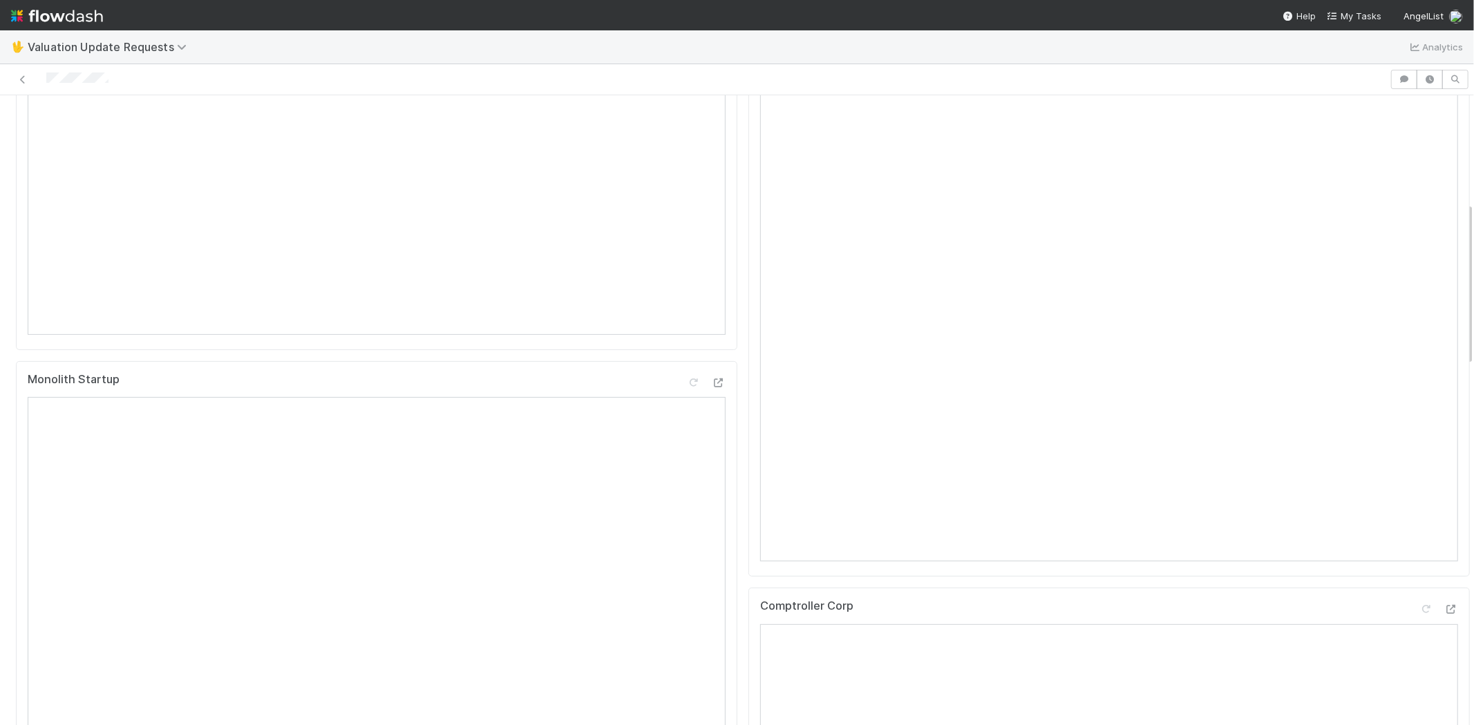
scroll to position [691, 0]
drag, startPoint x: 123, startPoint y: 79, endPoint x: 46, endPoint y: 85, distance: 77.6
click at [46, 85] on div at bounding box center [695, 79] width 1378 height 19
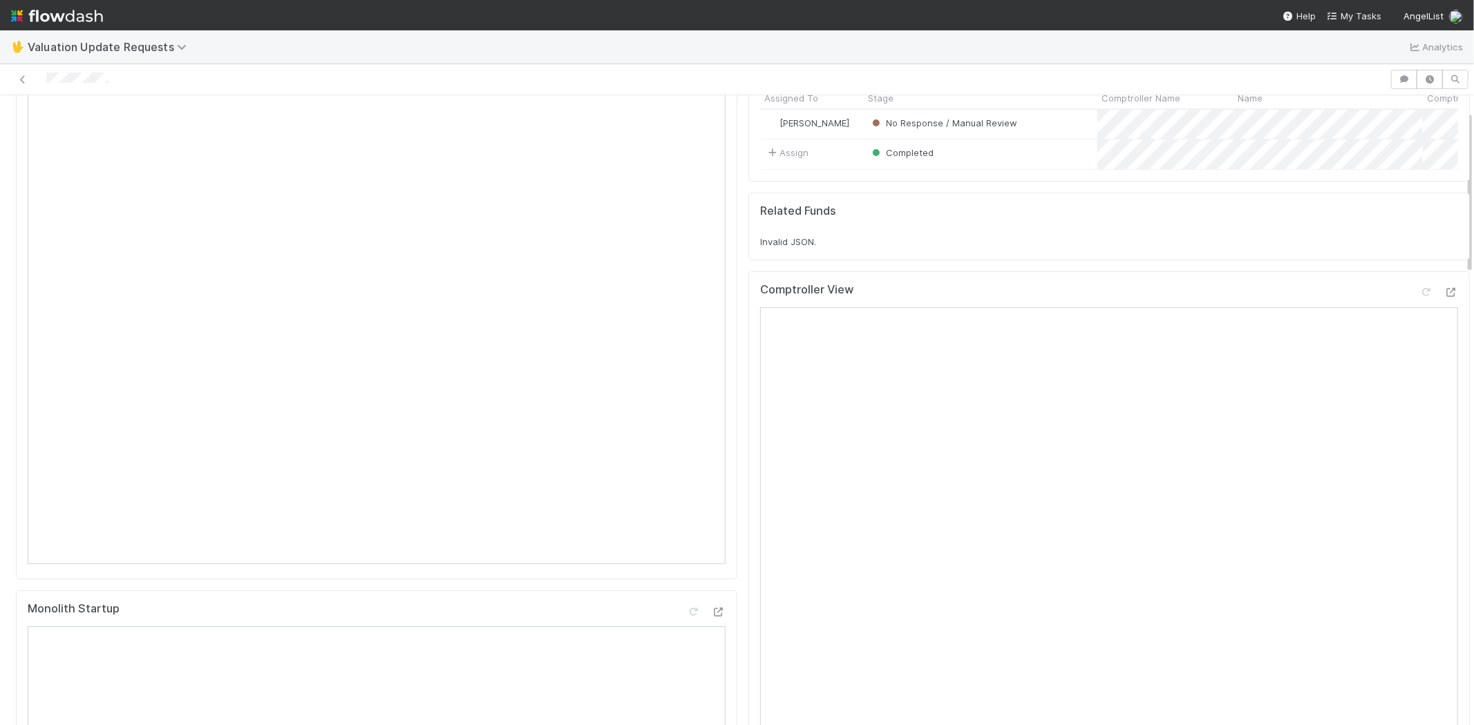
scroll to position [0, 0]
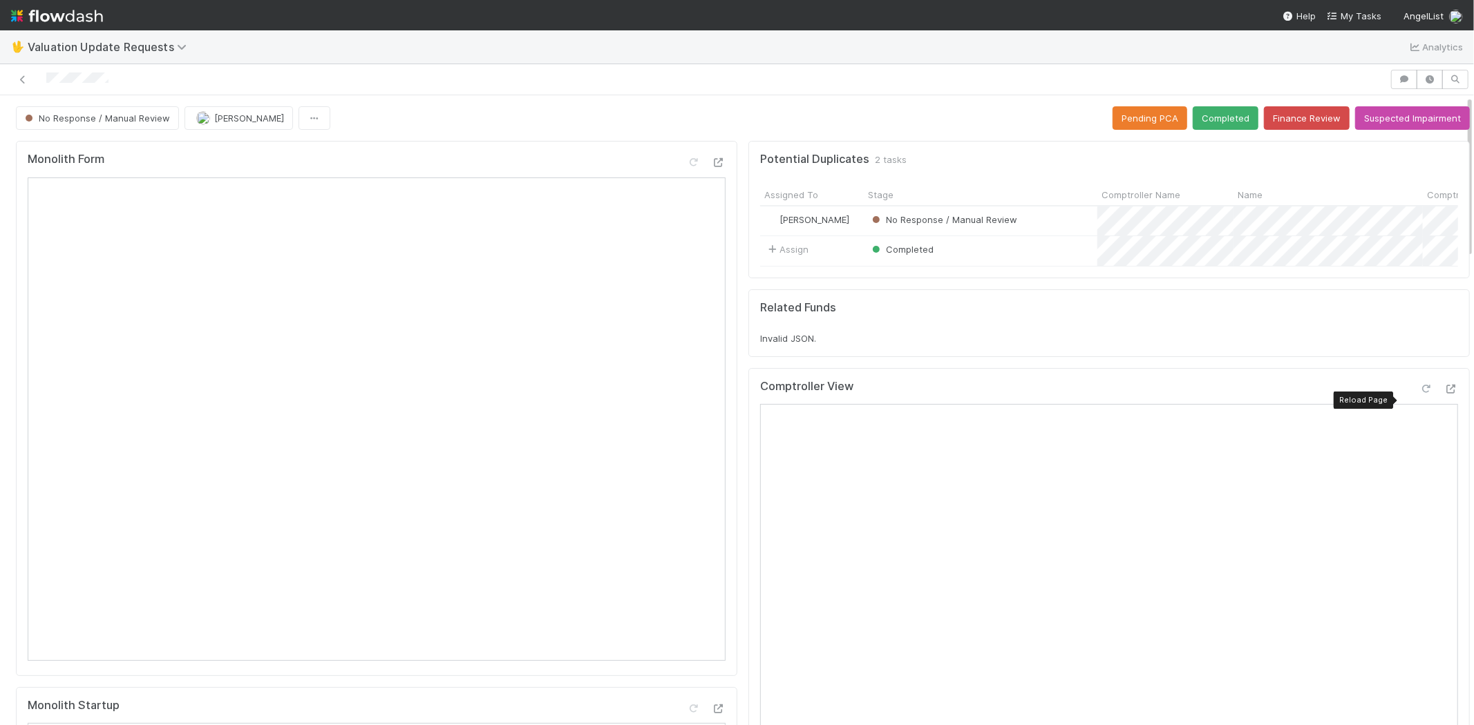
click at [1419, 394] on icon at bounding box center [1426, 389] width 14 height 9
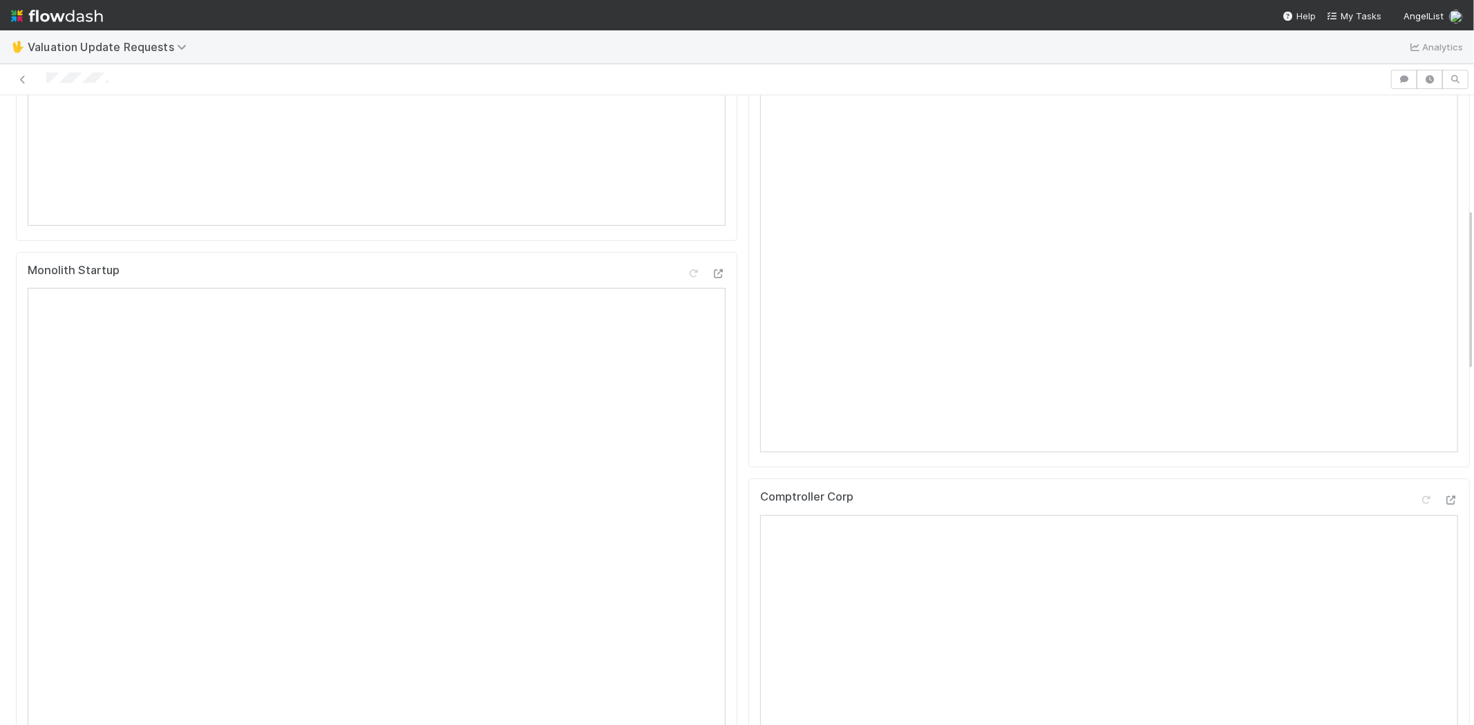
scroll to position [460, 0]
click at [1419, 480] on icon at bounding box center [1426, 475] width 14 height 9
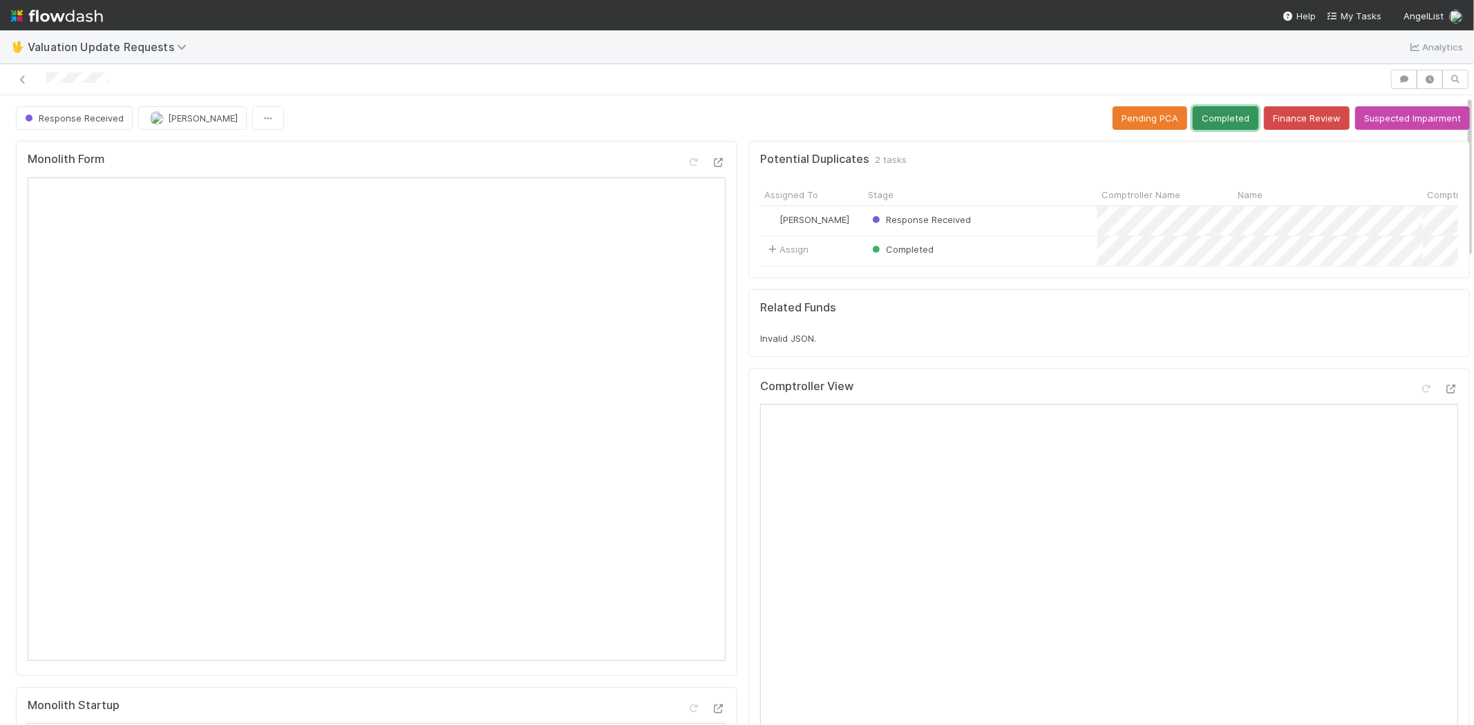
click at [1208, 111] on button "Completed" at bounding box center [1225, 117] width 66 height 23
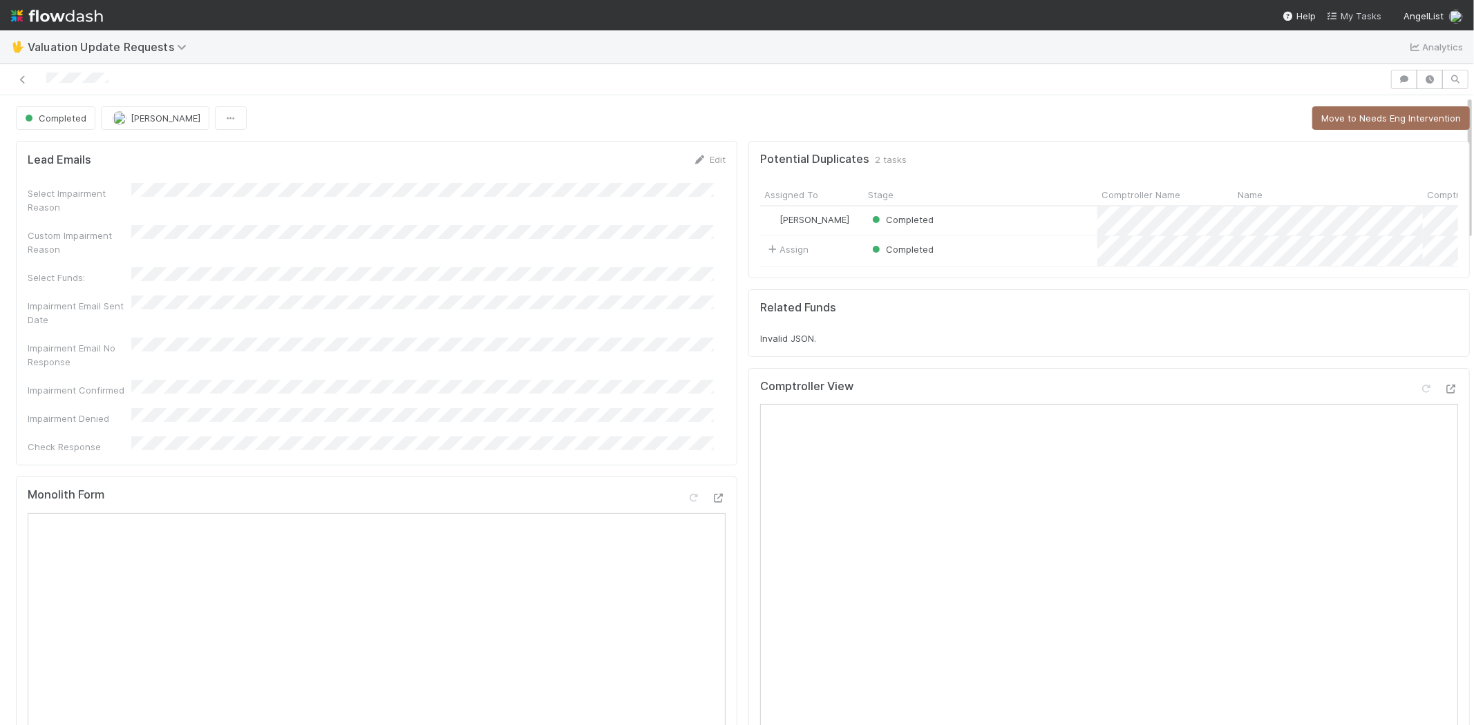
drag, startPoint x: 1357, startPoint y: 15, endPoint x: 1358, endPoint y: 22, distance: 6.9
click at [1357, 15] on span "My Tasks" at bounding box center [1353, 15] width 55 height 11
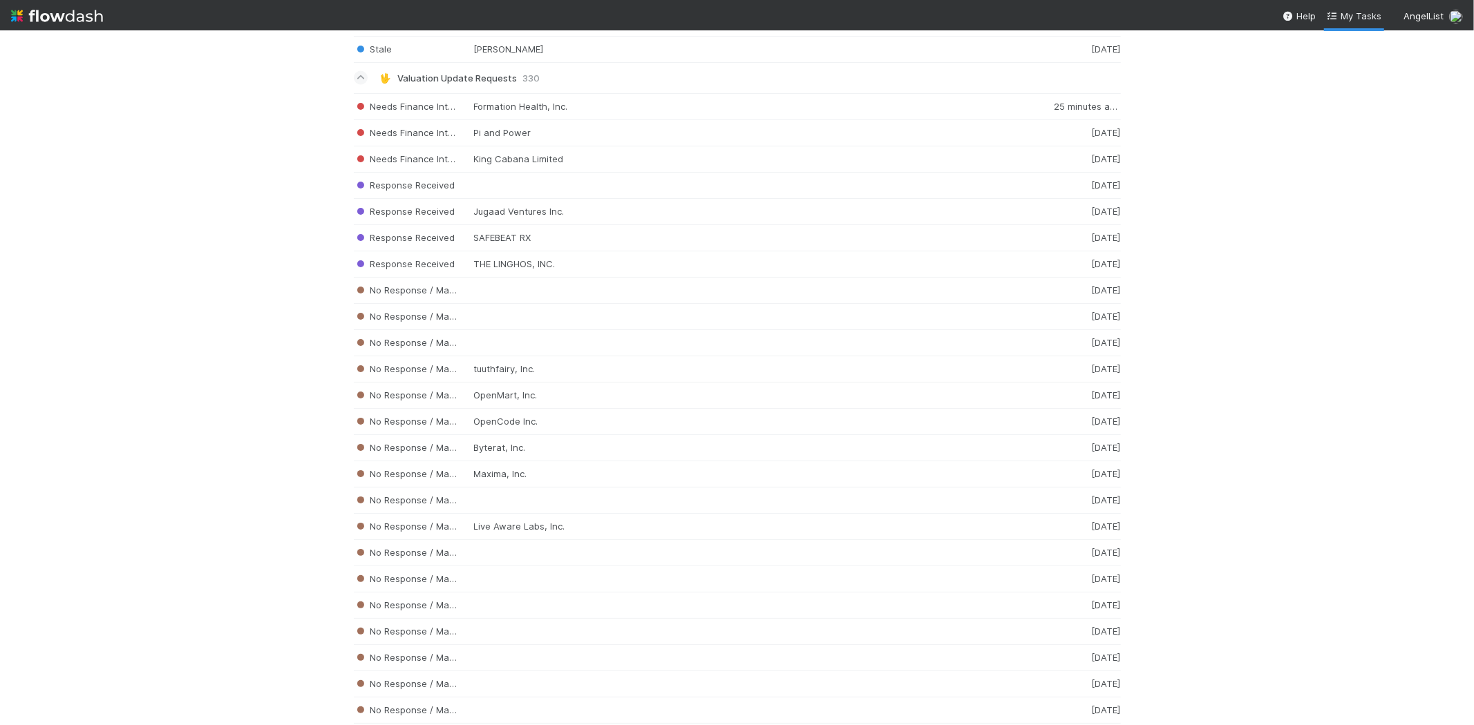
scroll to position [2084, 0]
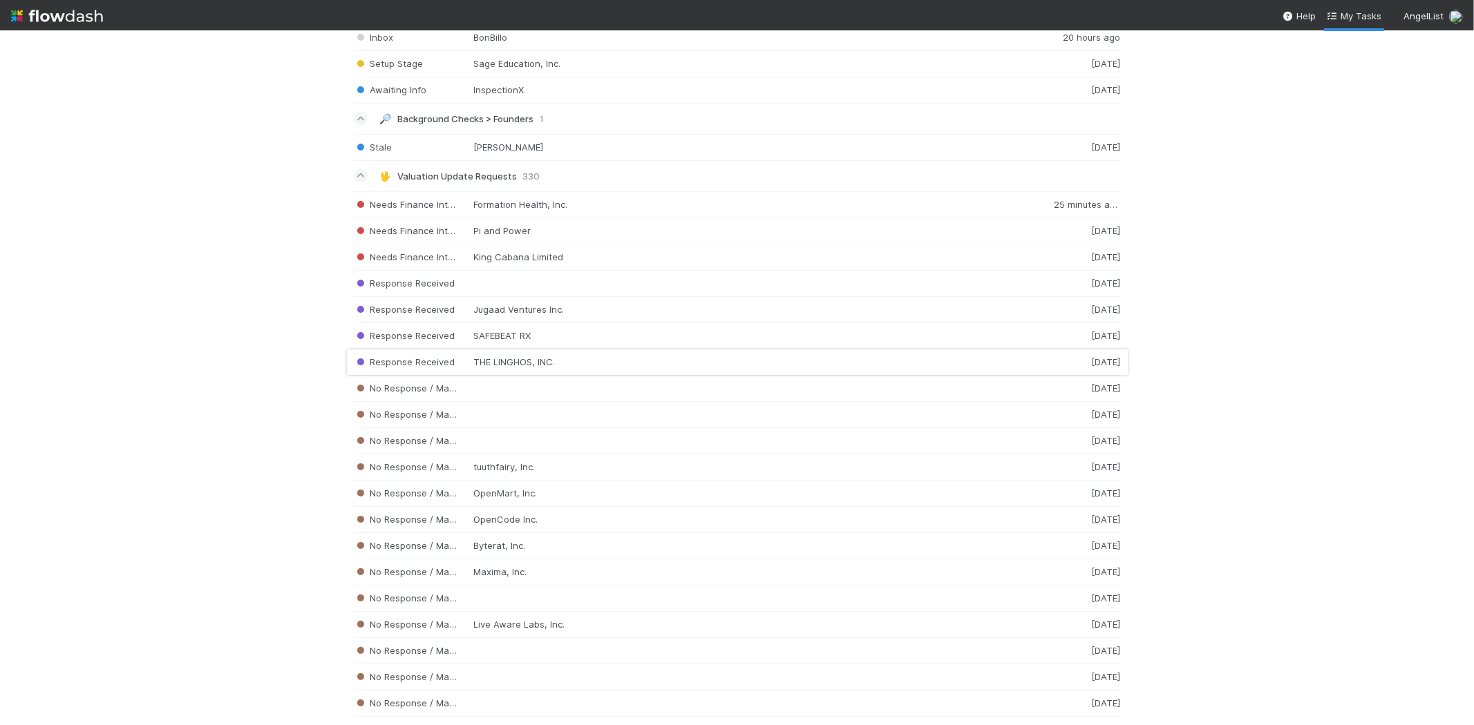
click at [511, 372] on div "Response Received THE LINGHOS, INC. [DATE]" at bounding box center [737, 363] width 767 height 26
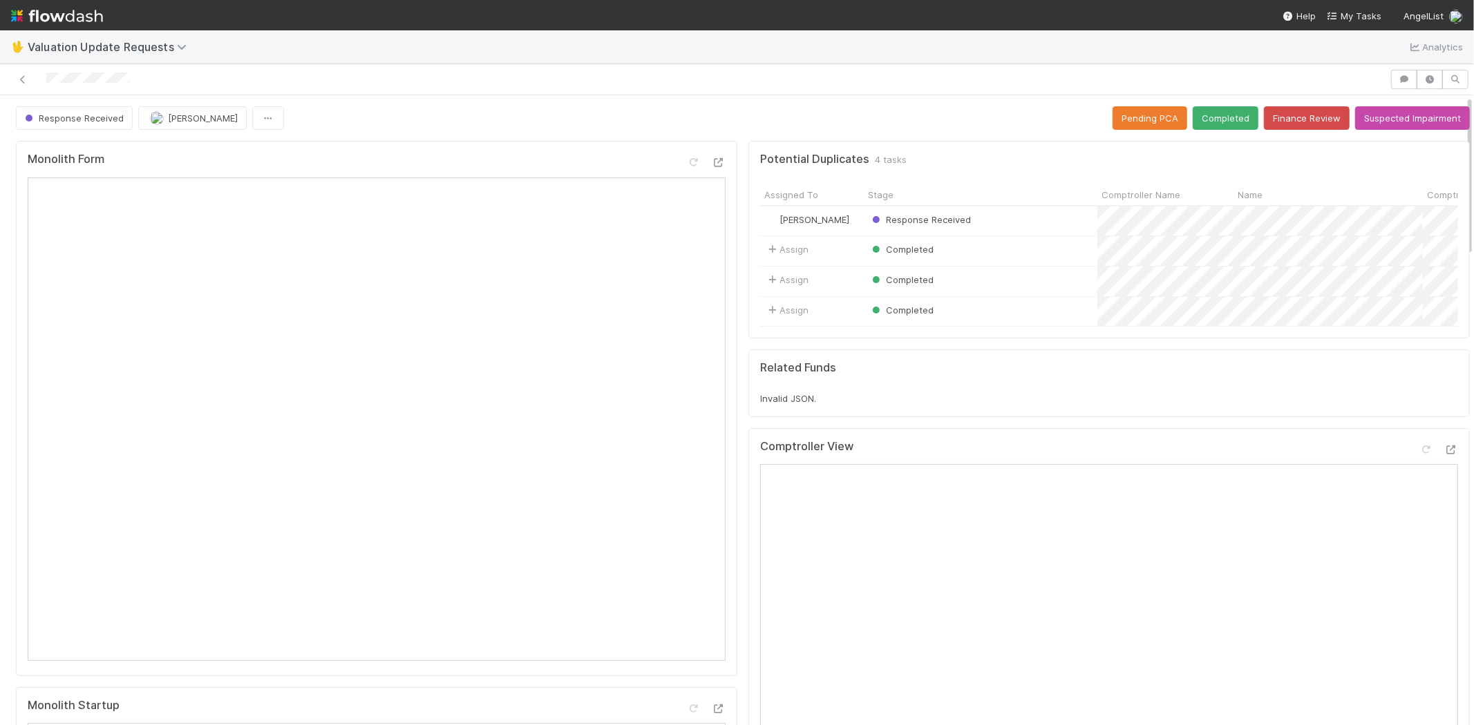
click at [46, 77] on div at bounding box center [695, 79] width 1378 height 19
click at [1201, 118] on button "Completed" at bounding box center [1225, 117] width 66 height 23
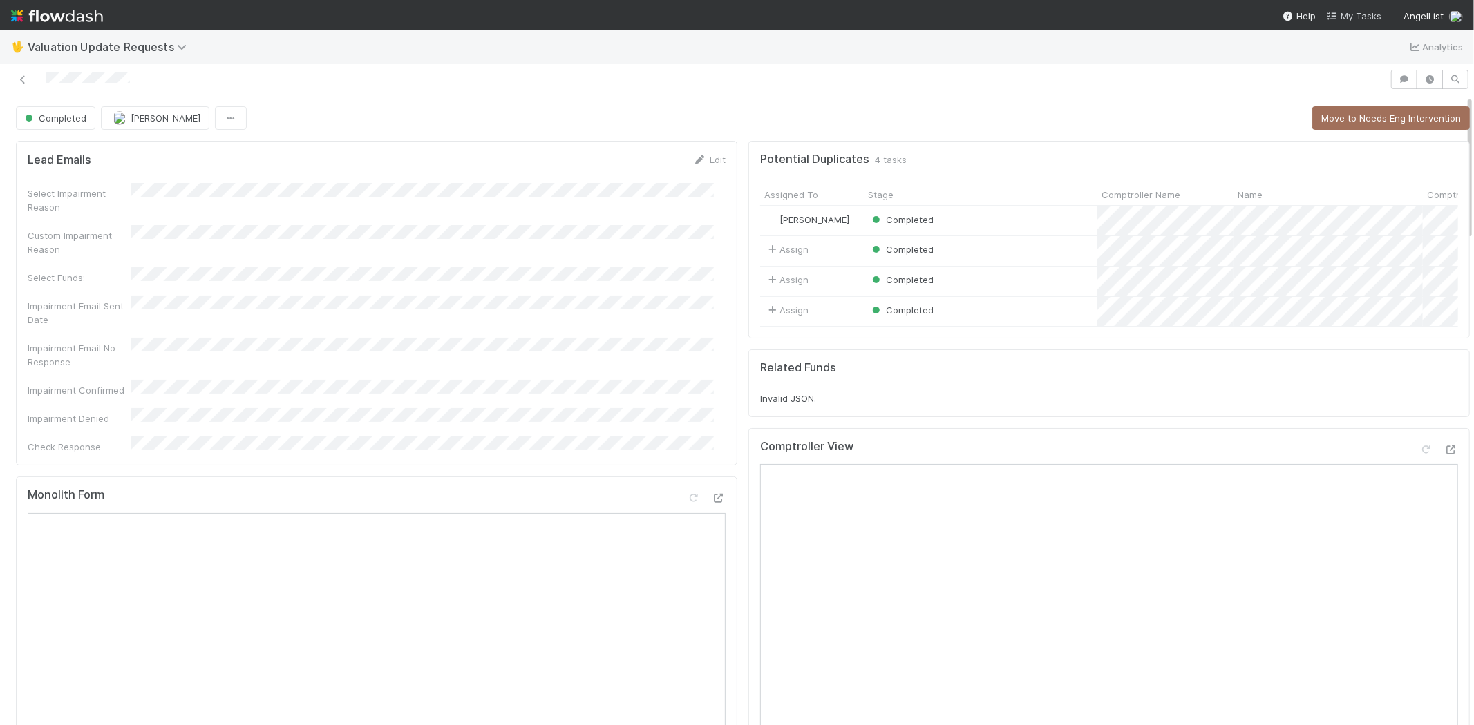
click at [1351, 15] on span "My Tasks" at bounding box center [1353, 15] width 55 height 11
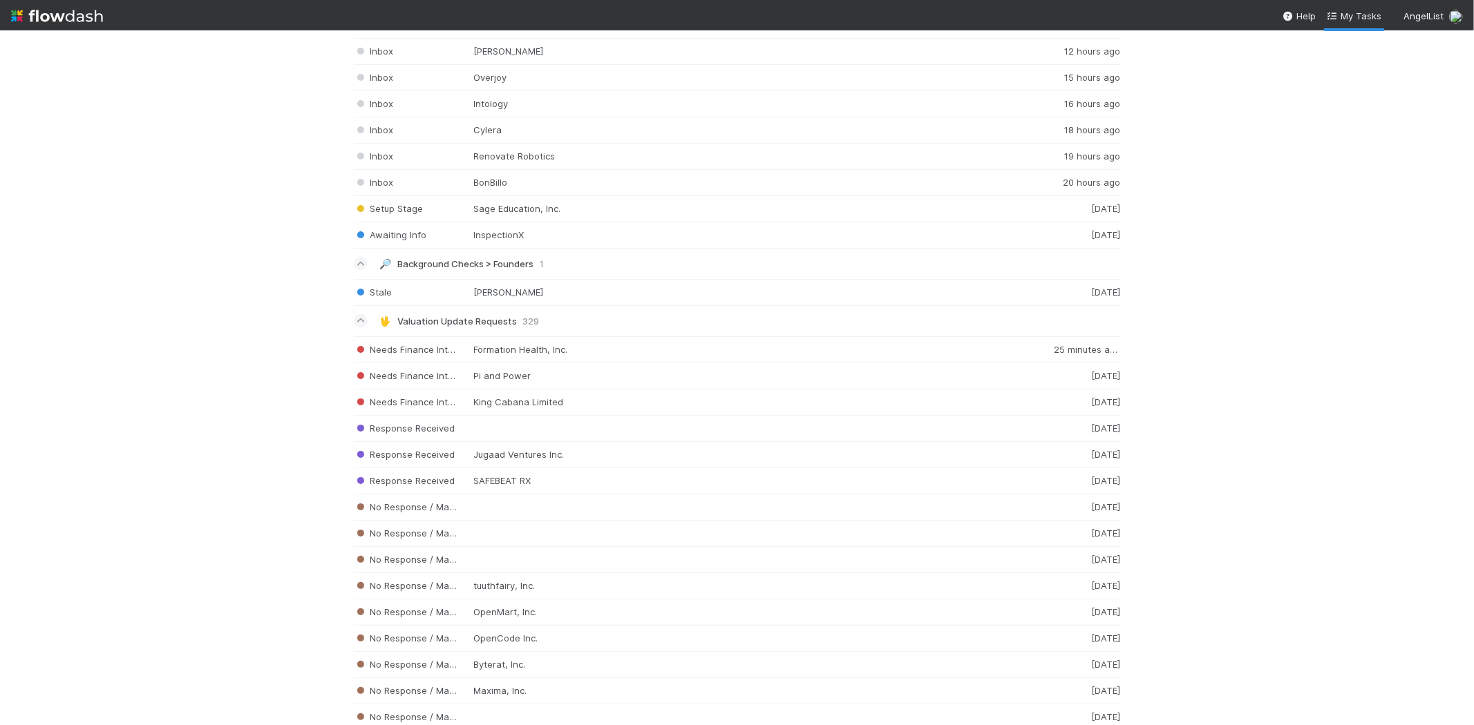
scroll to position [1964, 0]
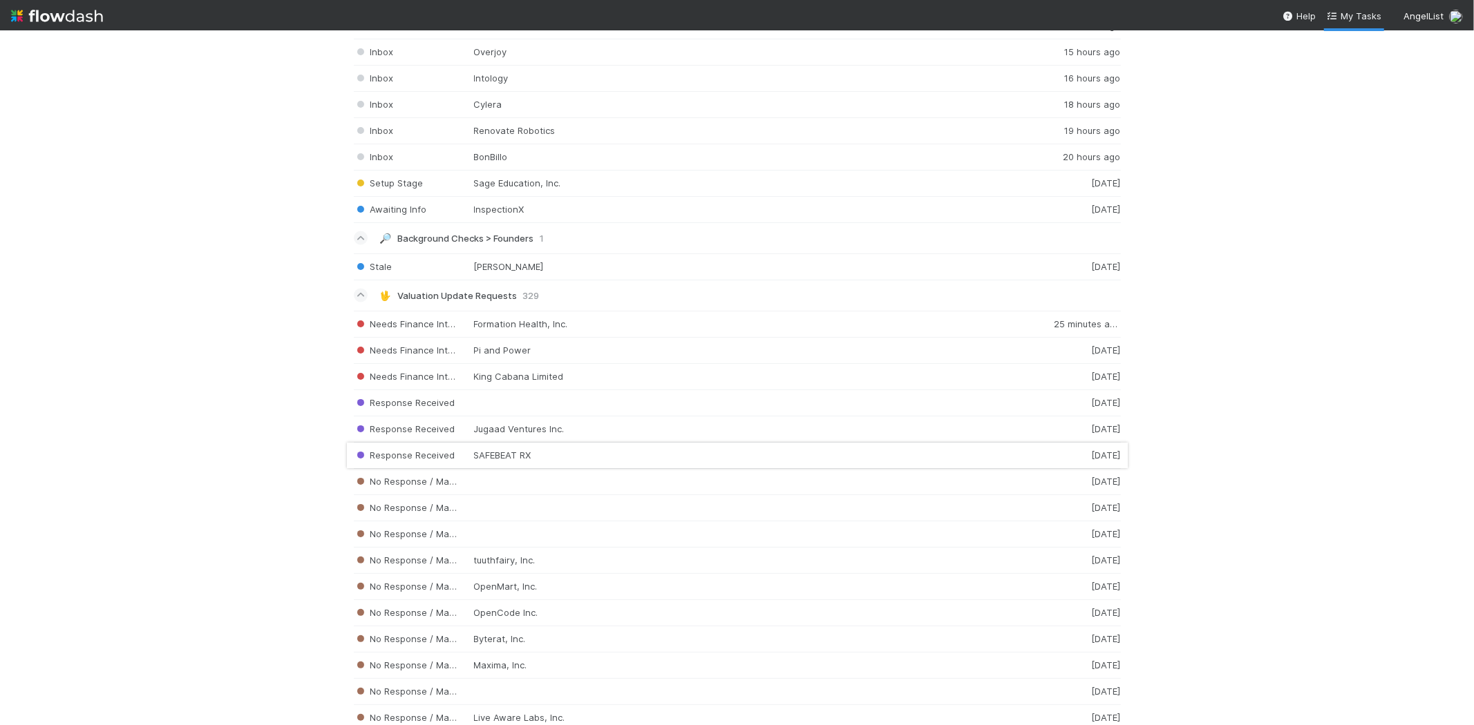
click at [562, 464] on div "Response Received SAFEBEAT RX [DATE]" at bounding box center [737, 456] width 767 height 26
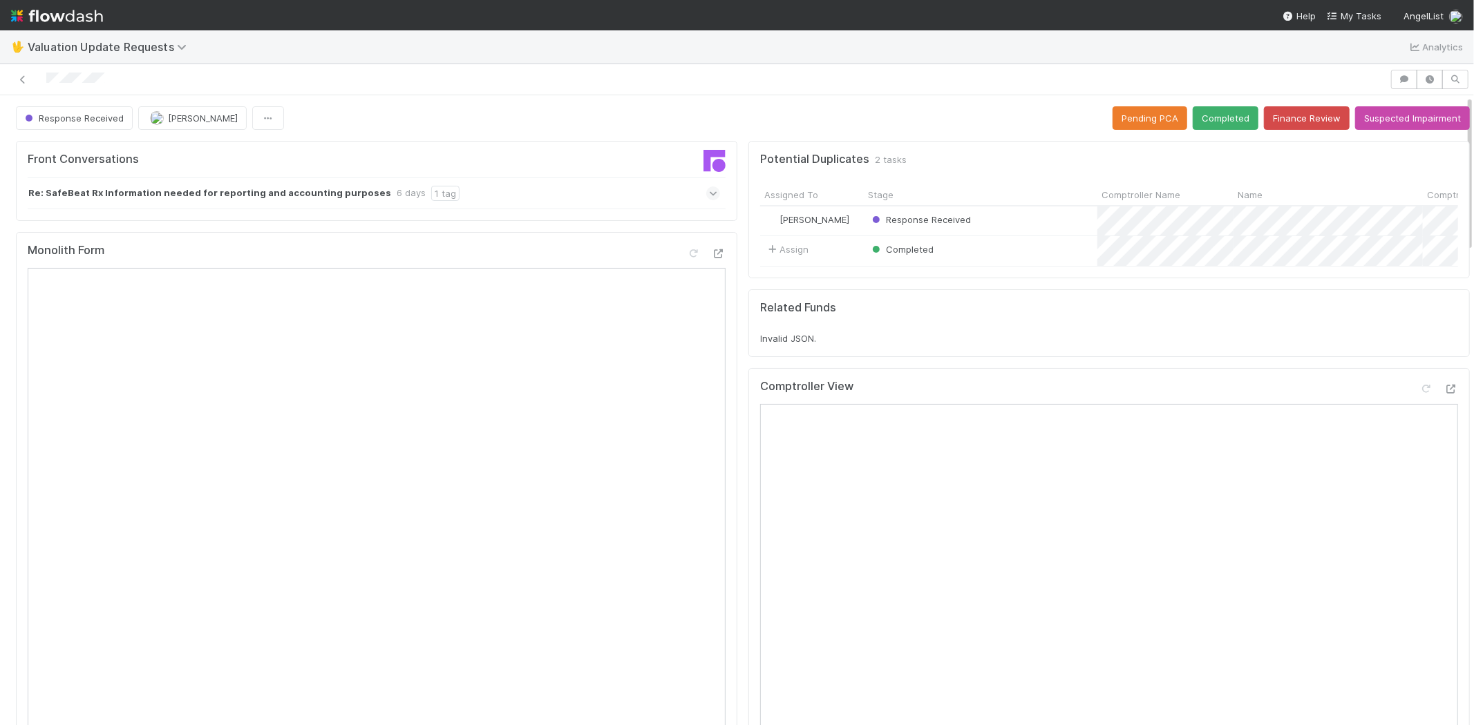
click at [709, 191] on icon at bounding box center [713, 194] width 9 height 14
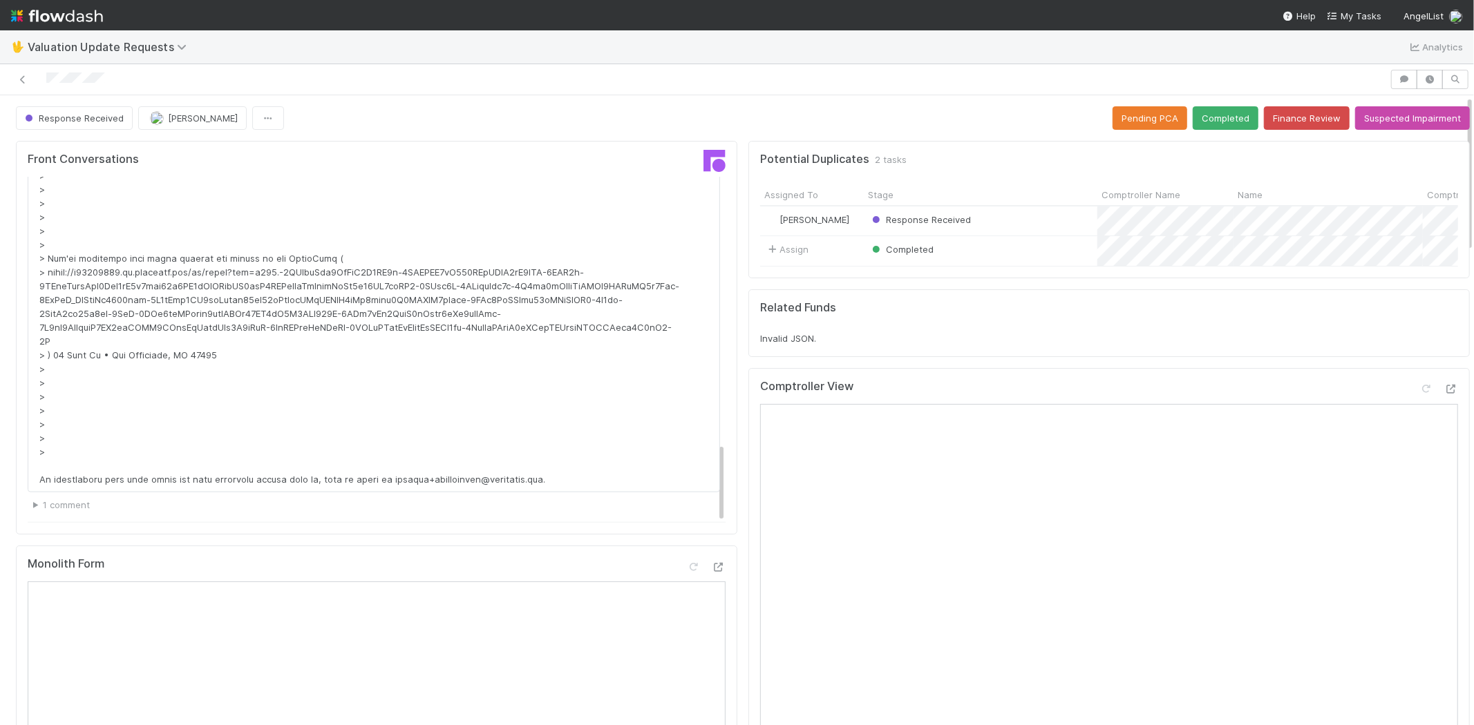
scroll to position [1147, 0]
click at [1351, 15] on span "My Tasks" at bounding box center [1353, 15] width 55 height 11
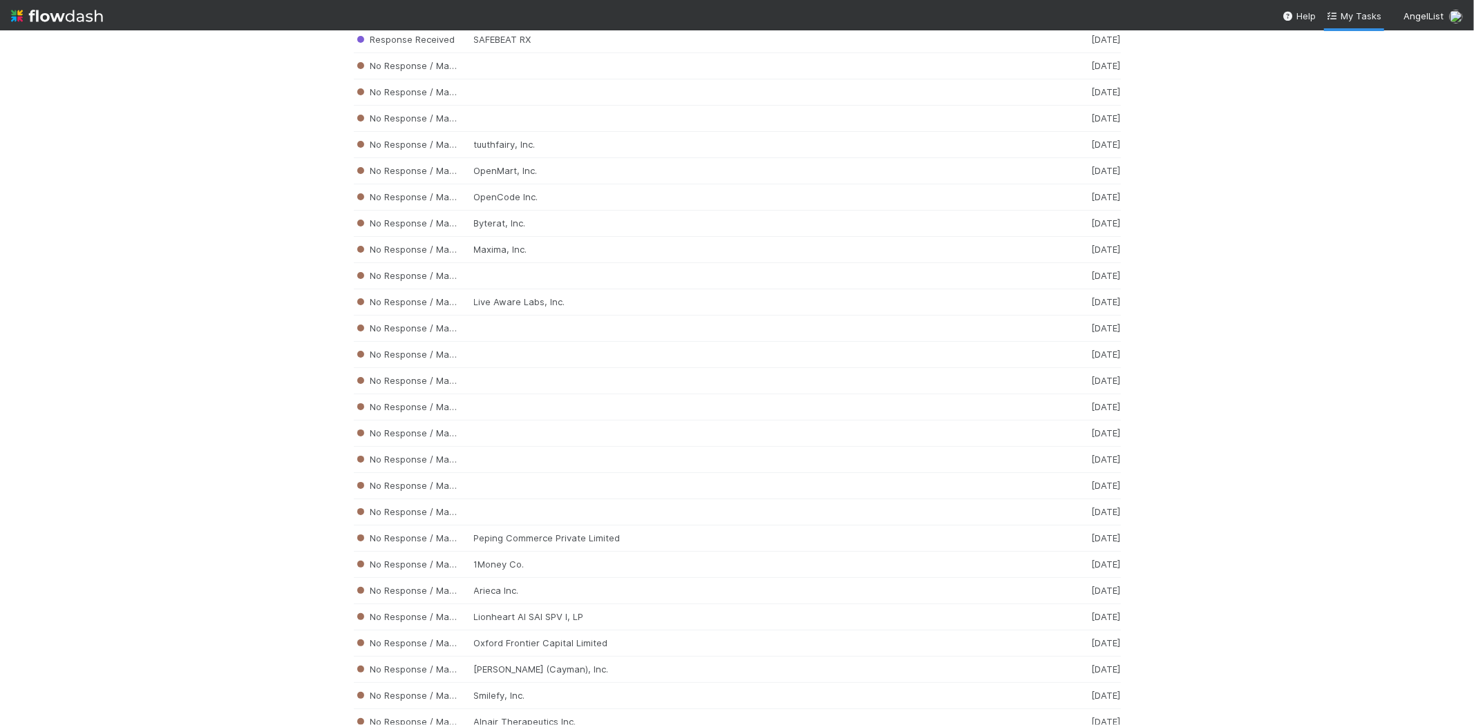
scroll to position [2064, 0]
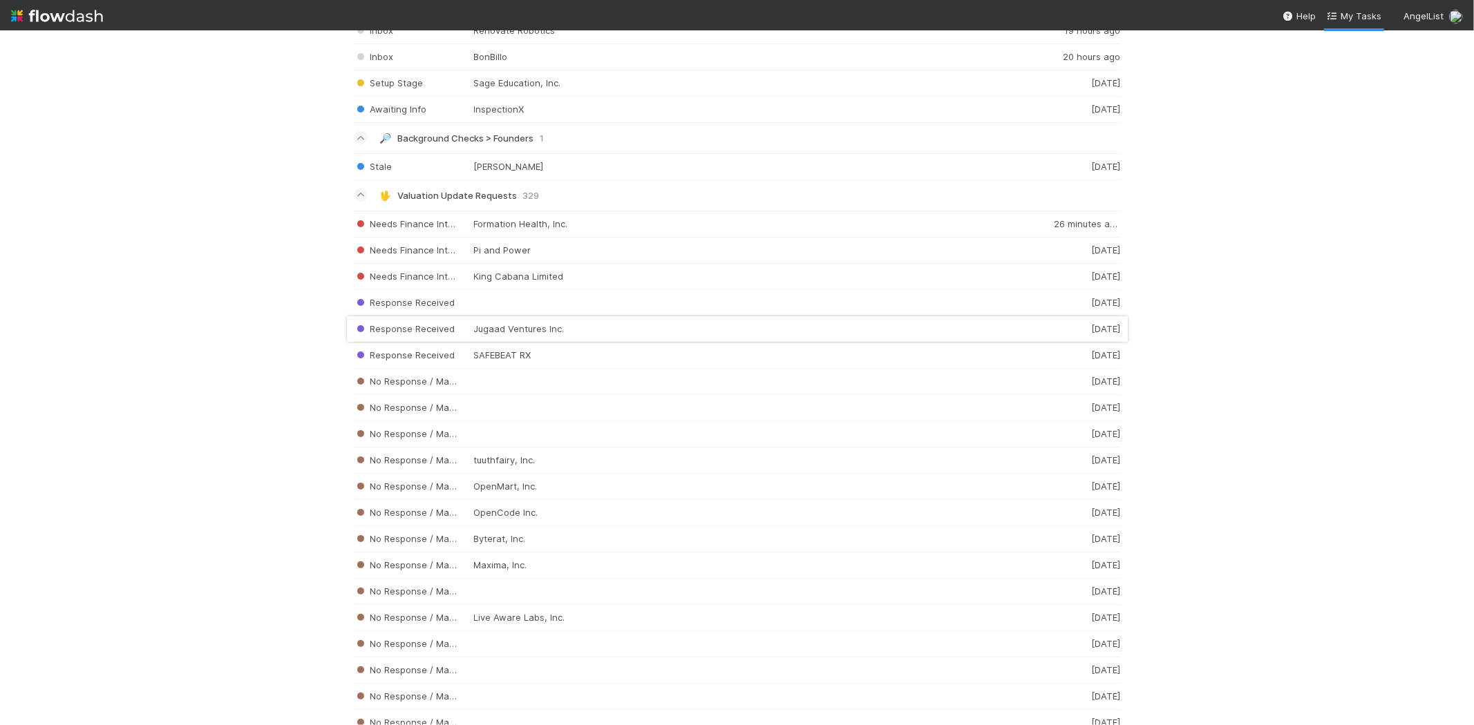
click at [539, 332] on div "Response Received Jugaad Ventures Inc. [DATE]" at bounding box center [737, 329] width 767 height 26
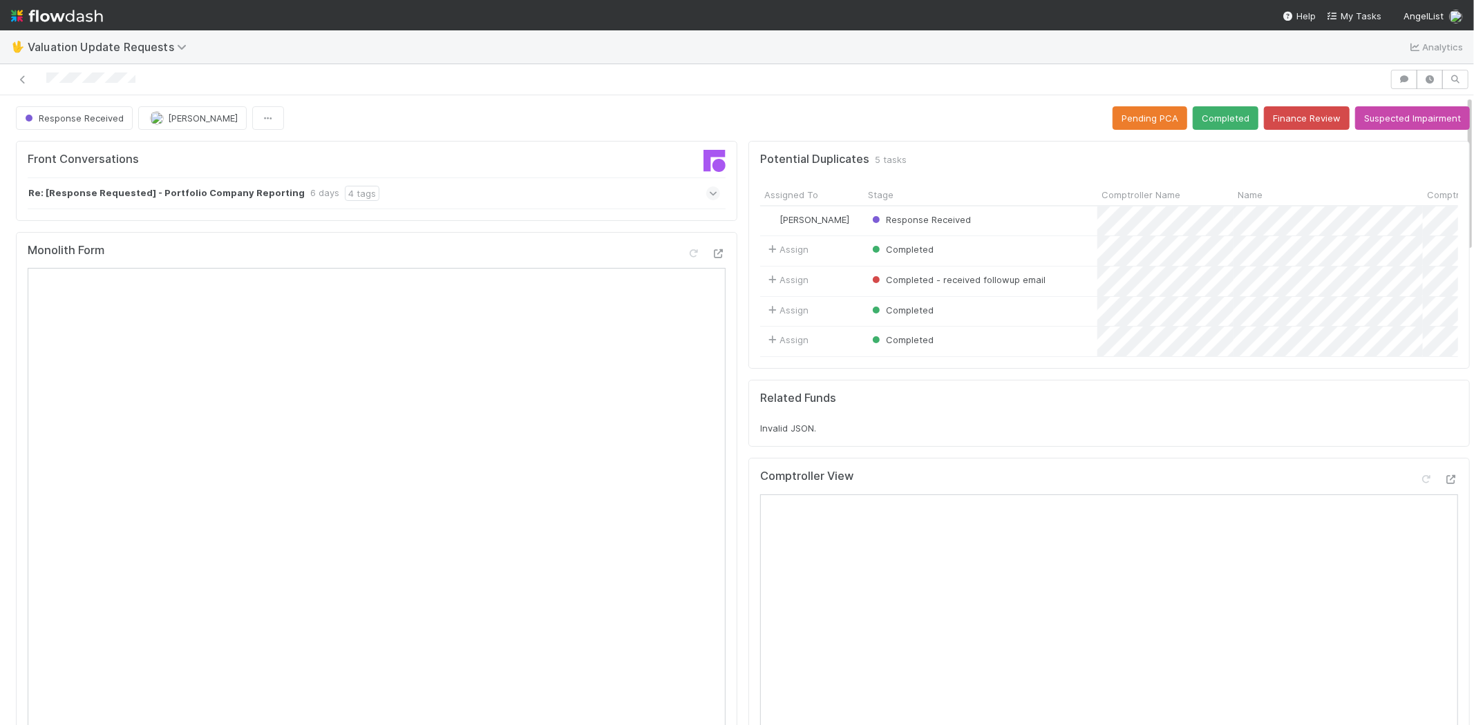
click at [709, 189] on icon at bounding box center [713, 194] width 9 height 14
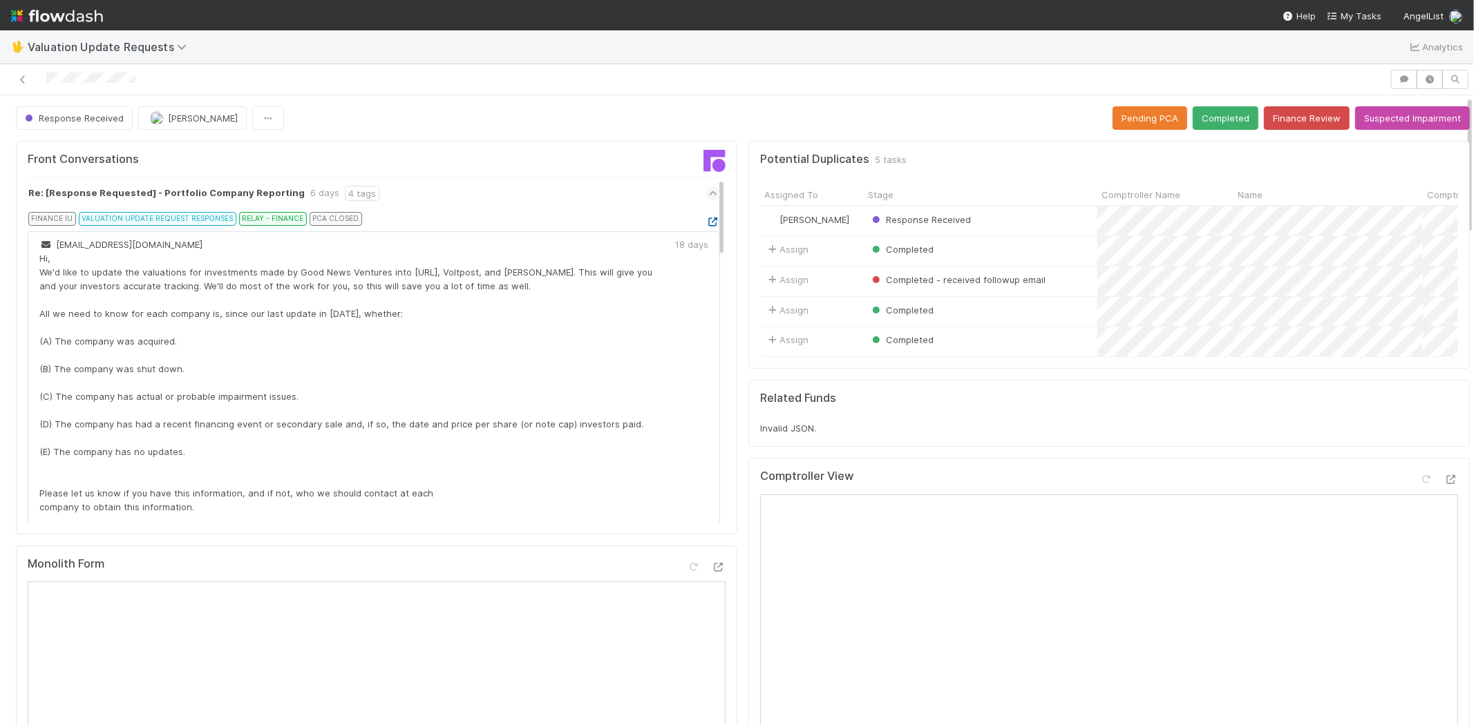
click at [706, 218] on icon at bounding box center [713, 222] width 14 height 9
drag, startPoint x: 163, startPoint y: 84, endPoint x: 36, endPoint y: 78, distance: 127.2
click at [36, 78] on div at bounding box center [695, 79] width 1378 height 19
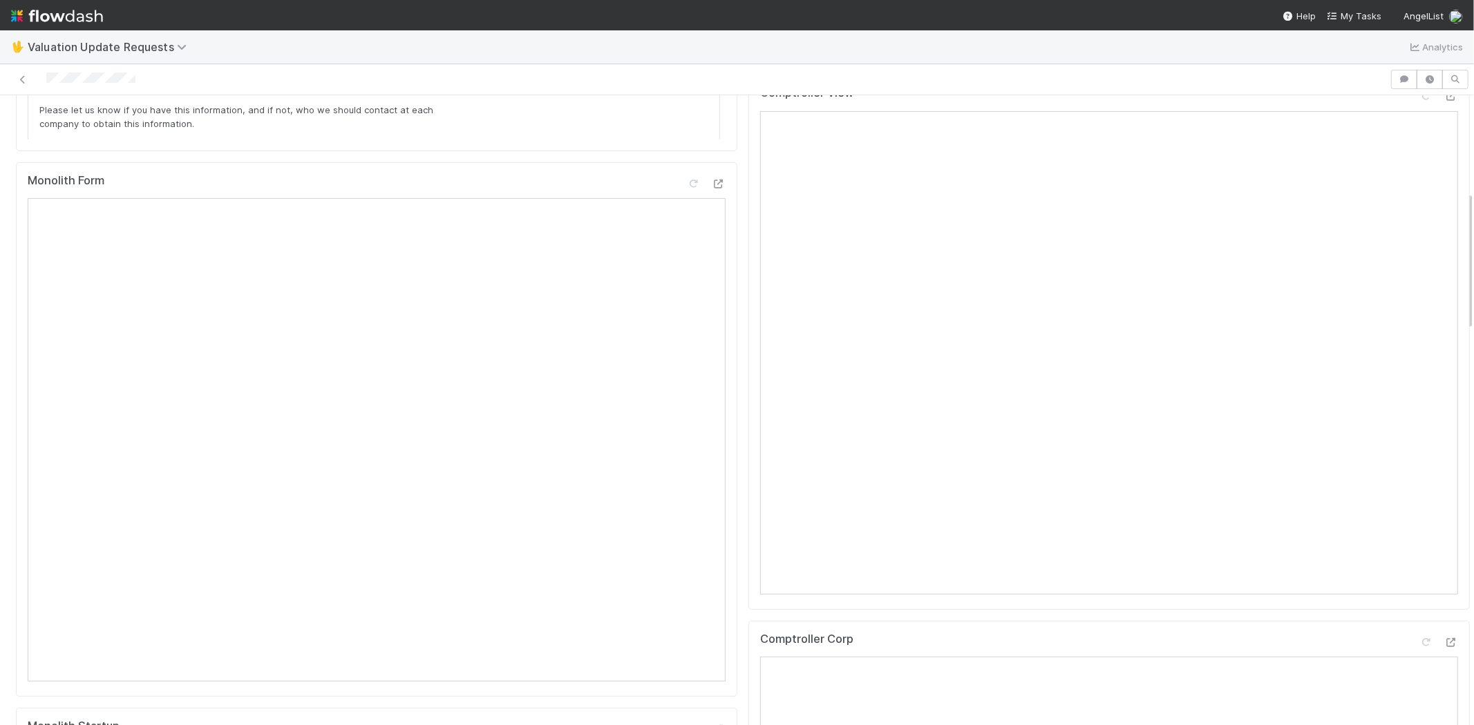
scroll to position [768, 0]
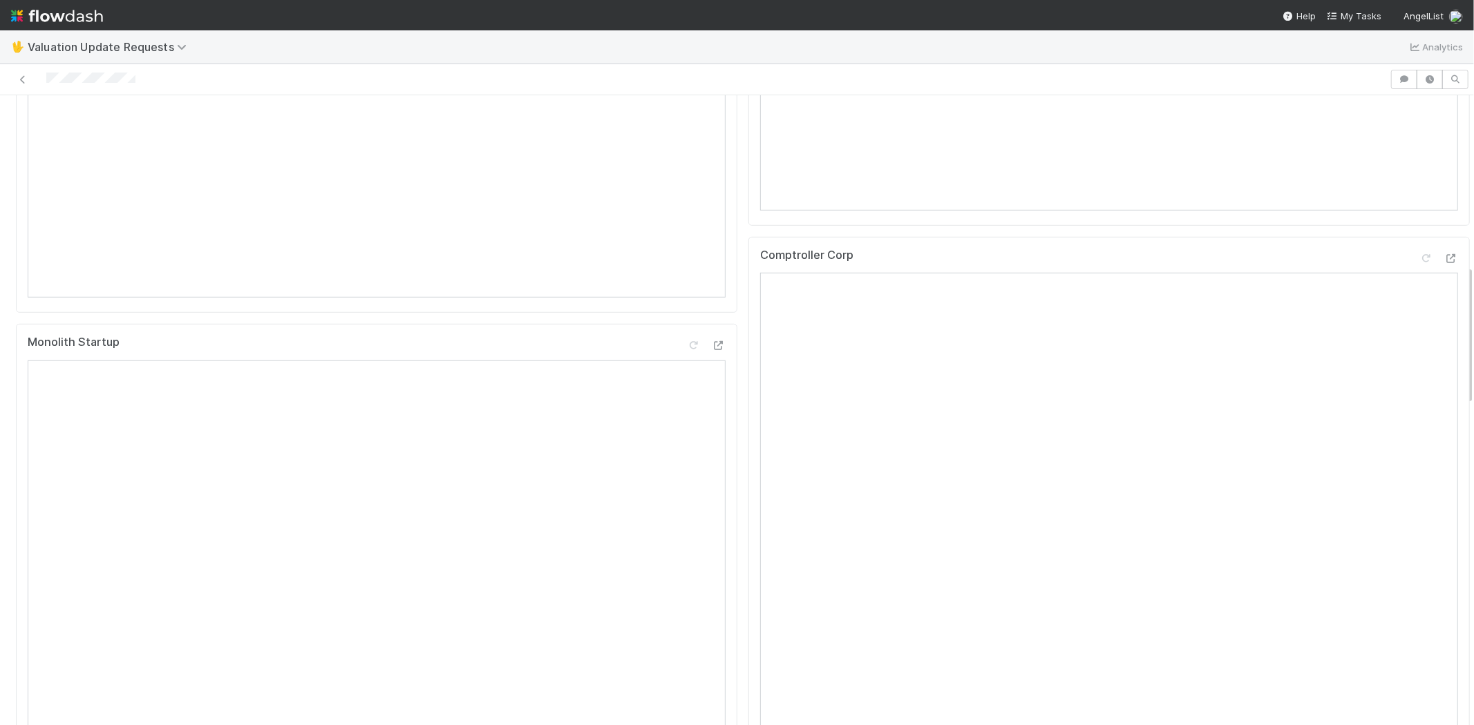
click at [148, 81] on div at bounding box center [695, 79] width 1378 height 19
click at [48, 81] on div at bounding box center [695, 79] width 1378 height 19
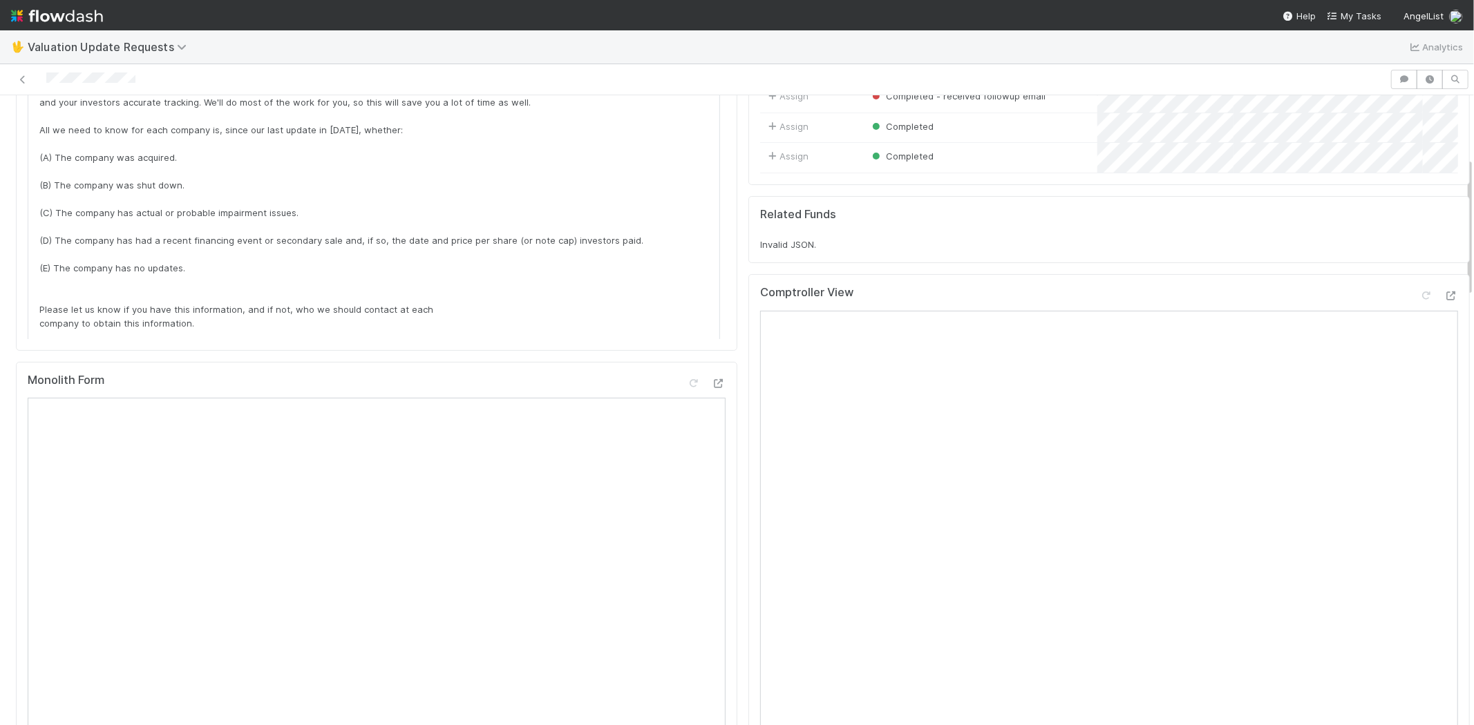
scroll to position [77, 0]
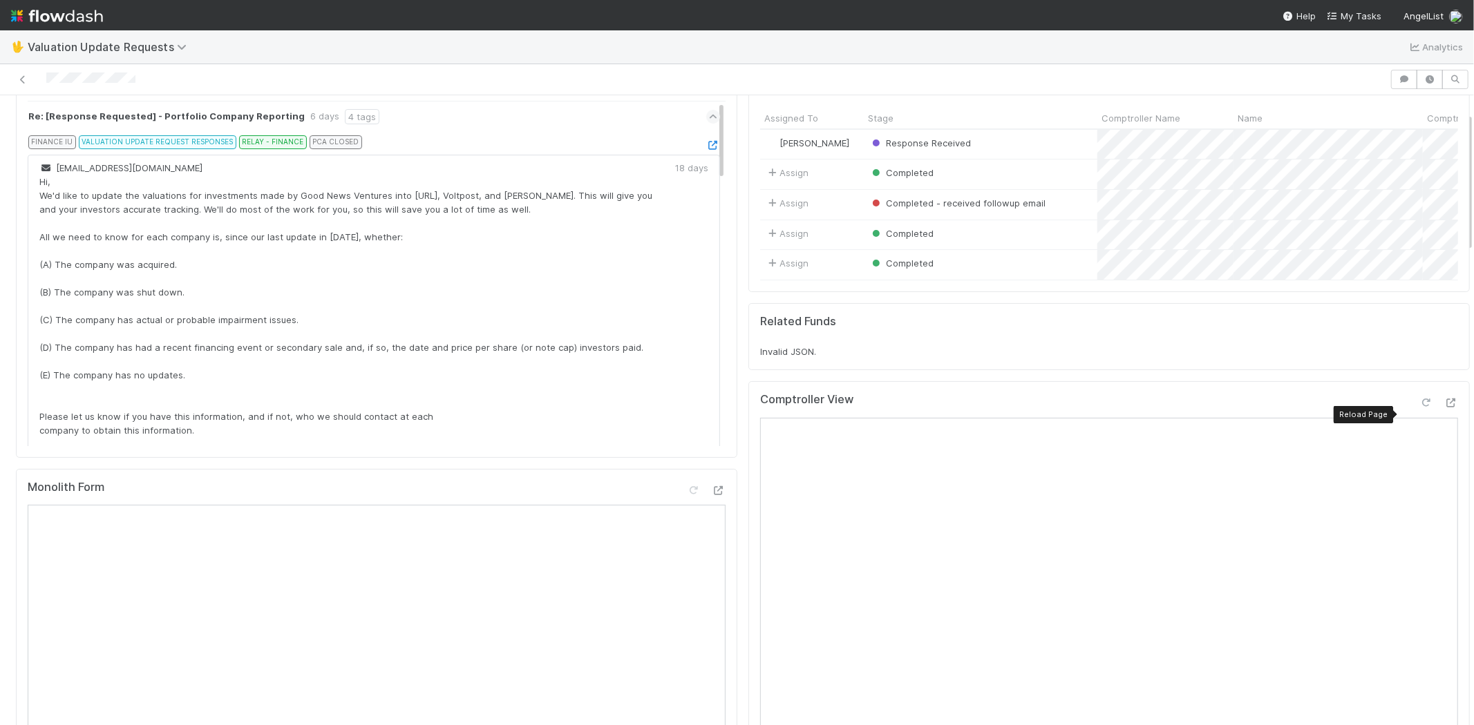
click at [1419, 408] on icon at bounding box center [1426, 403] width 14 height 9
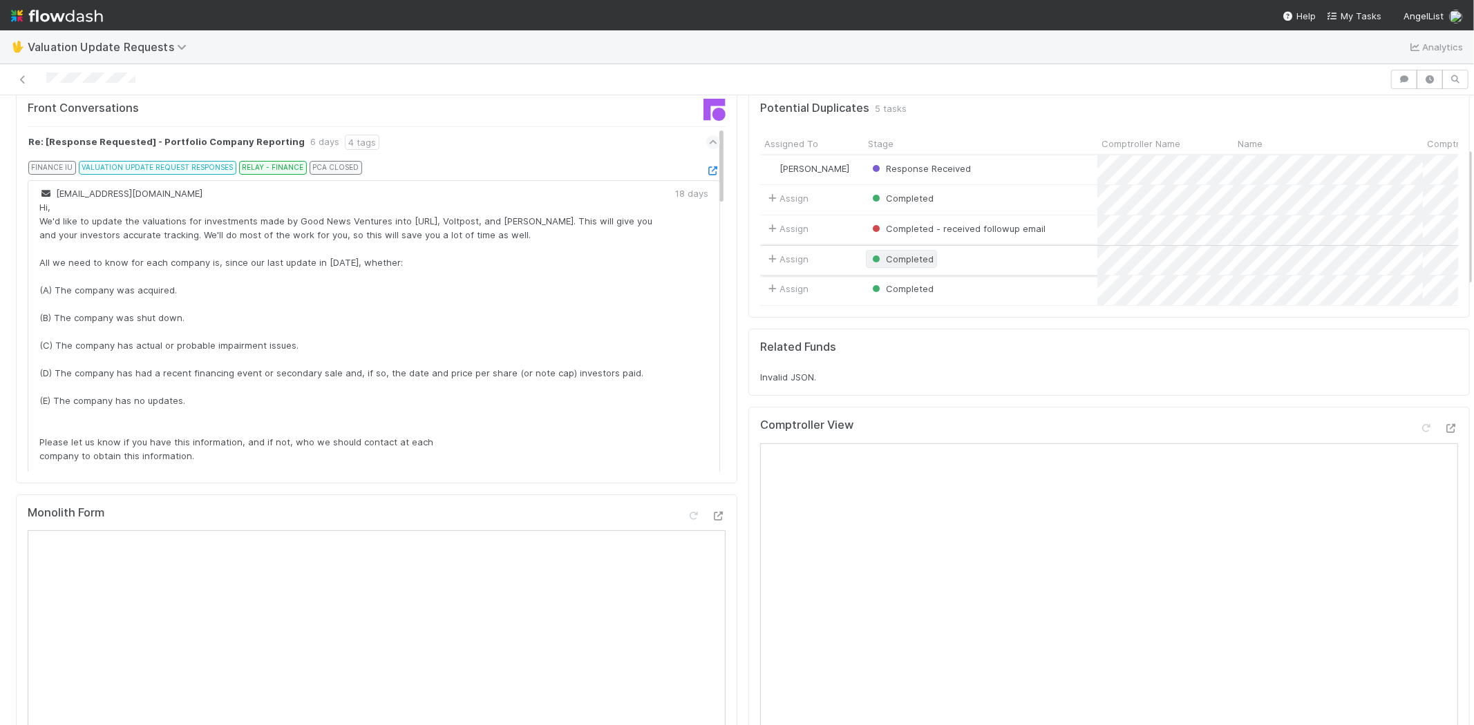
scroll to position [0, 0]
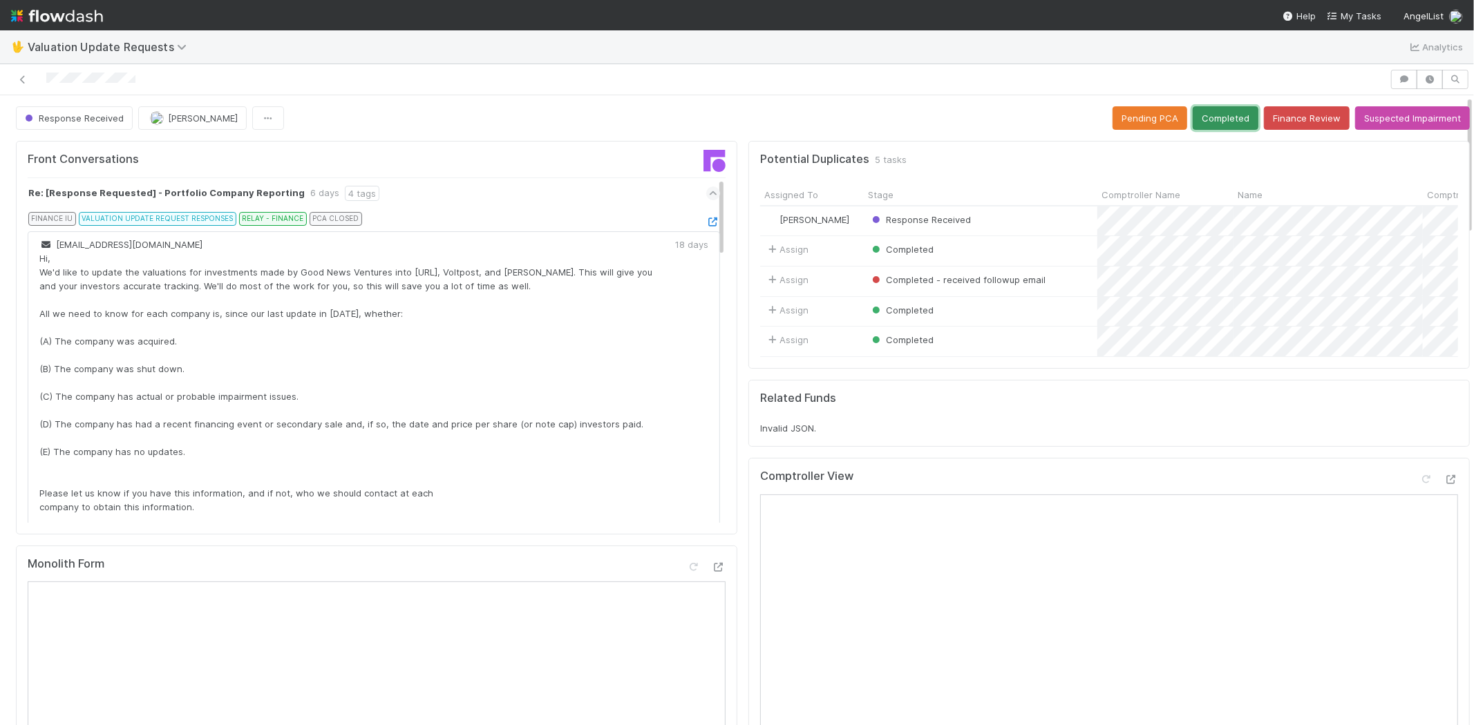
click at [1197, 118] on button "Completed" at bounding box center [1225, 117] width 66 height 23
